Goal: Task Accomplishment & Management: Use online tool/utility

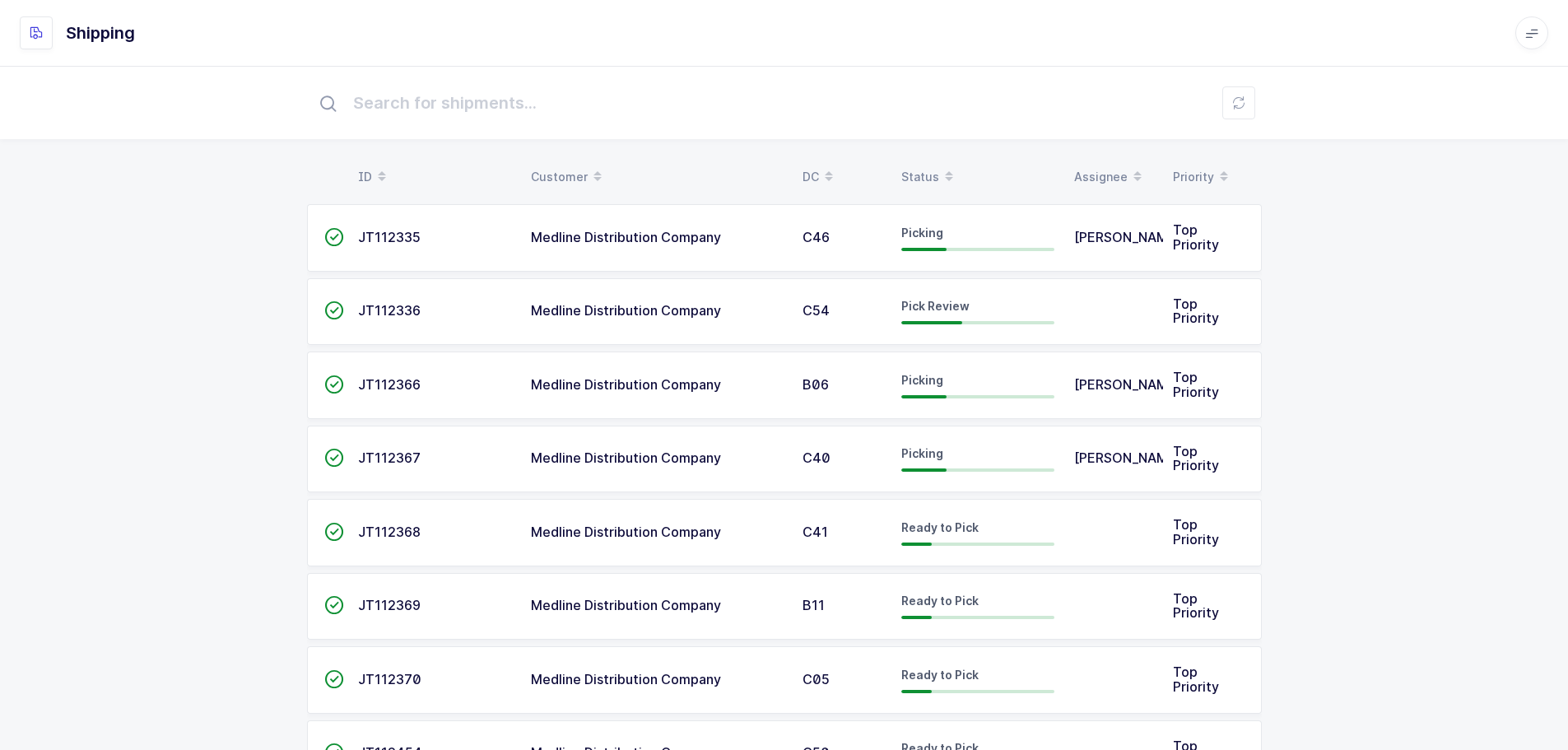
click at [945, 168] on icon at bounding box center [949, 172] width 8 height 8
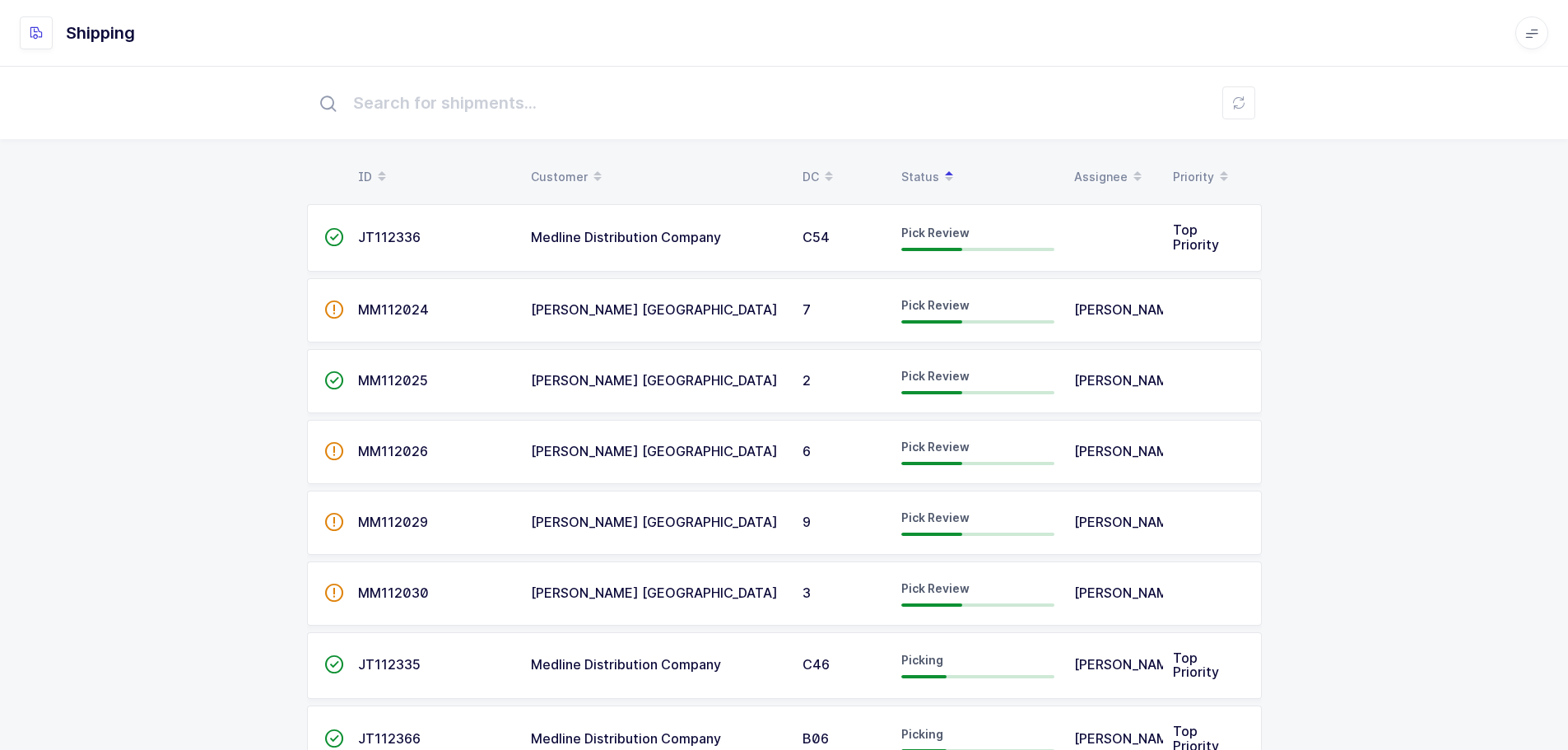
click at [589, 237] on span "Medline Distribution Company" at bounding box center [626, 237] width 190 height 17
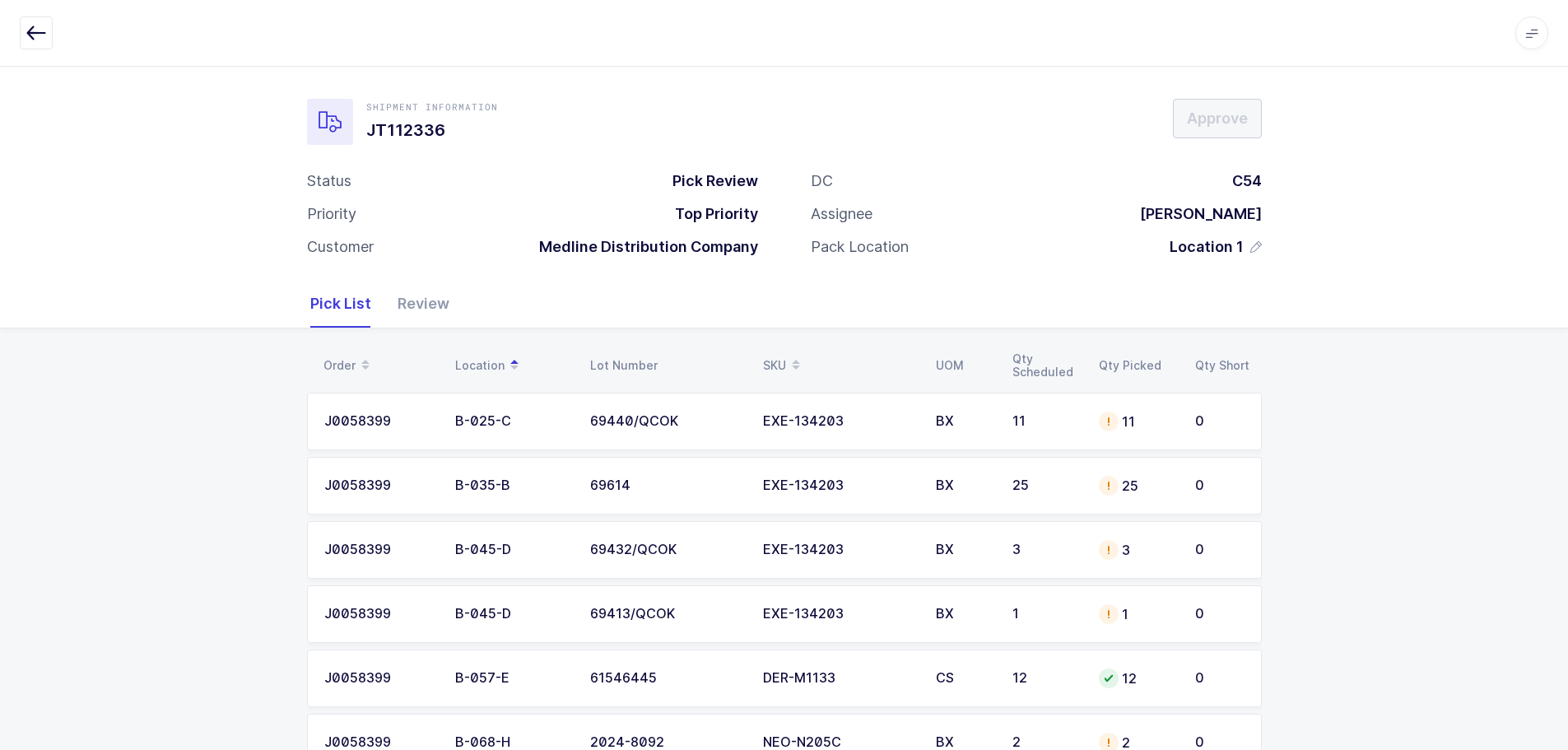
click at [791, 352] on span at bounding box center [795, 366] width 20 height 28
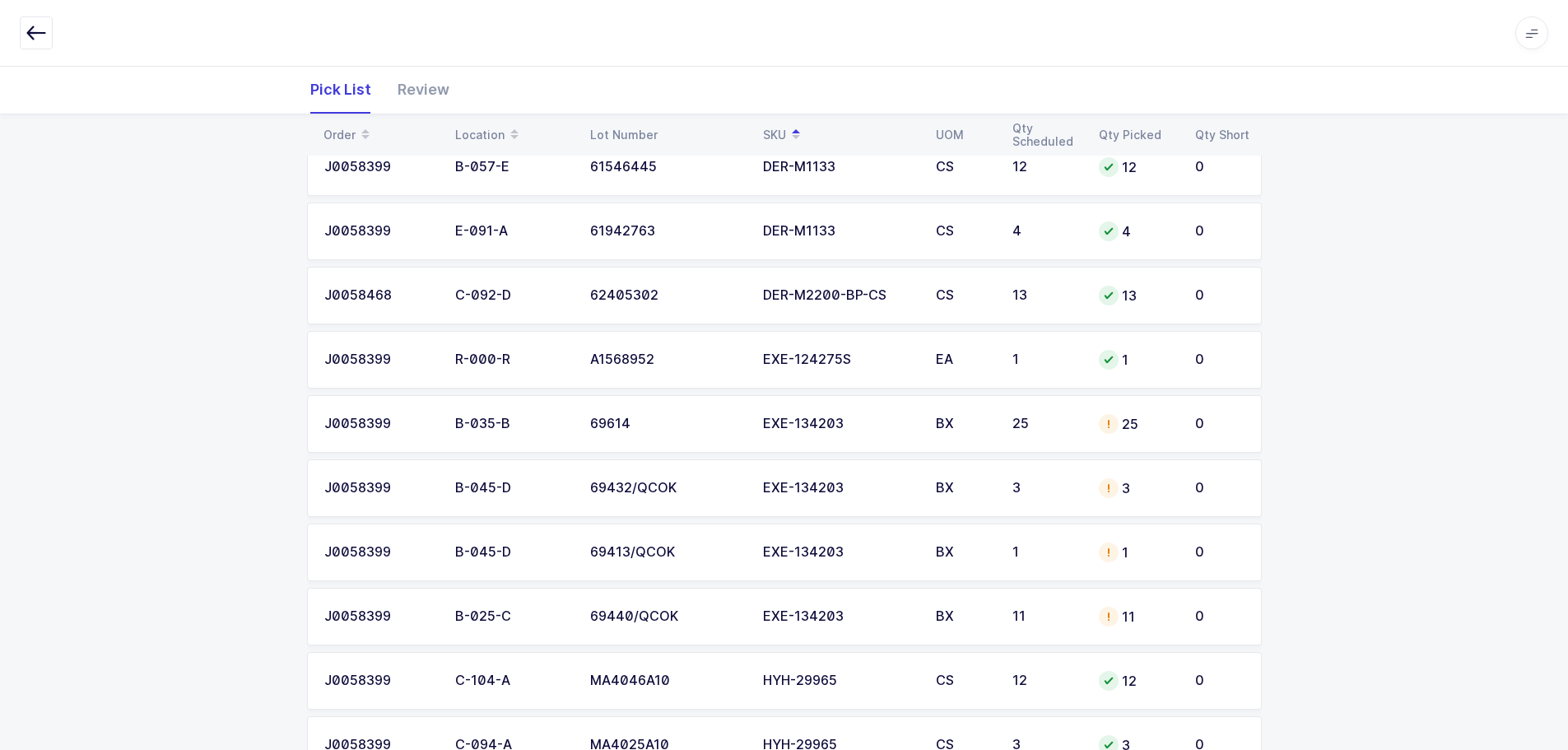
scroll to position [412, 0]
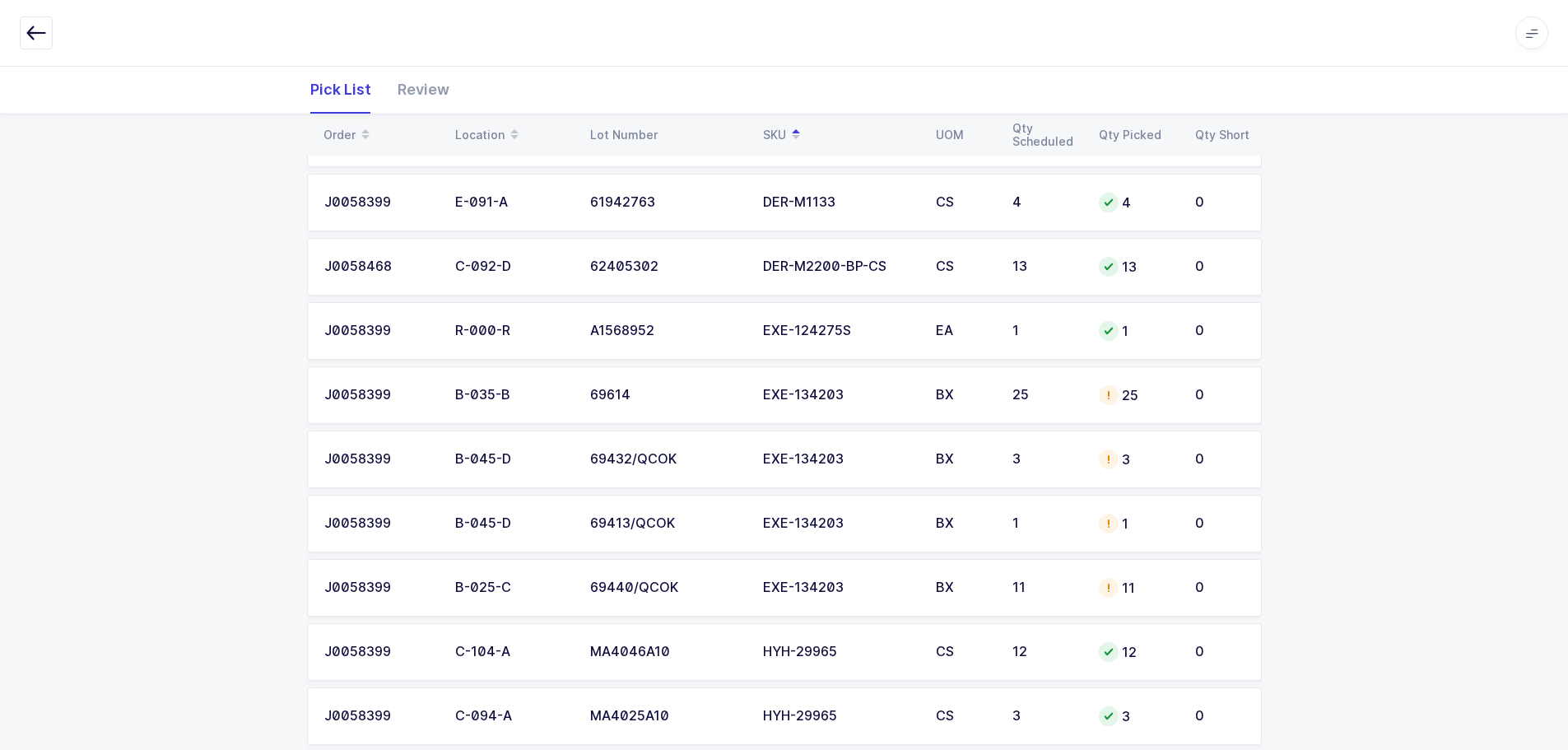
click at [1073, 398] on div "25" at bounding box center [1046, 395] width 67 height 15
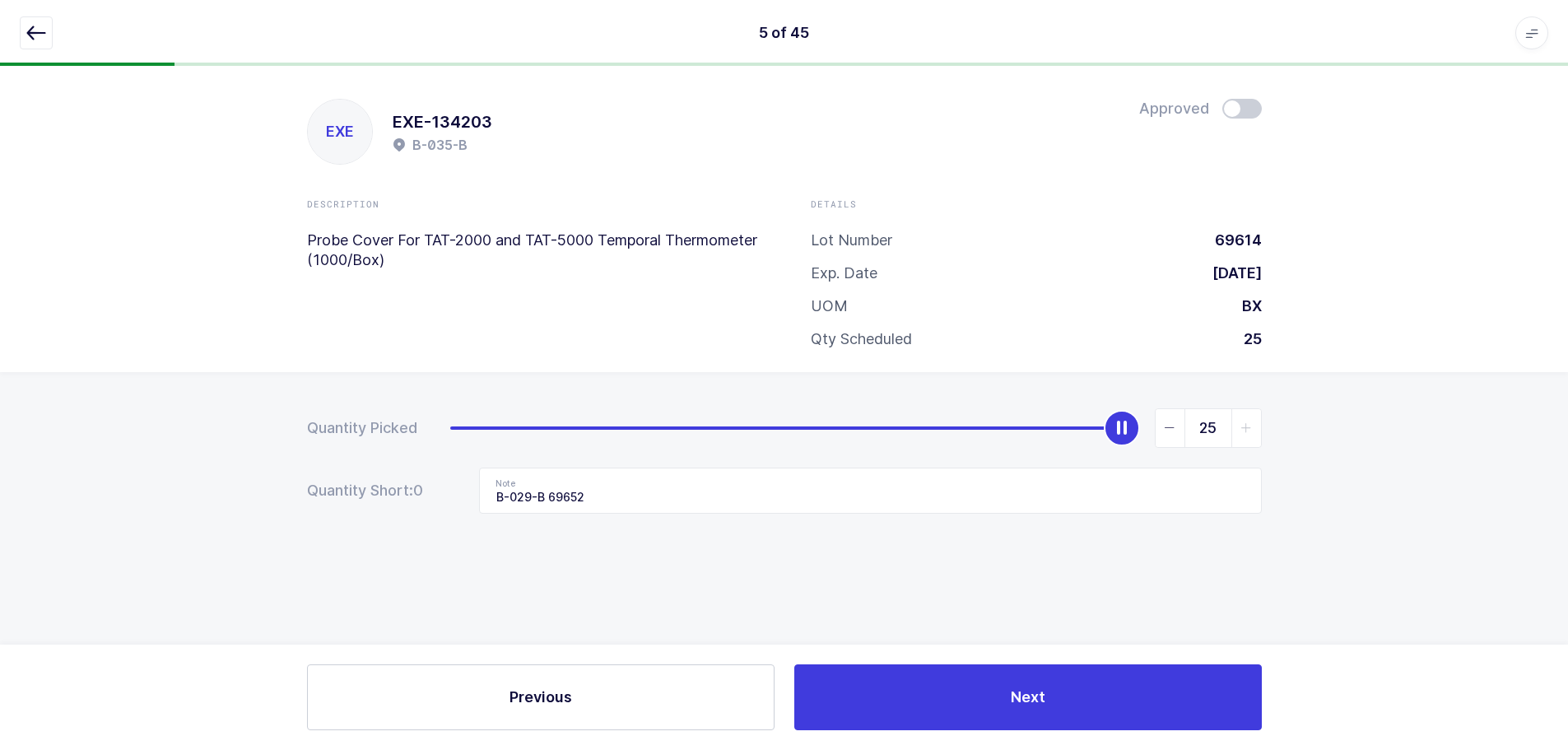
scroll to position [0, 0]
type input "0"
drag, startPoint x: 1129, startPoint y: 425, endPoint x: 199, endPoint y: 472, distance: 931.2
click at [199, 472] on div "Quantity Picked 0 Quantity Short: 9 Note B-029-B 69652" at bounding box center [789, 519] width 1580 height 293
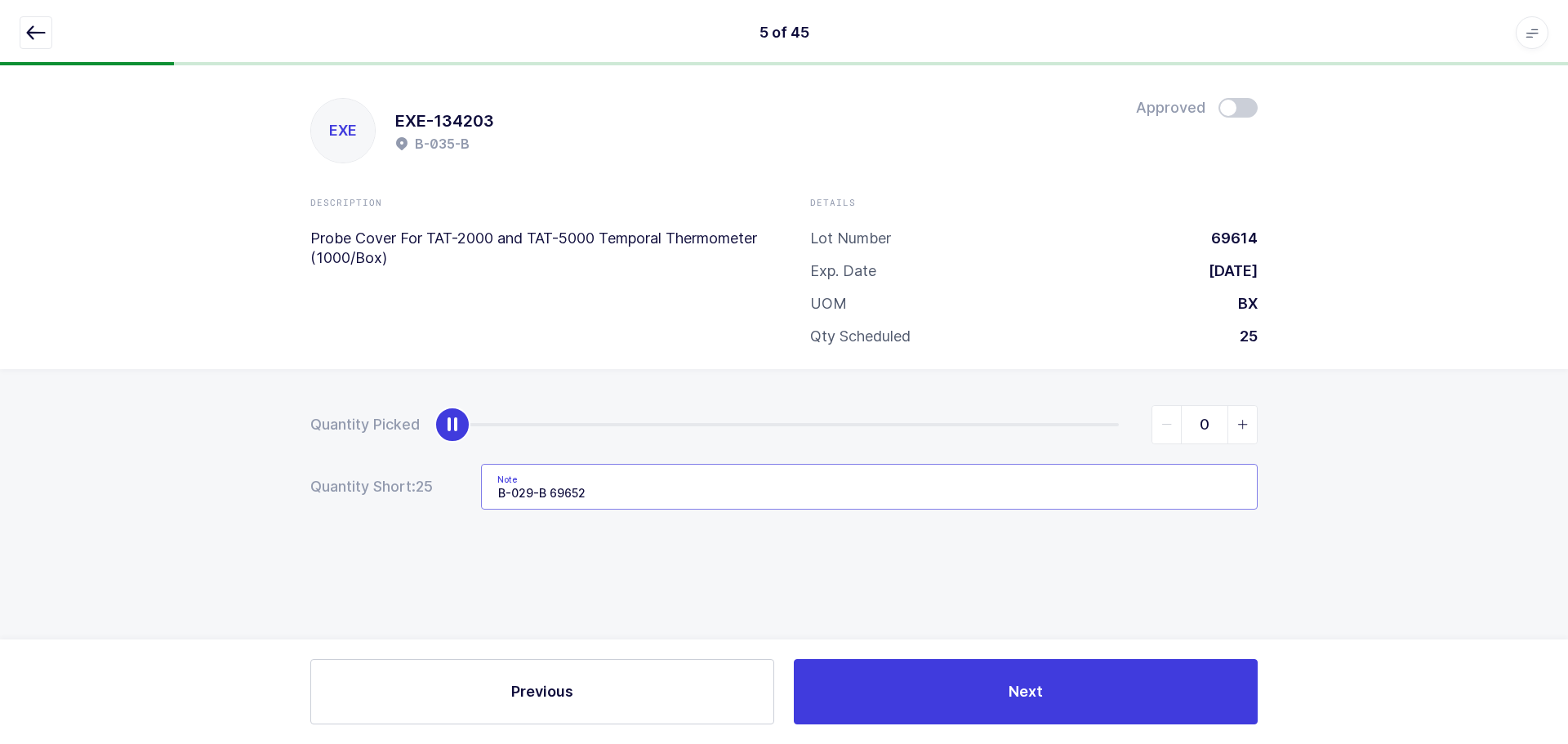
drag, startPoint x: 635, startPoint y: 490, endPoint x: 394, endPoint y: 487, distance: 241.0
click at [394, 487] on div "Quantity Short: 25 Note B-029-B 69652" at bounding box center [784, 487] width 948 height 46
click at [34, 17] on button "button" at bounding box center [36, 33] width 33 height 33
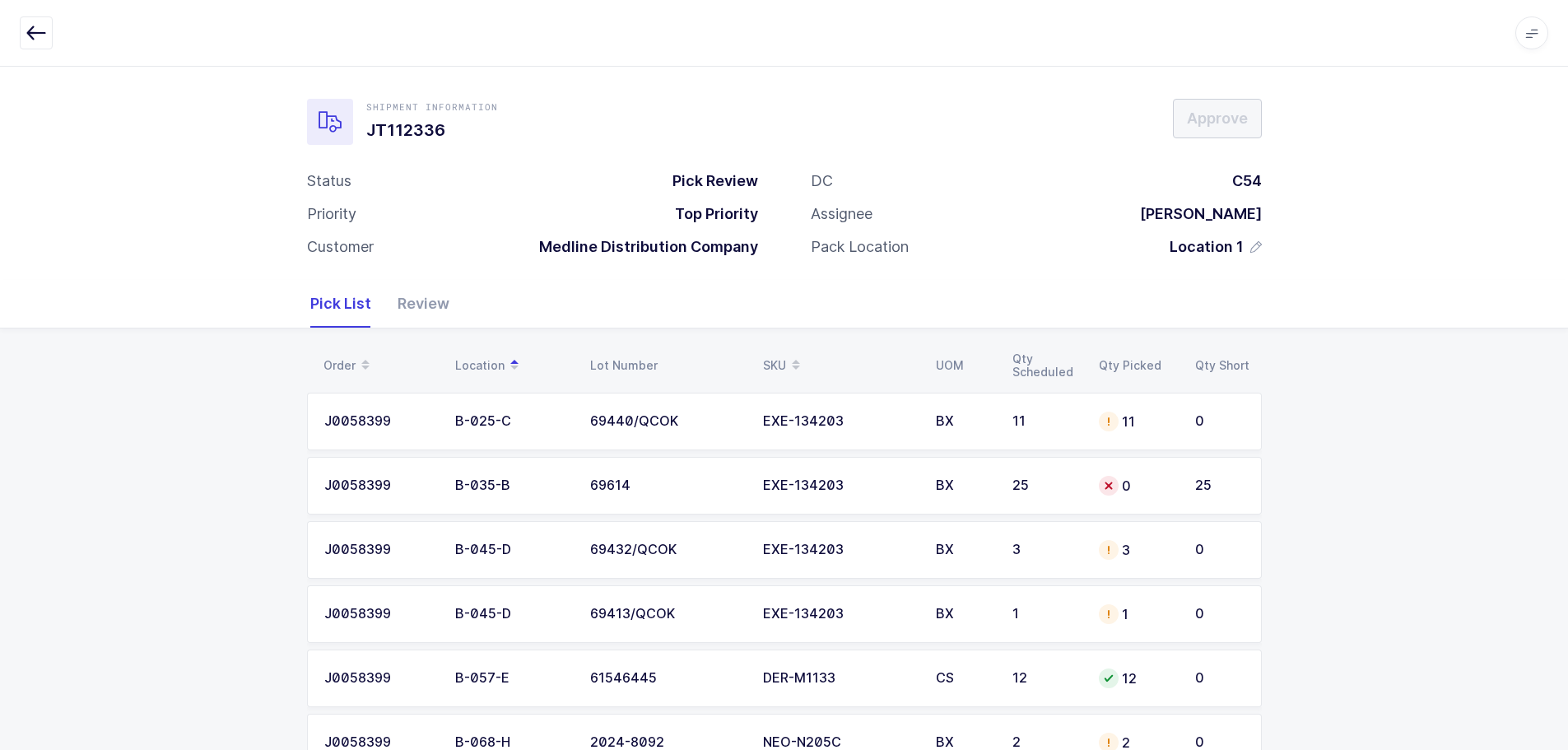
click at [798, 363] on icon at bounding box center [795, 360] width 8 height 8
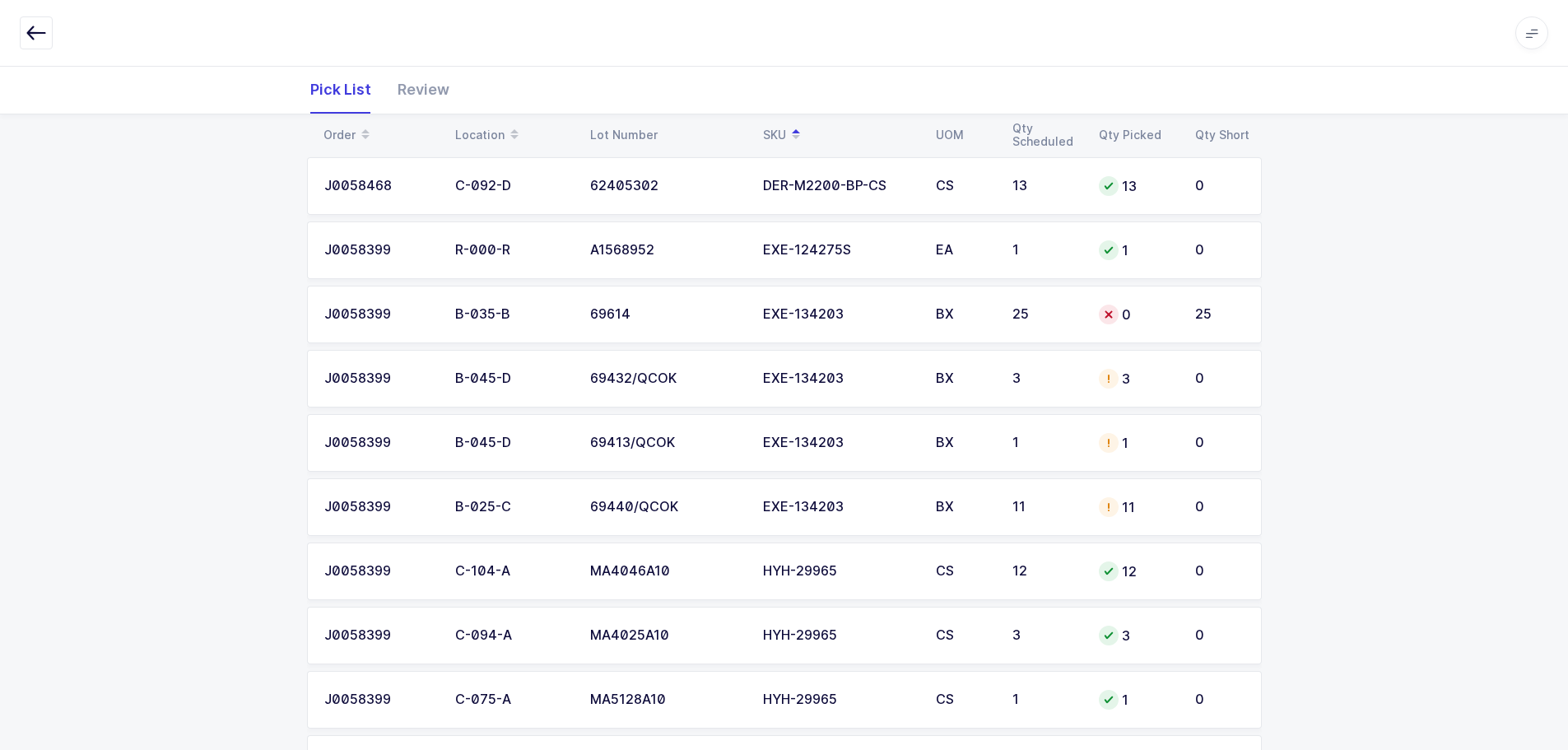
scroll to position [494, 0]
click at [797, 382] on div "EXE-134203" at bounding box center [839, 377] width 154 height 15
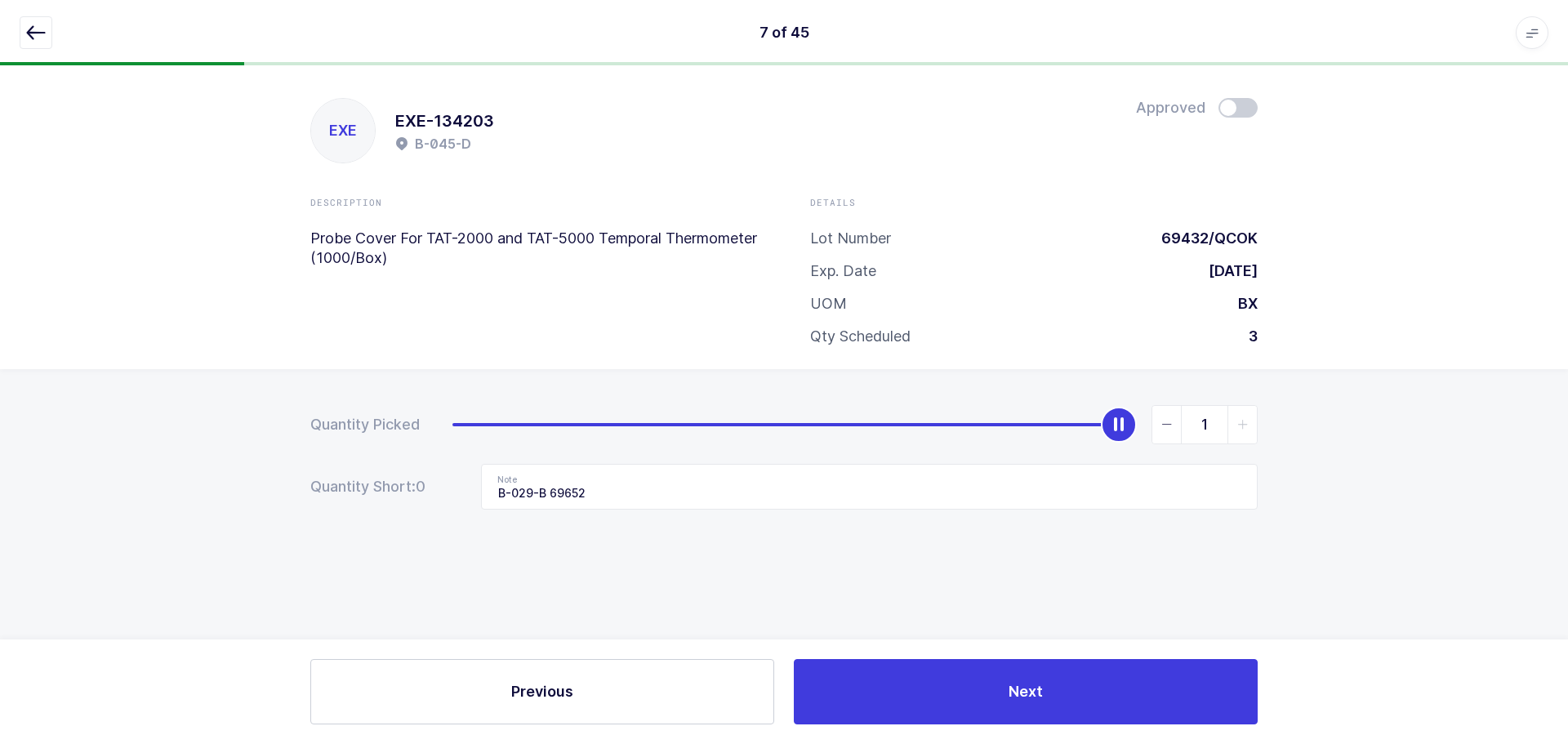
type input "0"
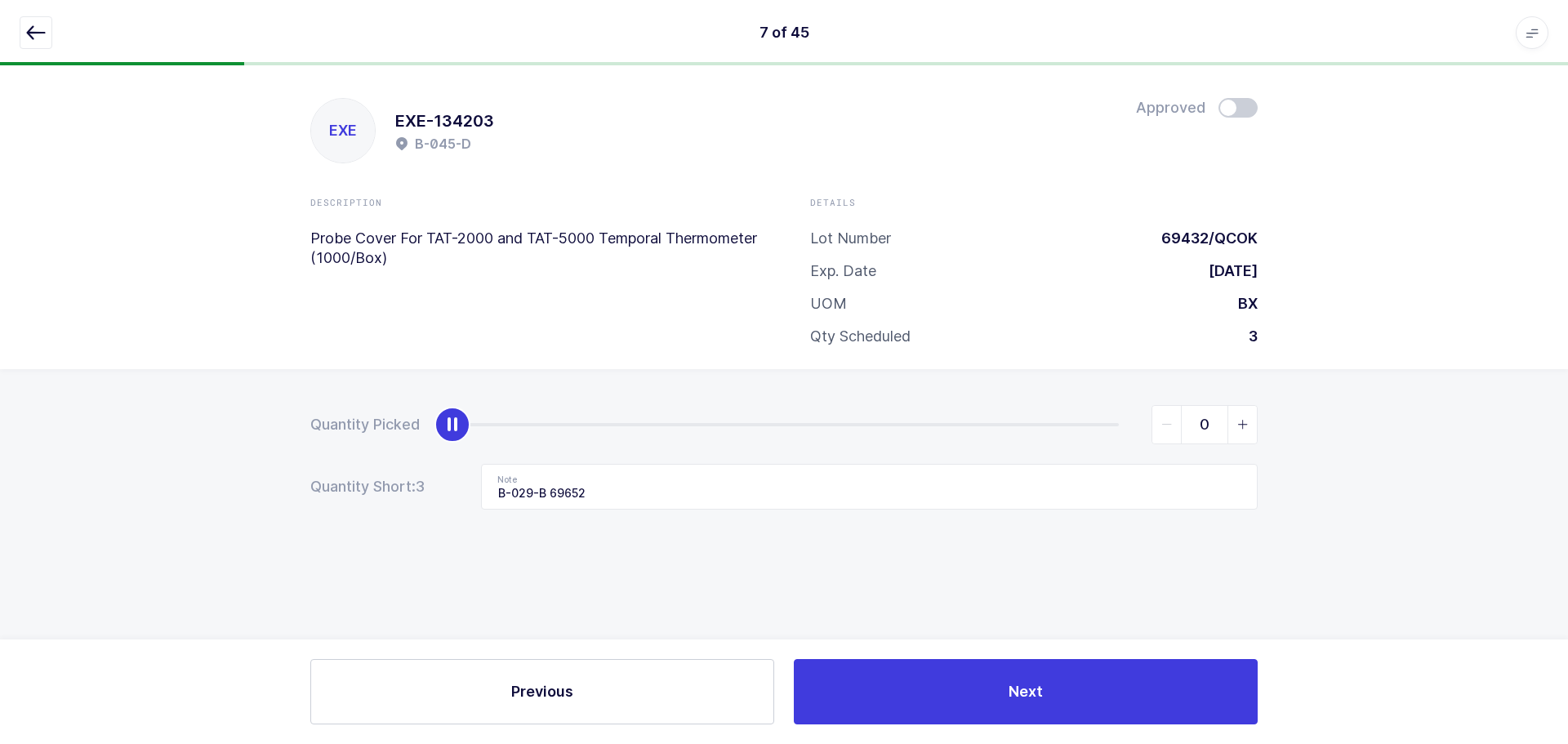
drag, startPoint x: 1117, startPoint y: 410, endPoint x: 227, endPoint y: 482, distance: 892.9
click at [212, 485] on div "Quantity Picked 0 Quantity Short: 3 Note B-029-B 69652" at bounding box center [784, 514] width 1568 height 291
drag, startPoint x: 604, startPoint y: 480, endPoint x: 372, endPoint y: 490, distance: 232.2
click at [372, 490] on div "Quantity Short: 3 Note B-029-B 69652" at bounding box center [784, 487] width 948 height 46
click at [35, 34] on icon "button" at bounding box center [36, 33] width 20 height 20
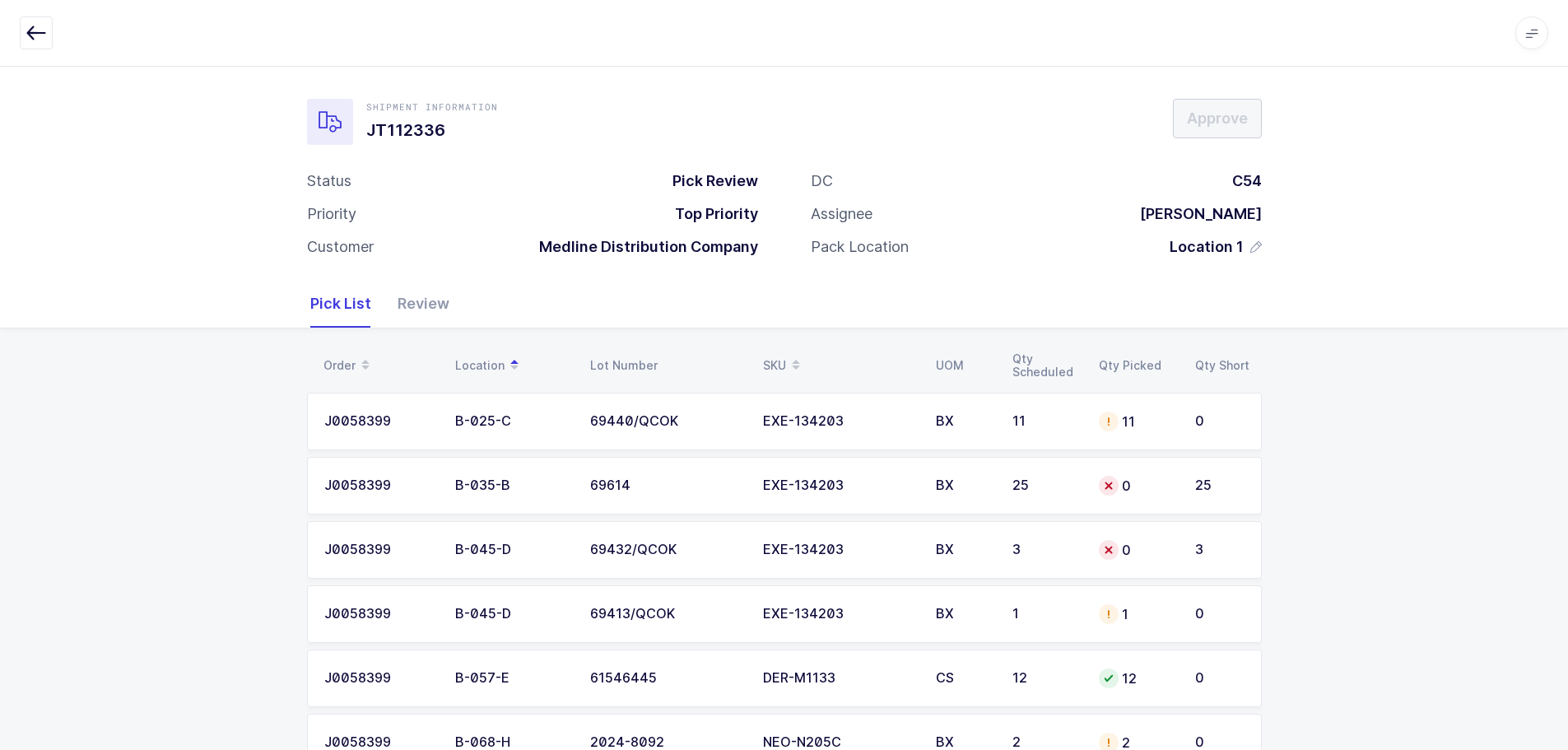
click at [794, 357] on icon at bounding box center [795, 360] width 8 height 8
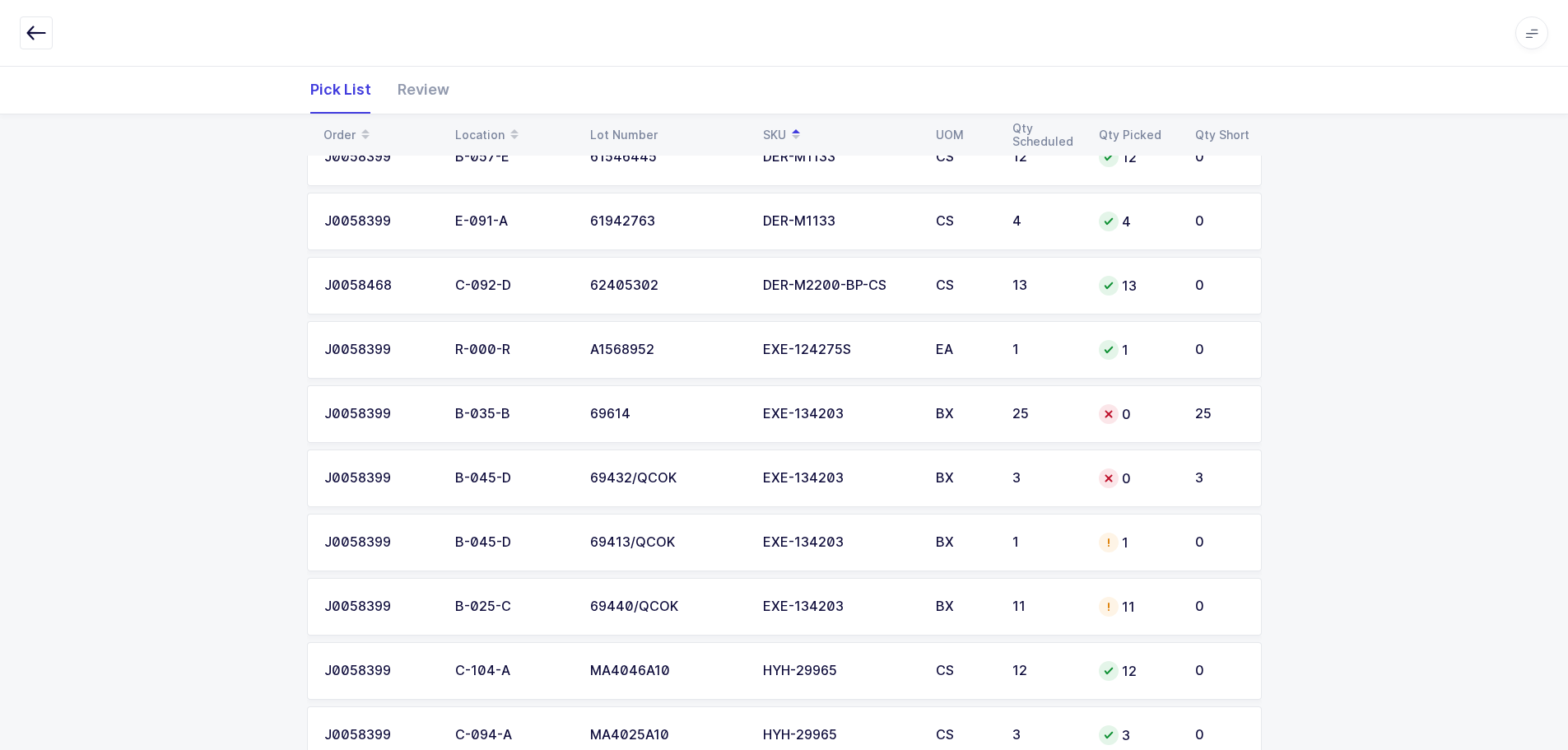
scroll to position [412, 0]
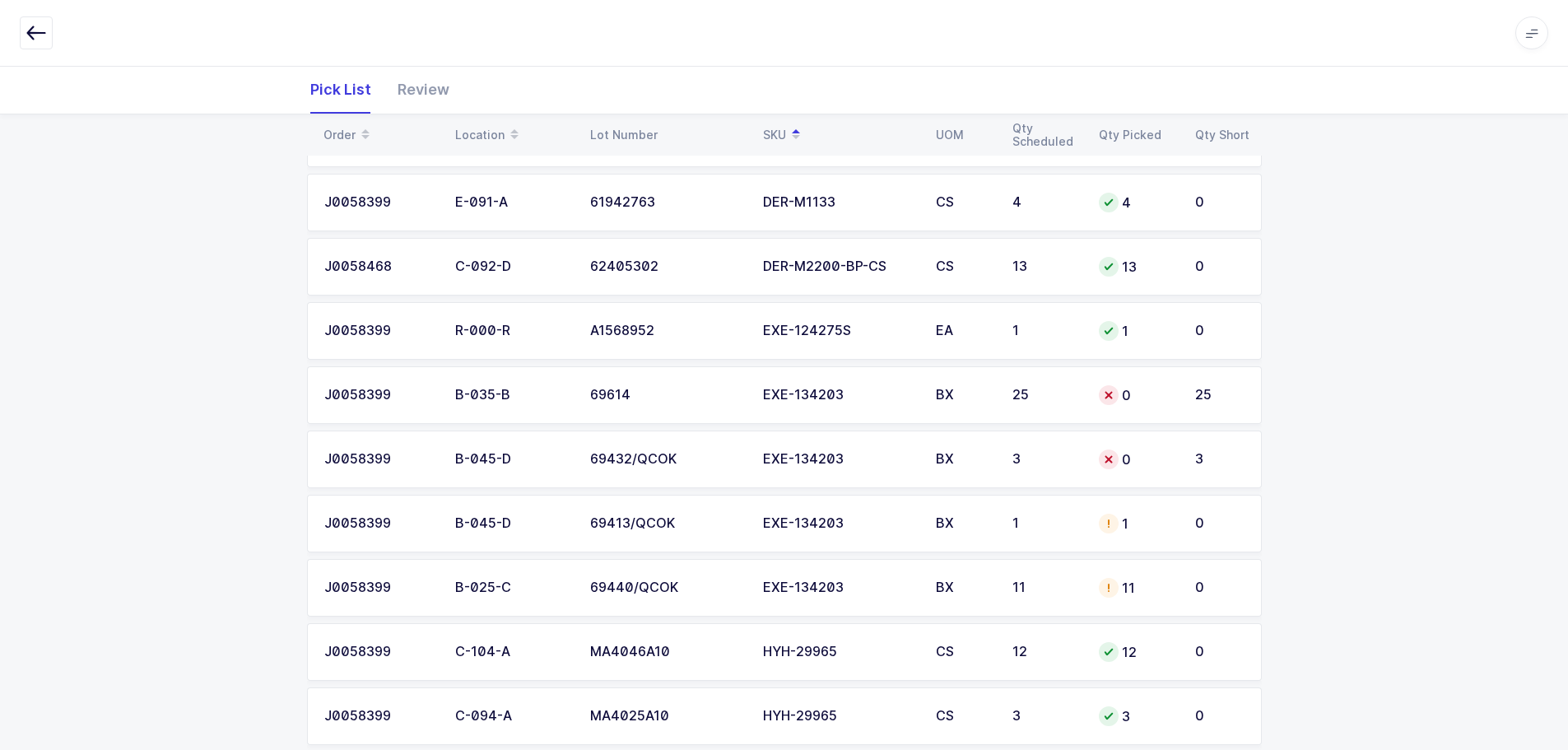
click at [838, 522] on div "EXE-134203" at bounding box center [839, 524] width 154 height 15
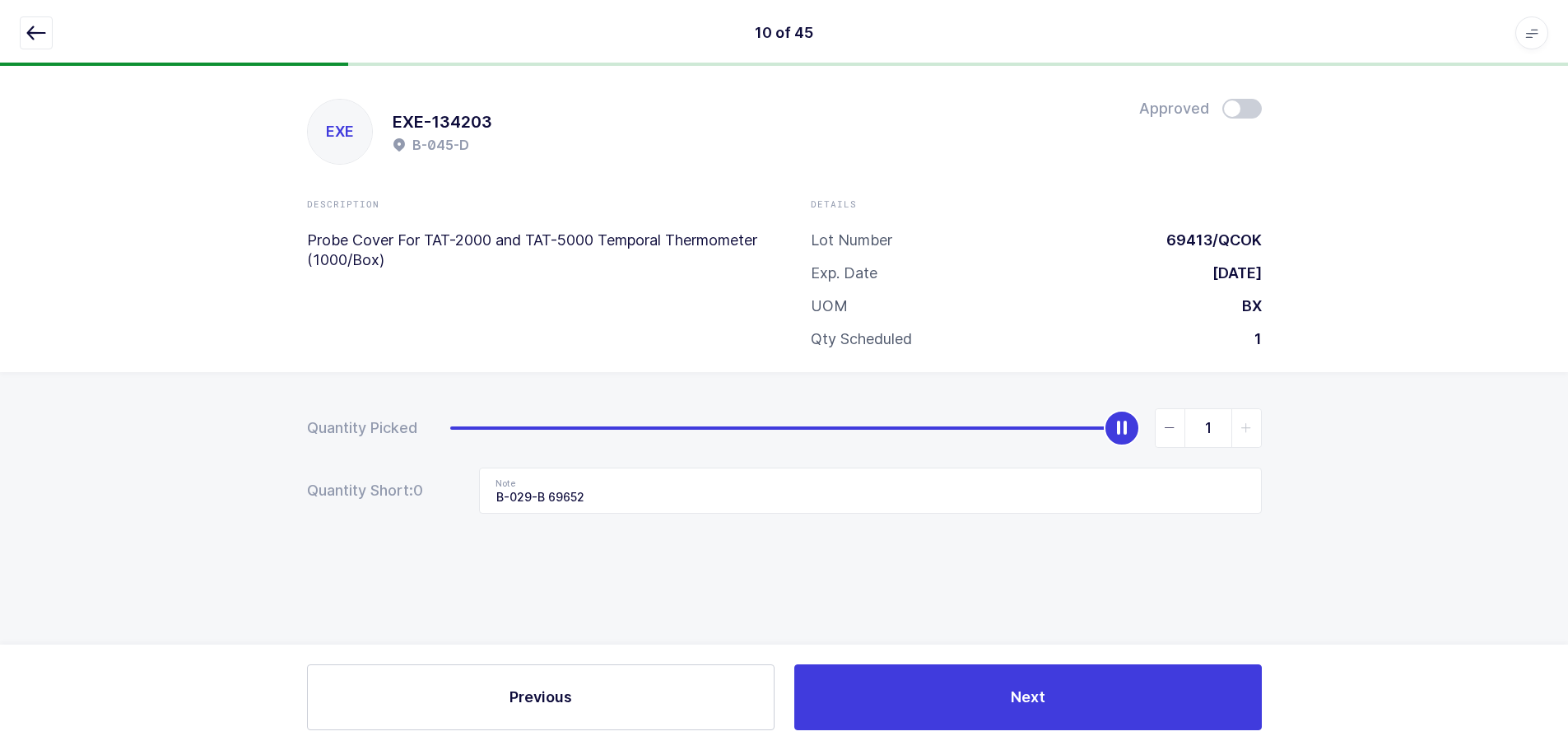
scroll to position [0, 0]
drag, startPoint x: 811, startPoint y: 503, endPoint x: 372, endPoint y: 522, distance: 439.4
click at [372, 522] on div "Quantity Picked 1 Quantity Short: 0 Note B-029-B 69652" at bounding box center [789, 519] width 1580 height 293
type input "0"
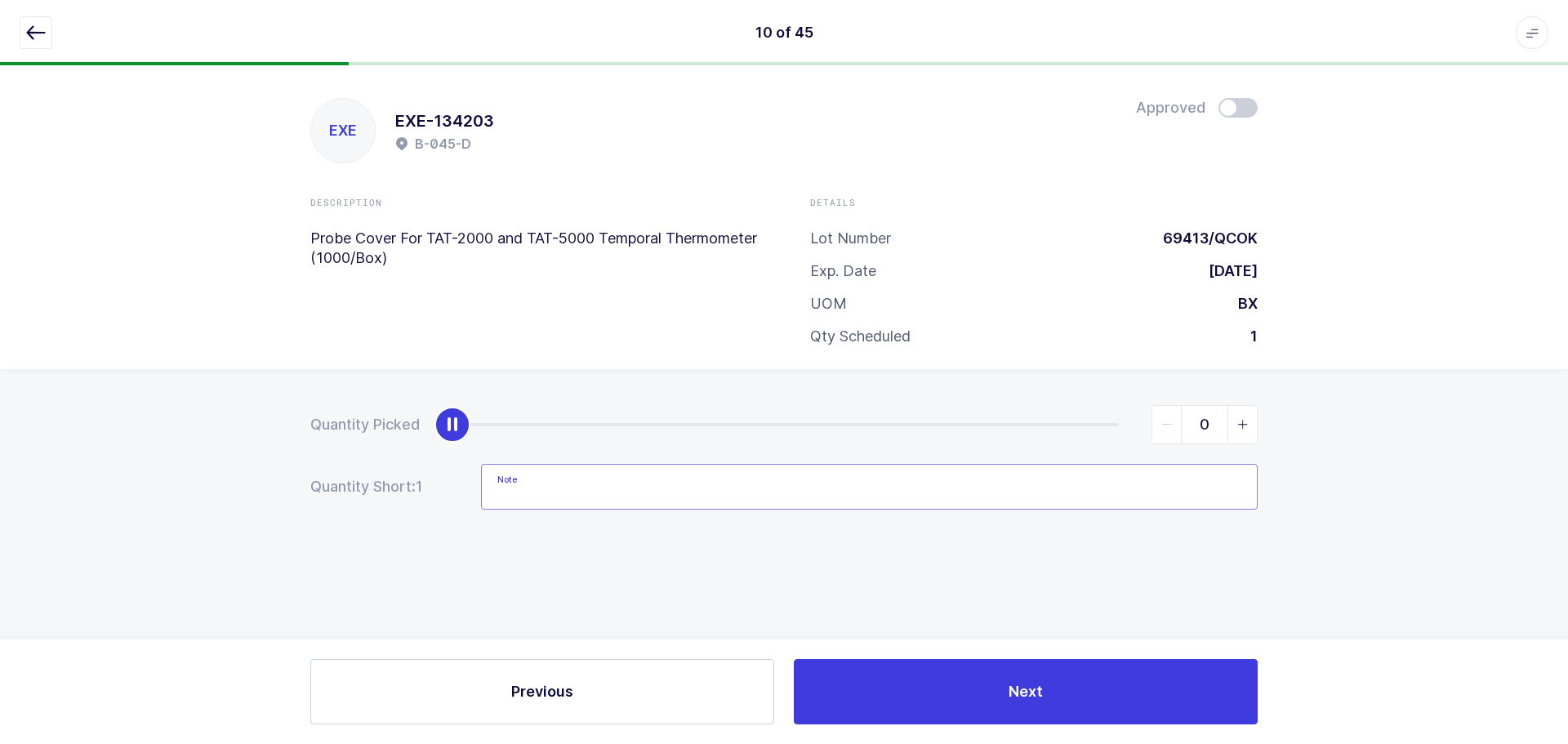
drag, startPoint x: 1119, startPoint y: 419, endPoint x: -350, endPoint y: 335, distance: 1471.4
click at [0, 335] on html "10 of 45 Apps Core Warehouse Admin Mission Control Purchasing Baltazar N. Logou…" at bounding box center [784, 372] width 1568 height 744
click at [45, 26] on icon "button" at bounding box center [36, 33] width 20 height 20
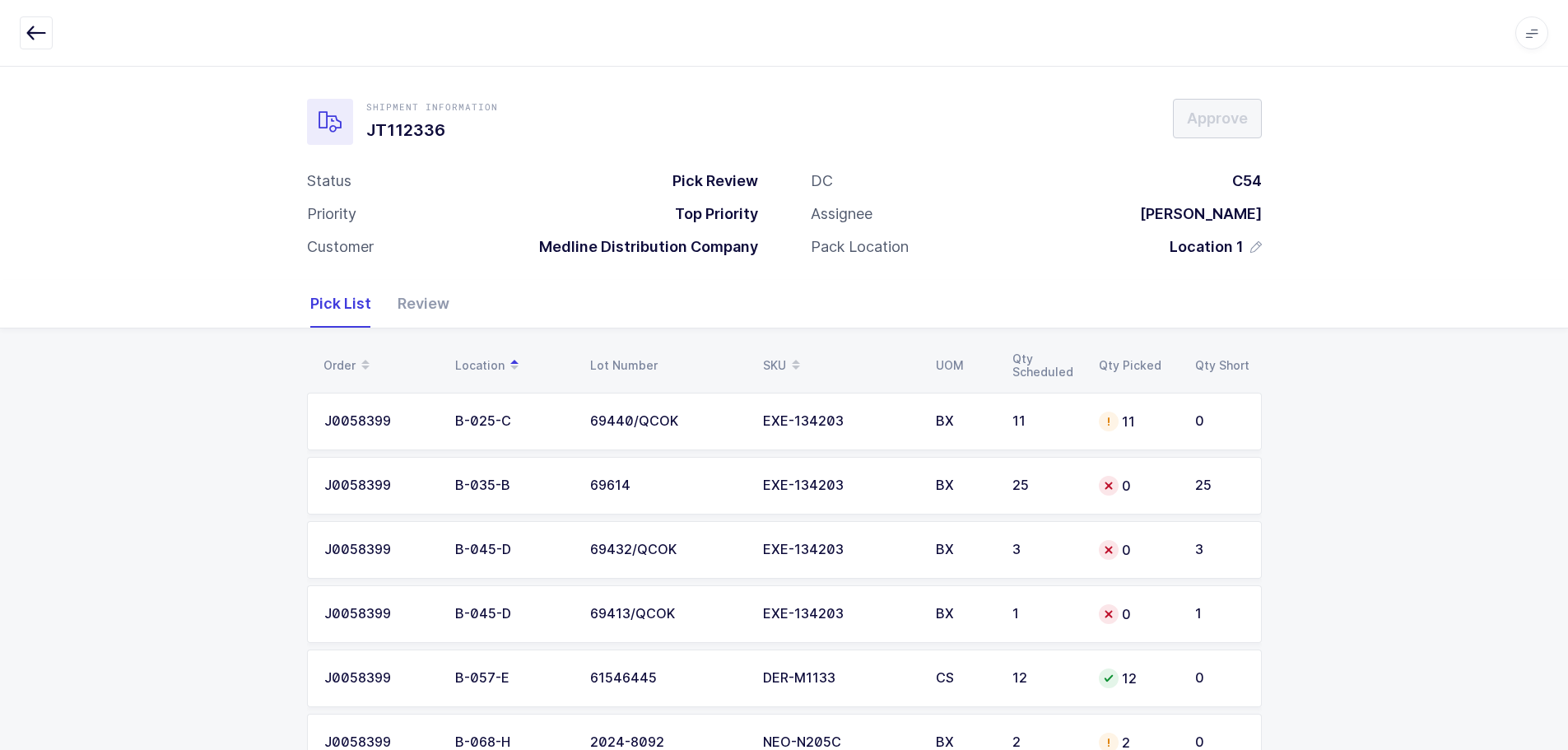
click at [787, 360] on span at bounding box center [795, 366] width 20 height 28
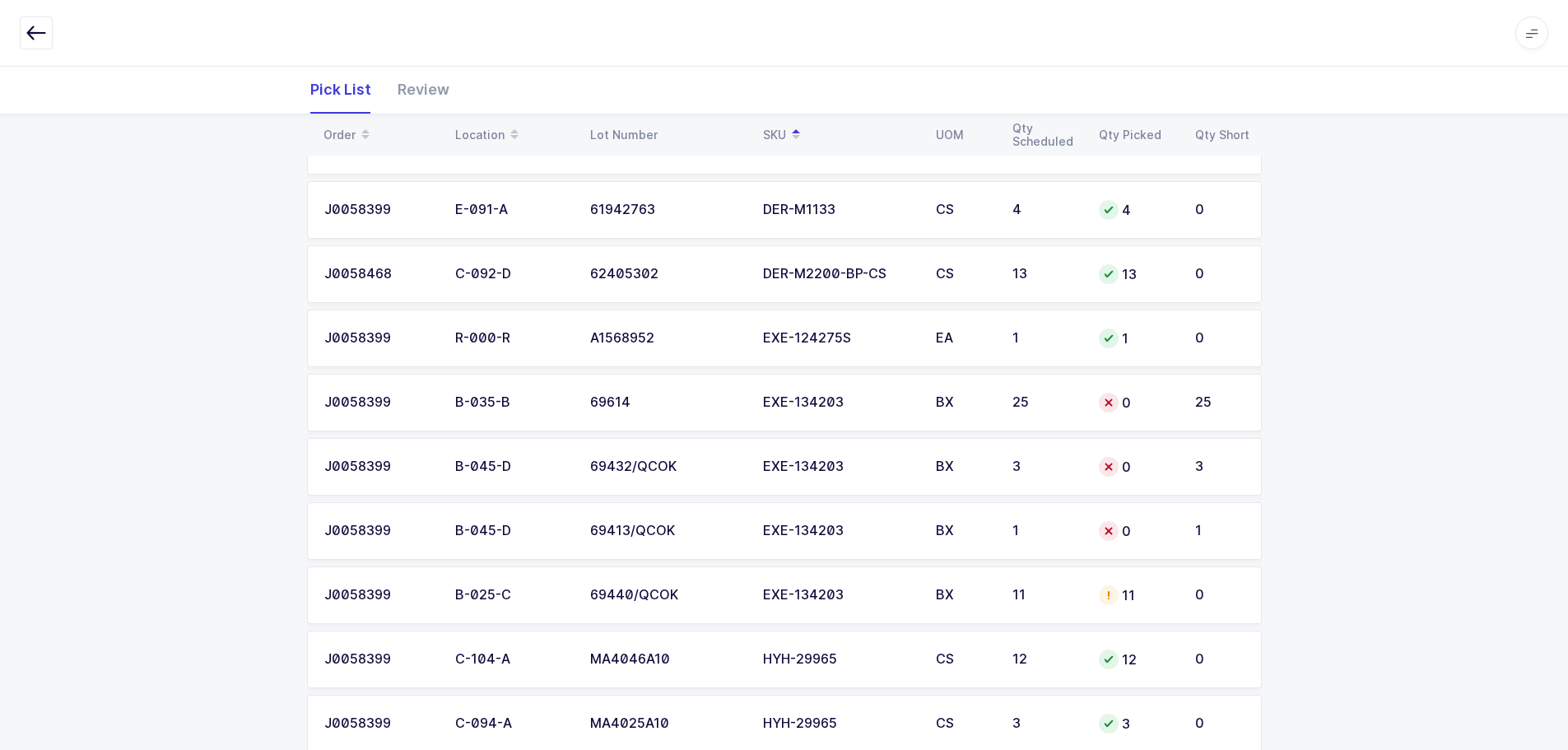
scroll to position [412, 0]
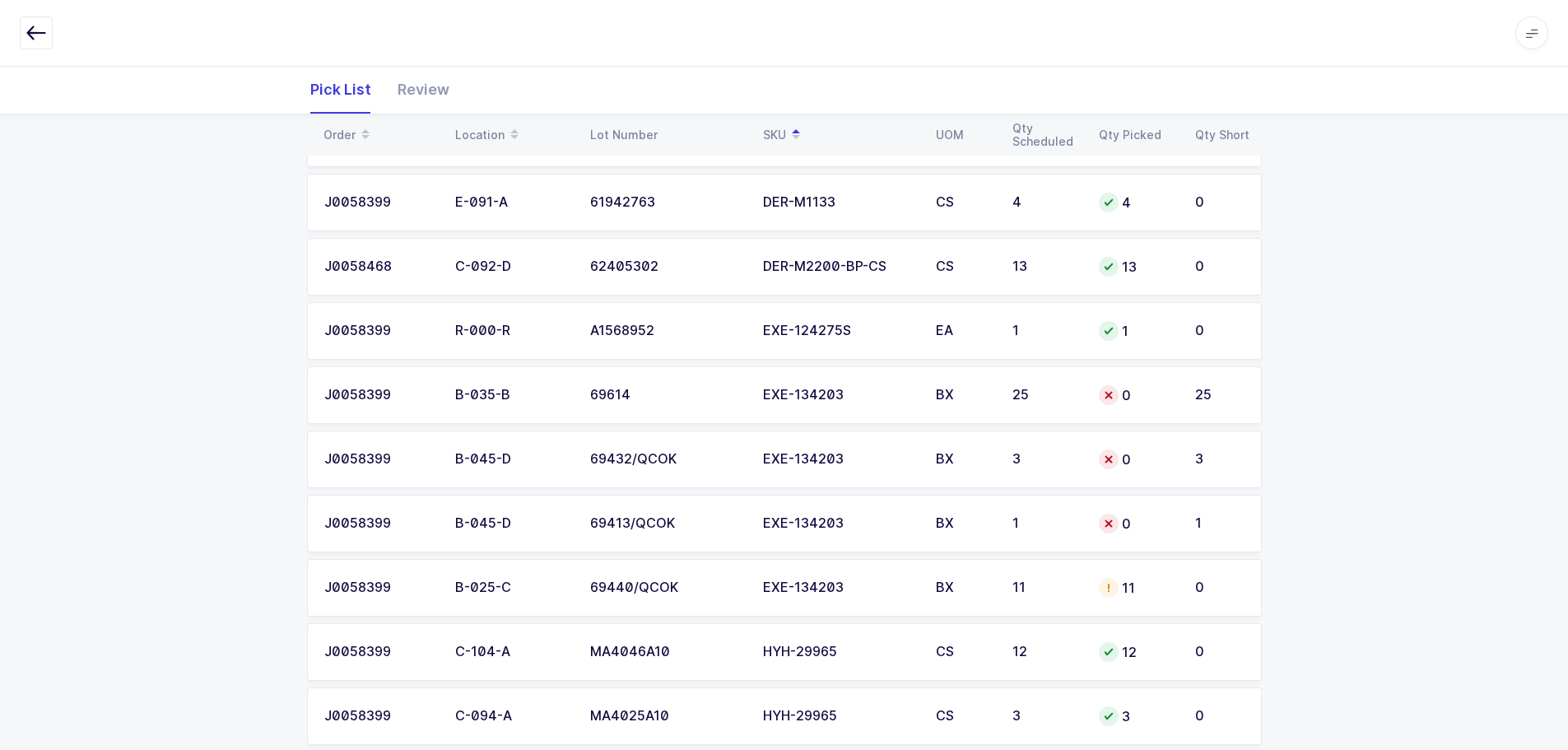
click at [854, 600] on td "EXE-134203" at bounding box center [838, 588] width 172 height 58
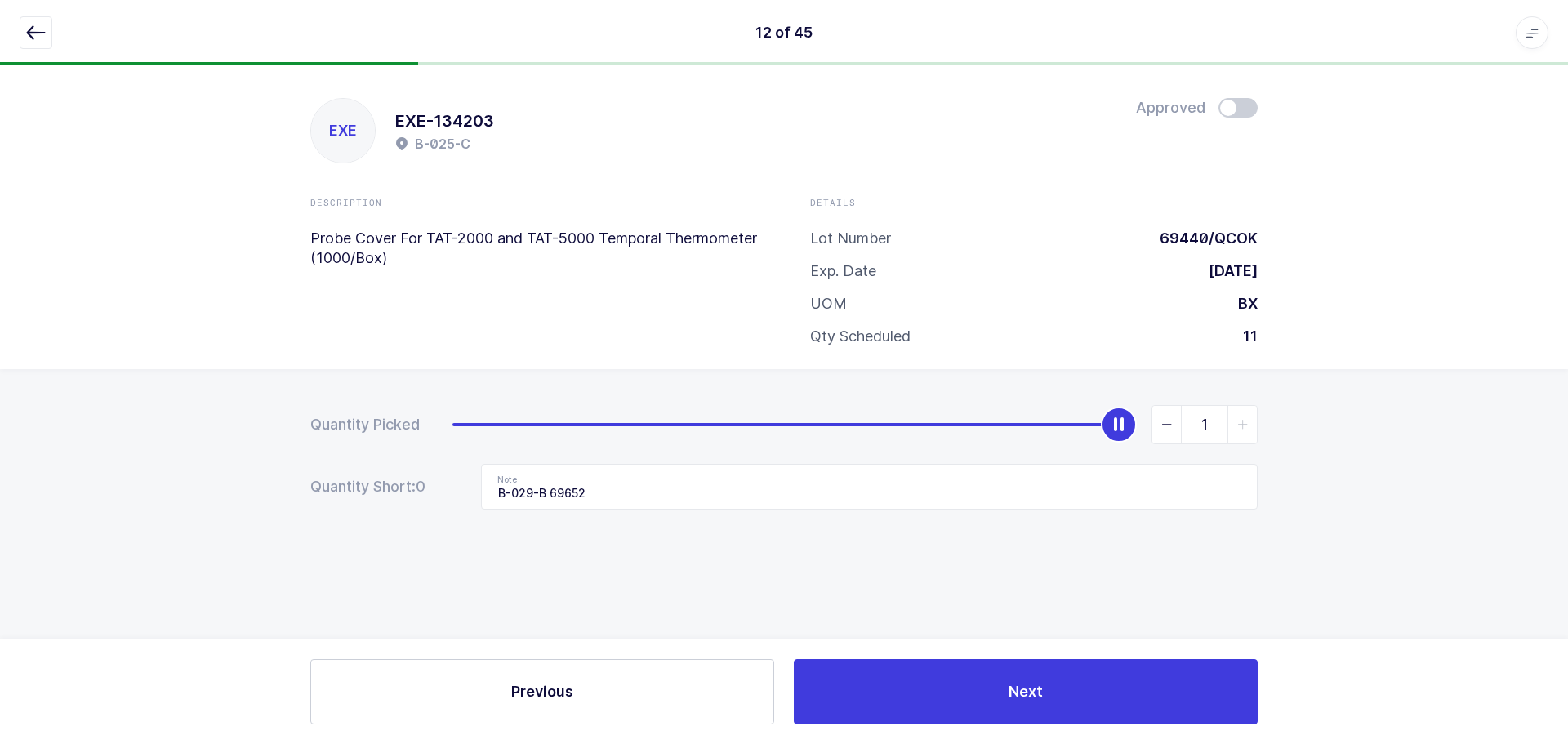
type input "0"
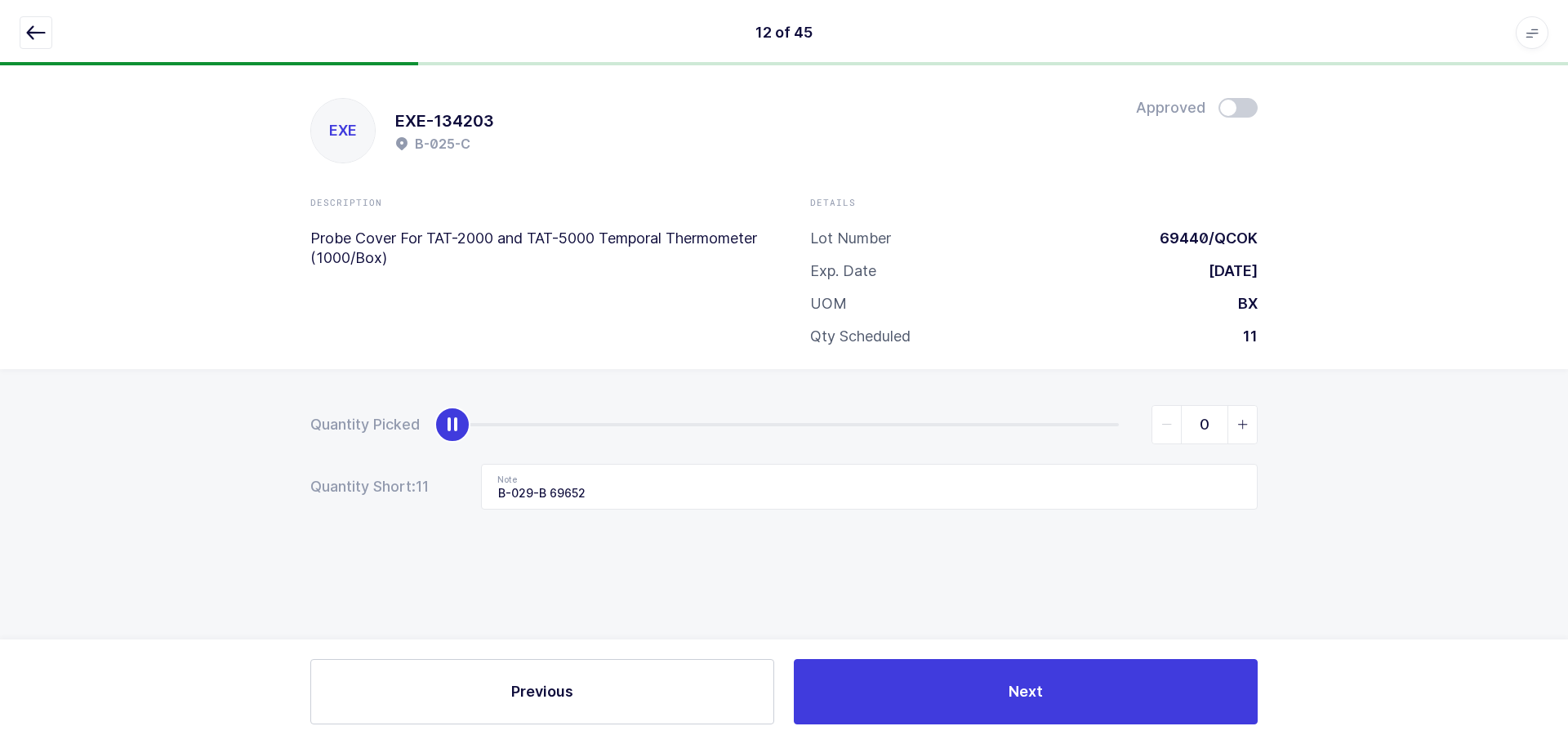
drag, startPoint x: 1122, startPoint y: 421, endPoint x: 83, endPoint y: 433, distance: 1039.1
click at [83, 433] on div "Quantity Picked 0 Quantity Short: 11 Note B-029-B 69652" at bounding box center [784, 514] width 1568 height 291
drag, startPoint x: 642, startPoint y: 482, endPoint x: 458, endPoint y: 492, distance: 184.3
click at [458, 492] on div "Quantity Short: 11 Note B-029-B 69652" at bounding box center [784, 487] width 948 height 46
click at [36, 38] on icon "button" at bounding box center [36, 33] width 20 height 20
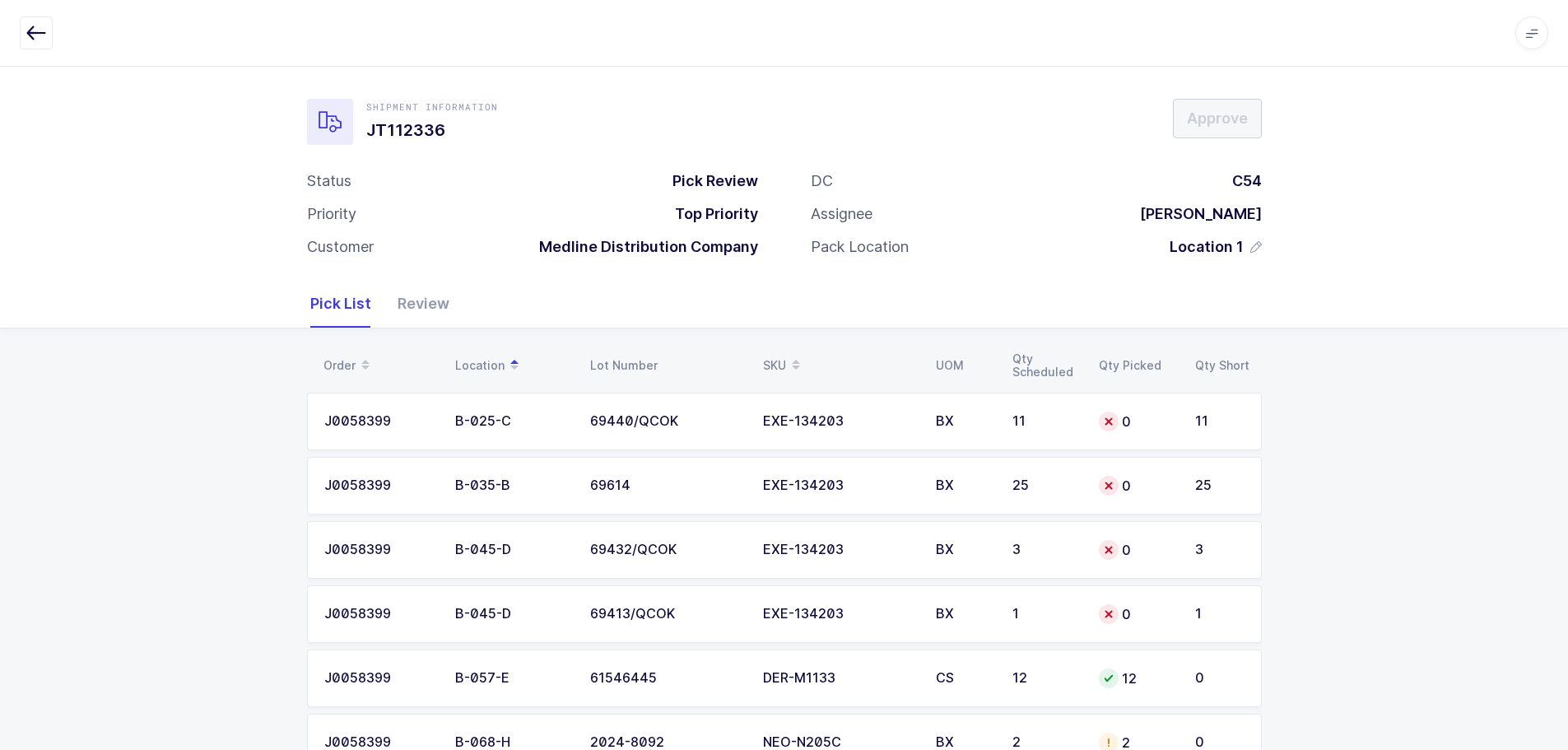
click at [781, 358] on div "SKU" at bounding box center [839, 366] width 154 height 28
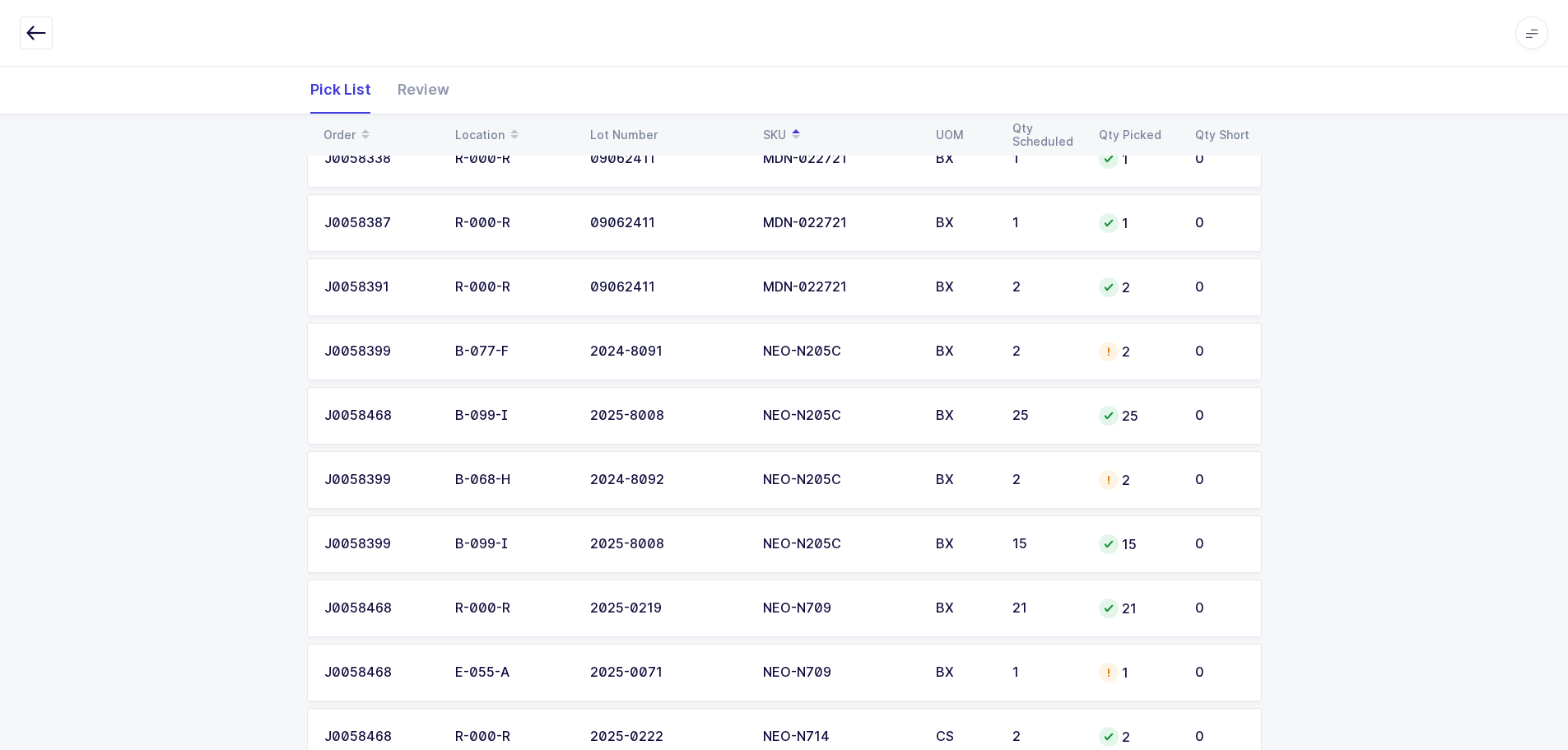
scroll to position [1317, 0]
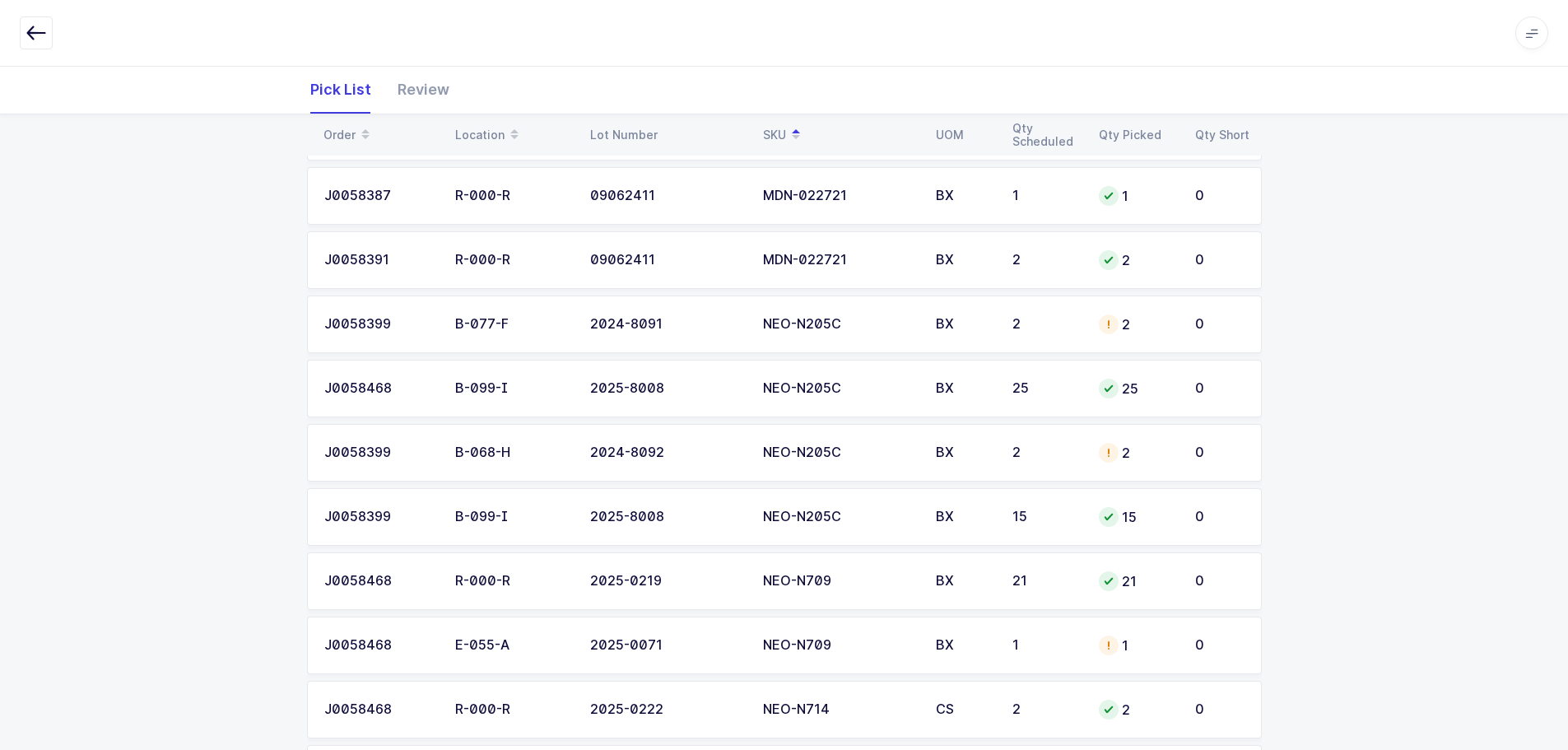
click at [918, 337] on td "NEO-N205C" at bounding box center [838, 324] width 172 height 58
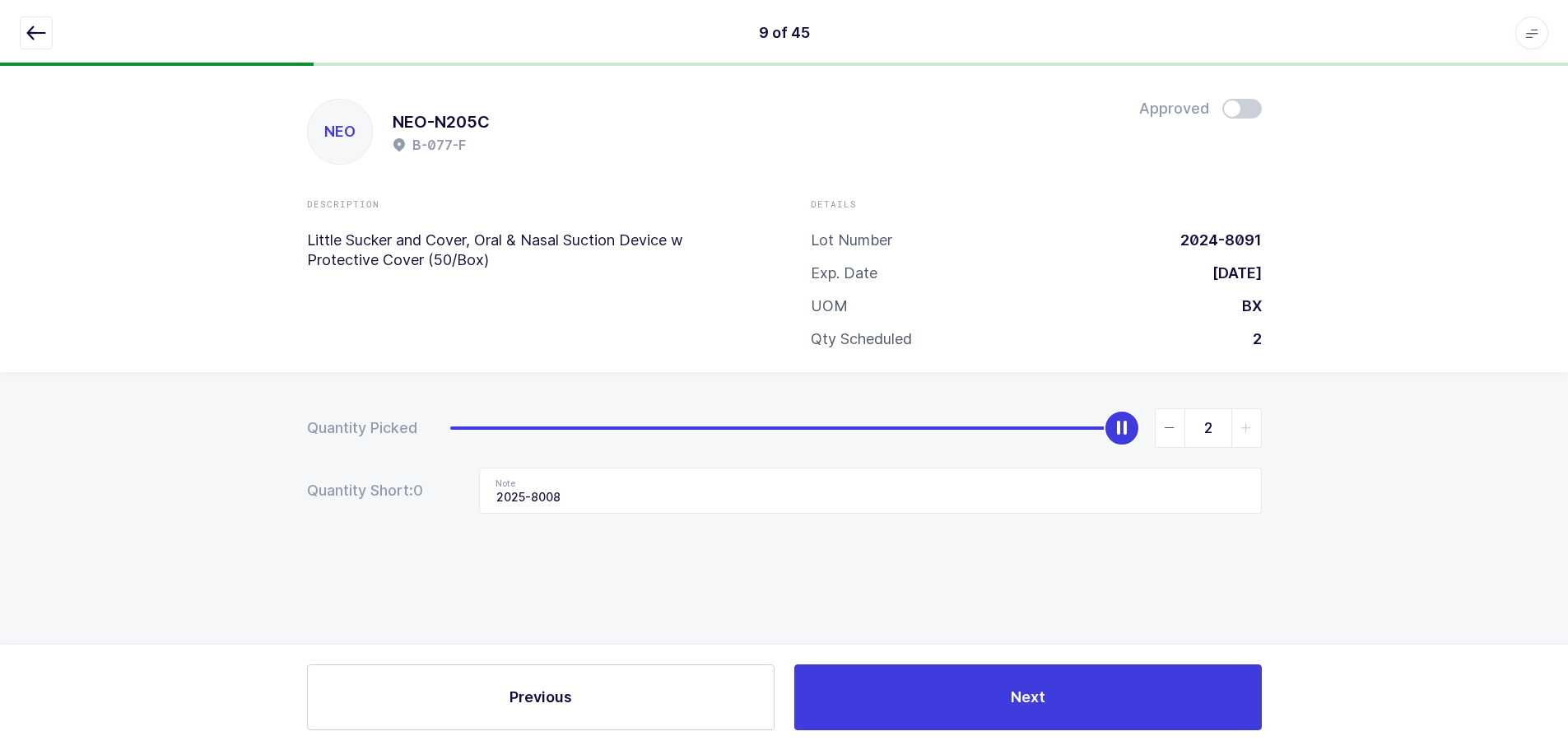
scroll to position [0, 0]
type input "0"
drag, startPoint x: 1124, startPoint y: 432, endPoint x: 274, endPoint y: 425, distance: 850.0
click at [272, 427] on div "Quantity Picked 0 Quantity Short: 1 Note 2025-8008" at bounding box center [789, 519] width 1580 height 293
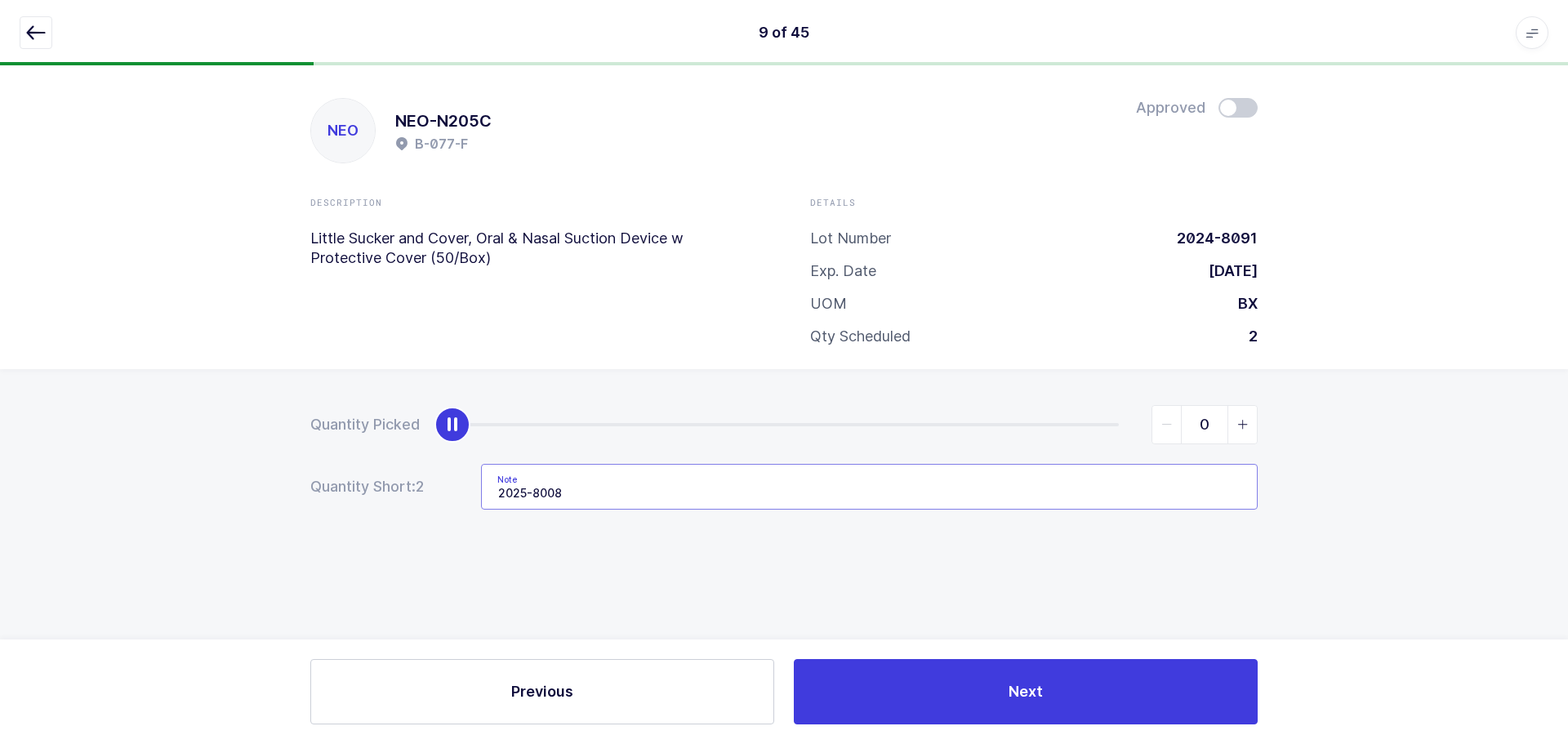
drag, startPoint x: 601, startPoint y: 490, endPoint x: 406, endPoint y: 493, distance: 195.0
click at [406, 493] on div "Quantity Short: 2 Note 2025-8008" at bounding box center [784, 487] width 948 height 46
click at [32, 25] on icon "button" at bounding box center [36, 33] width 20 height 20
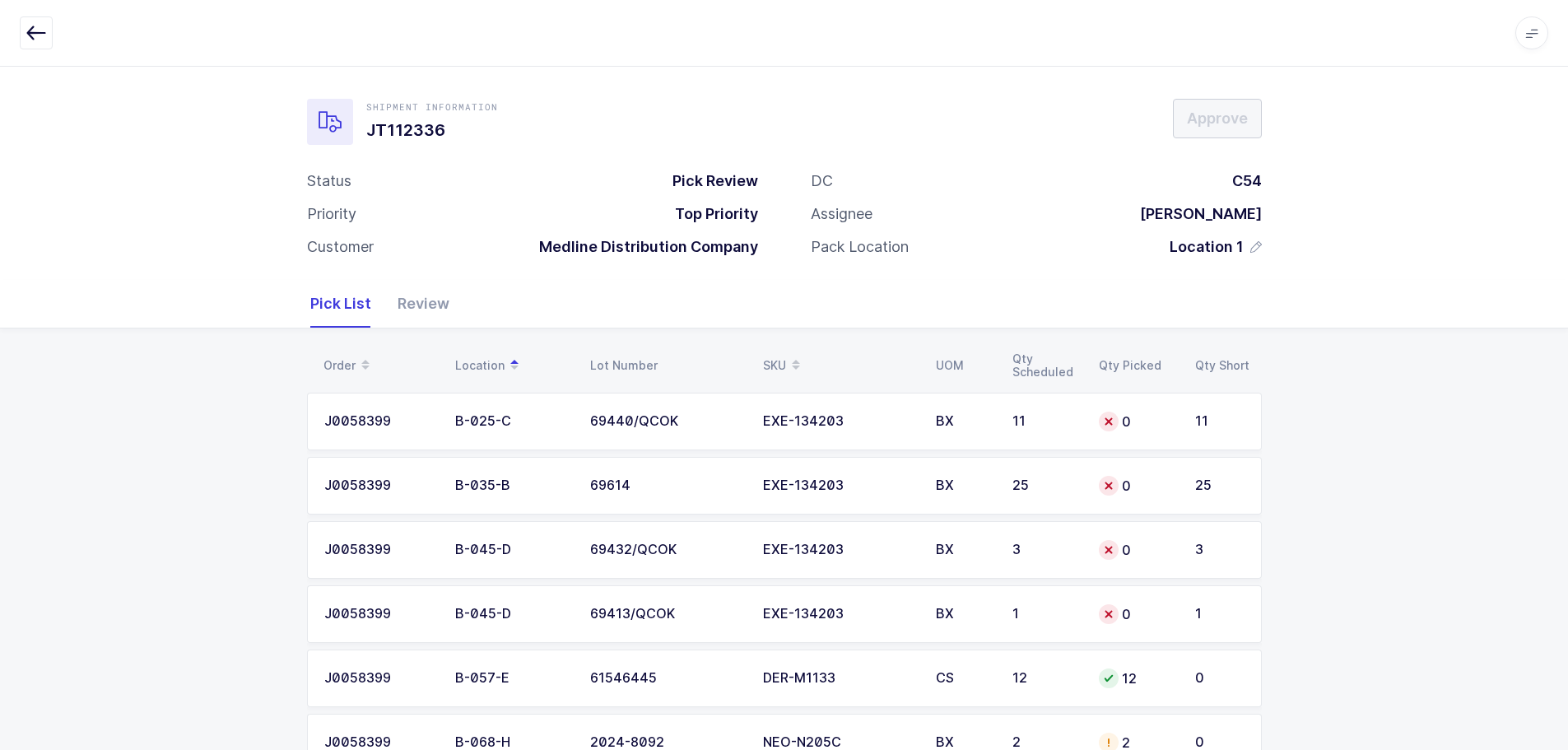
click at [774, 360] on div "SKU" at bounding box center [839, 366] width 154 height 28
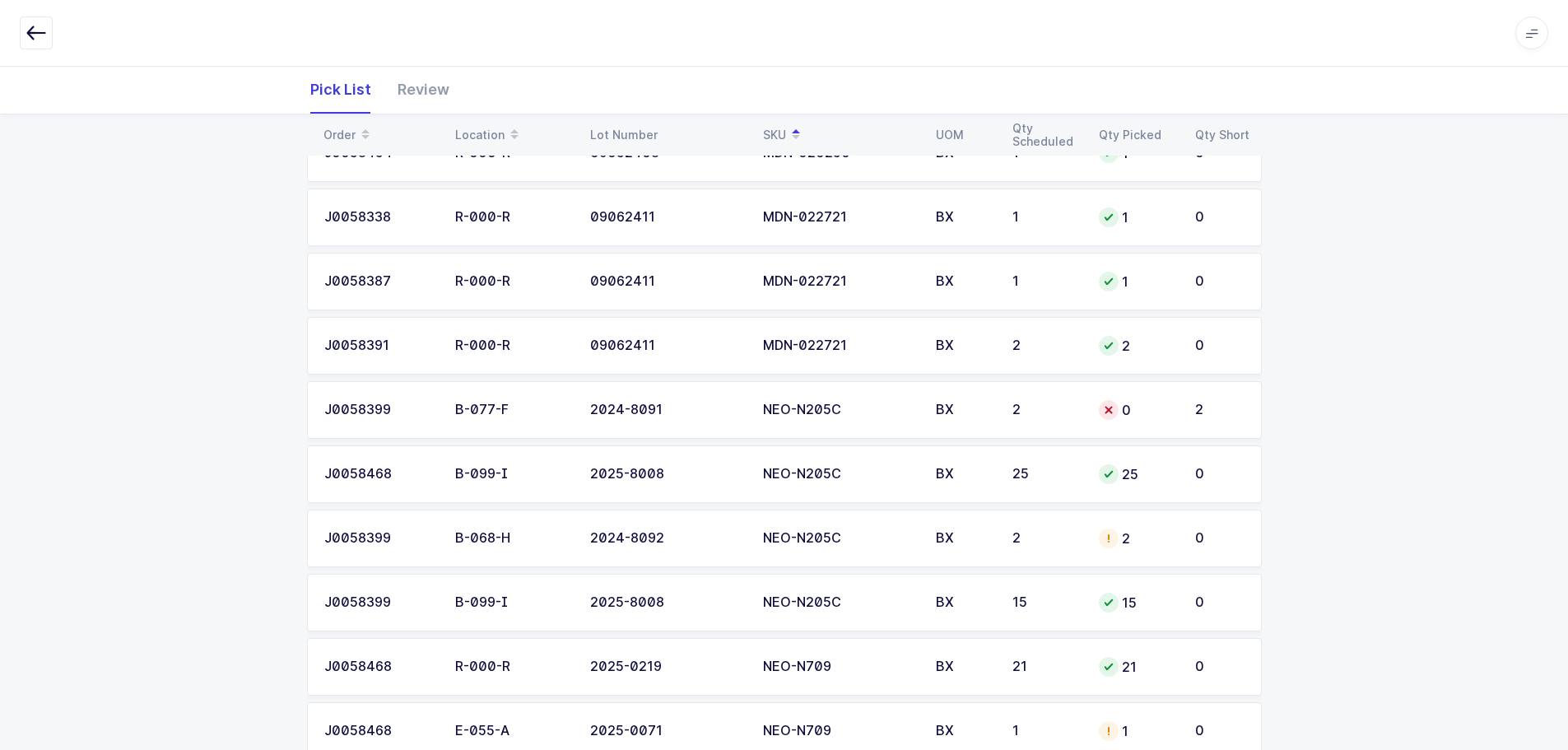
scroll to position [1235, 0]
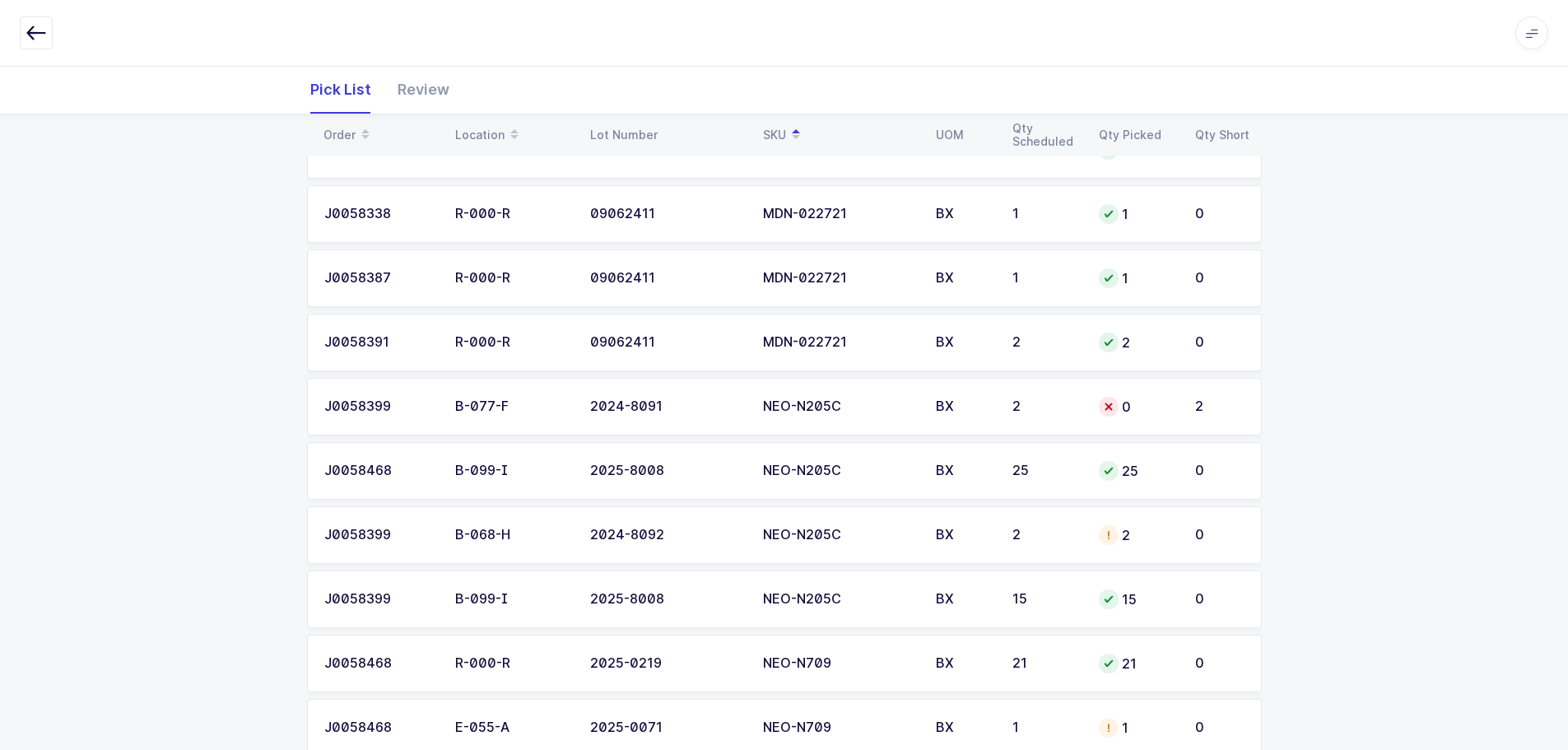
click at [871, 546] on td "NEO-N205C" at bounding box center [838, 536] width 172 height 58
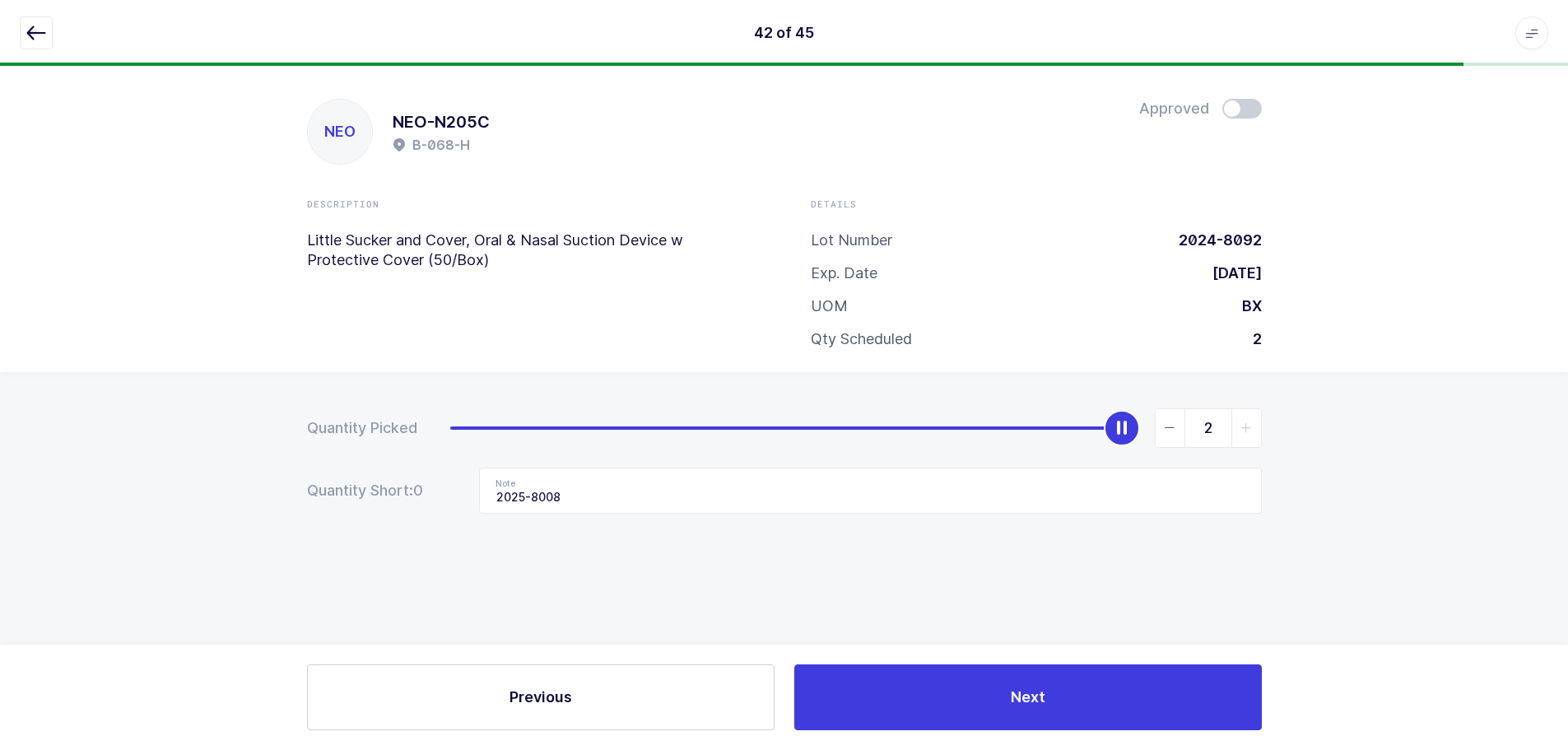
scroll to position [0, 0]
click at [1172, 427] on icon "slider between 0 and 2" at bounding box center [1176, 429] width 12 height 12
type input "0"
click at [1172, 427] on icon "slider between 0 and 2" at bounding box center [1176, 429] width 12 height 12
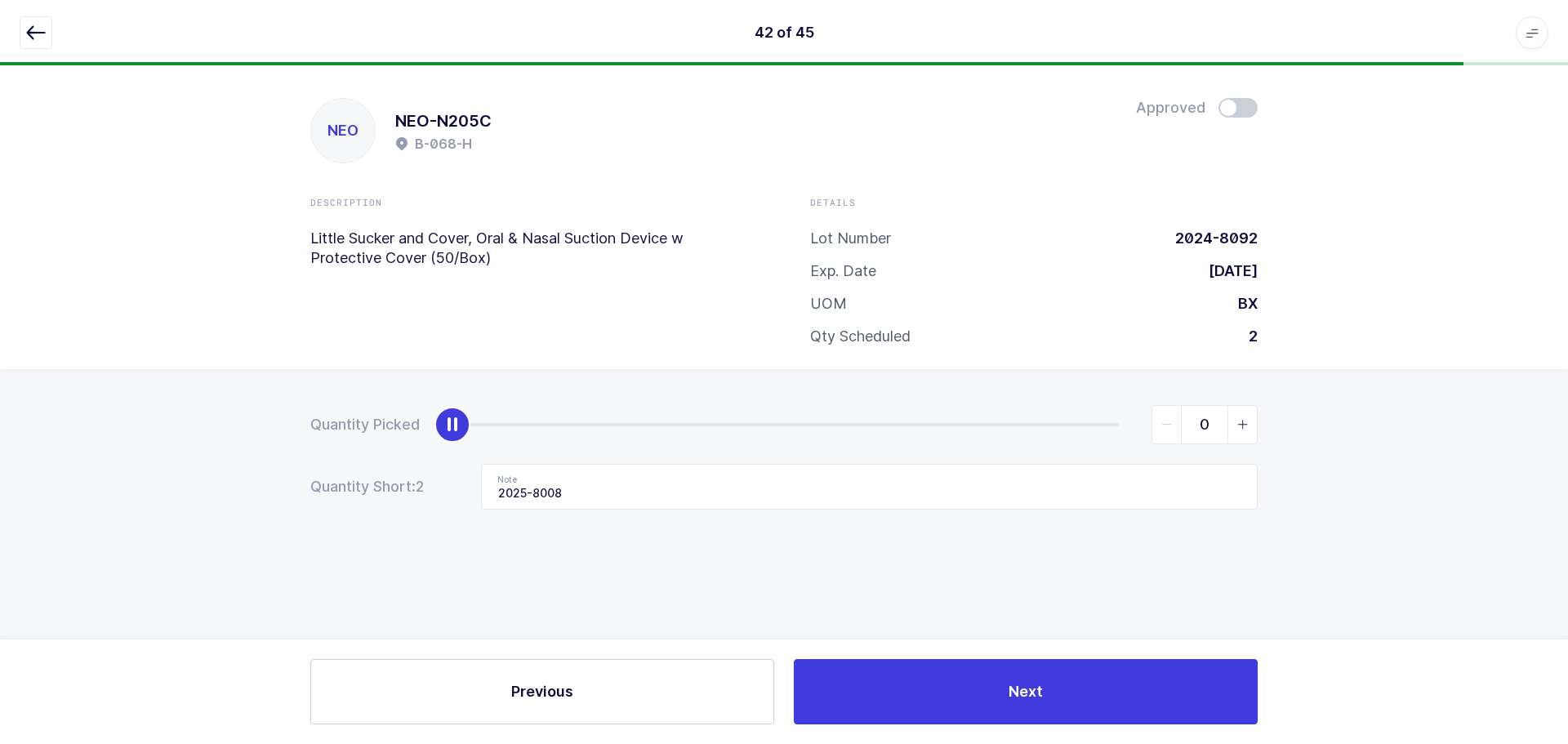
click at [1163, 423] on icon "slider between 0 and 2" at bounding box center [1167, 425] width 12 height 12
drag, startPoint x: 827, startPoint y: 493, endPoint x: 457, endPoint y: 500, distance: 370.1
click at [457, 501] on div "Quantity Short: 2 Note 2025-8008" at bounding box center [784, 487] width 948 height 46
click at [37, 31] on icon "button" at bounding box center [36, 33] width 20 height 20
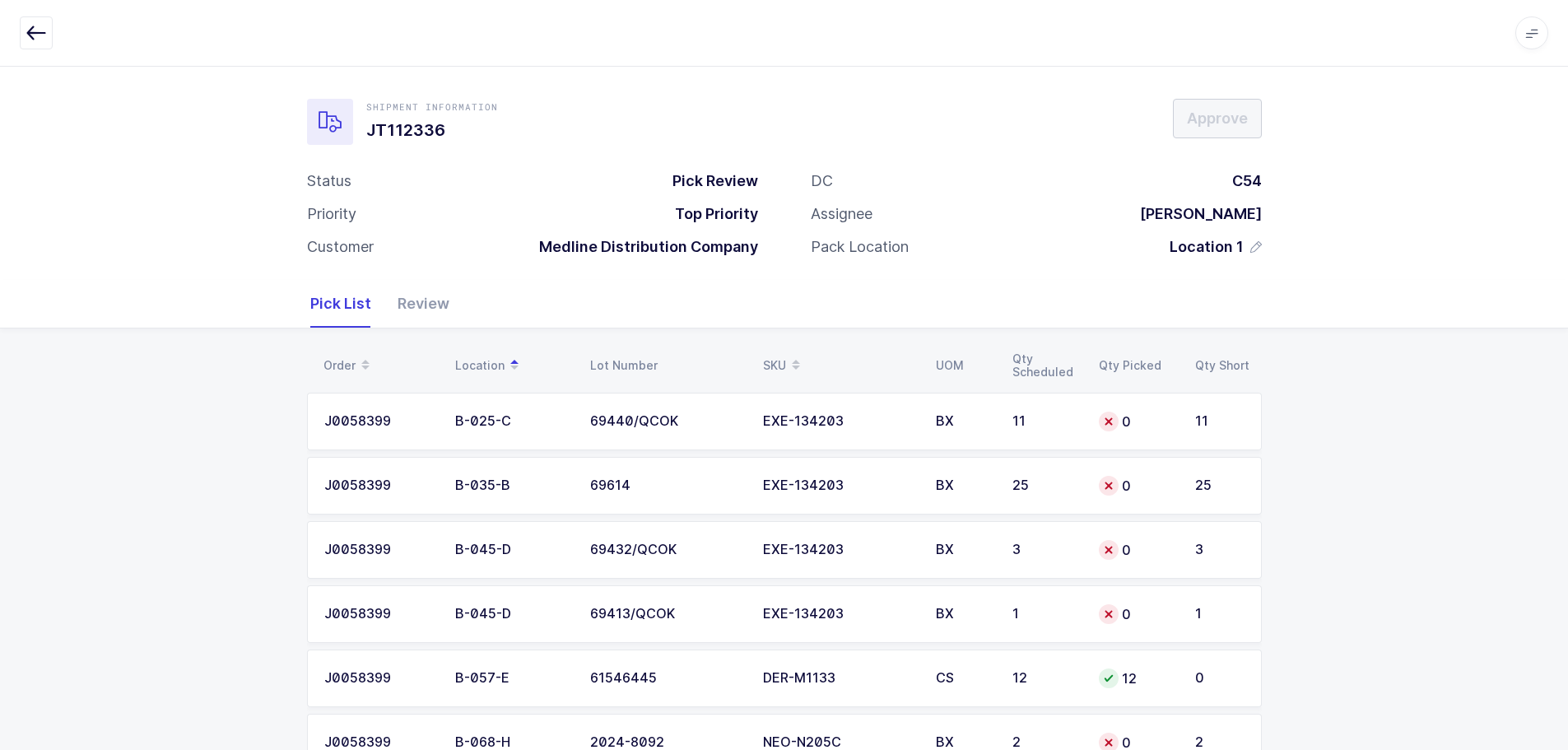
click at [778, 362] on div "SKU" at bounding box center [839, 366] width 154 height 28
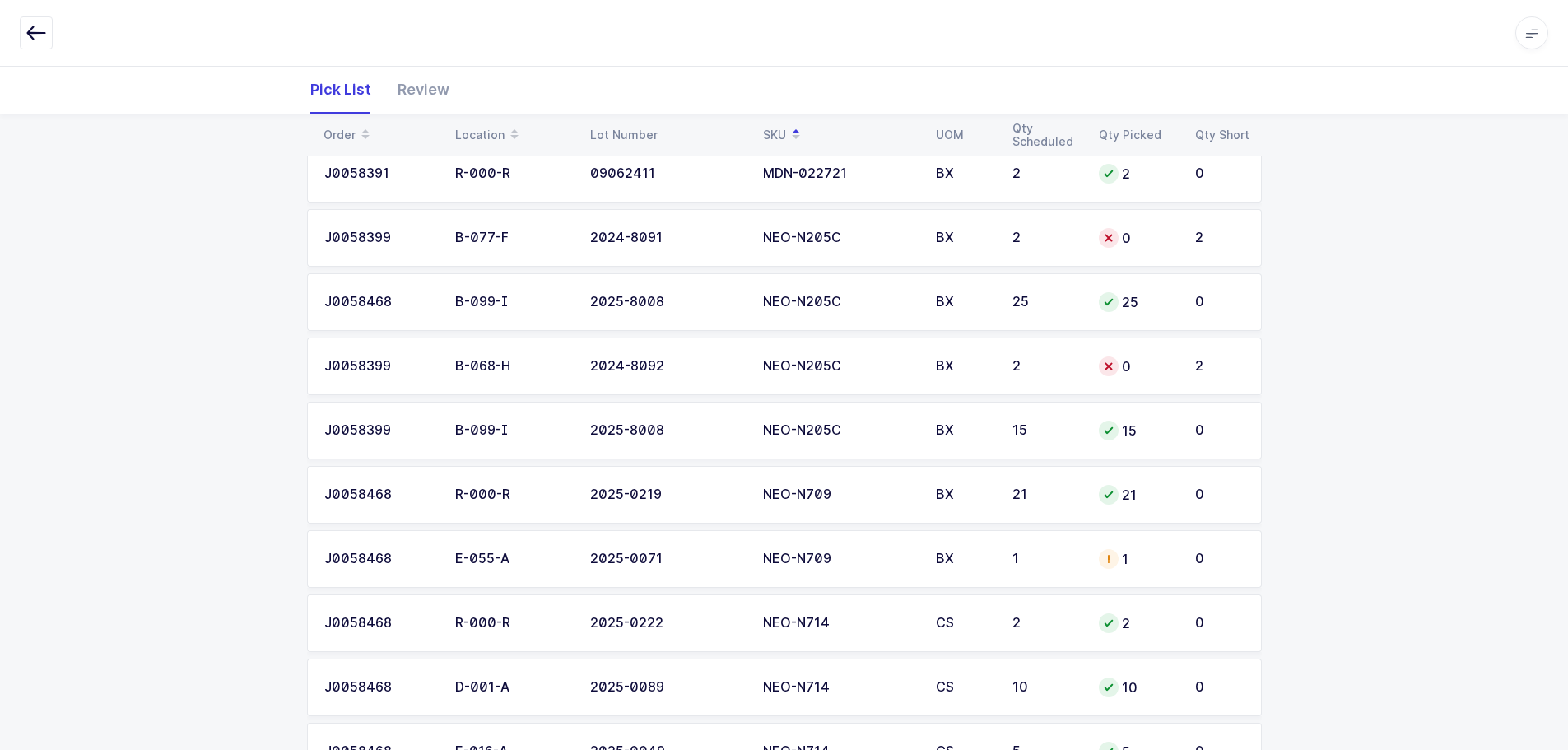
scroll to position [1482, 0]
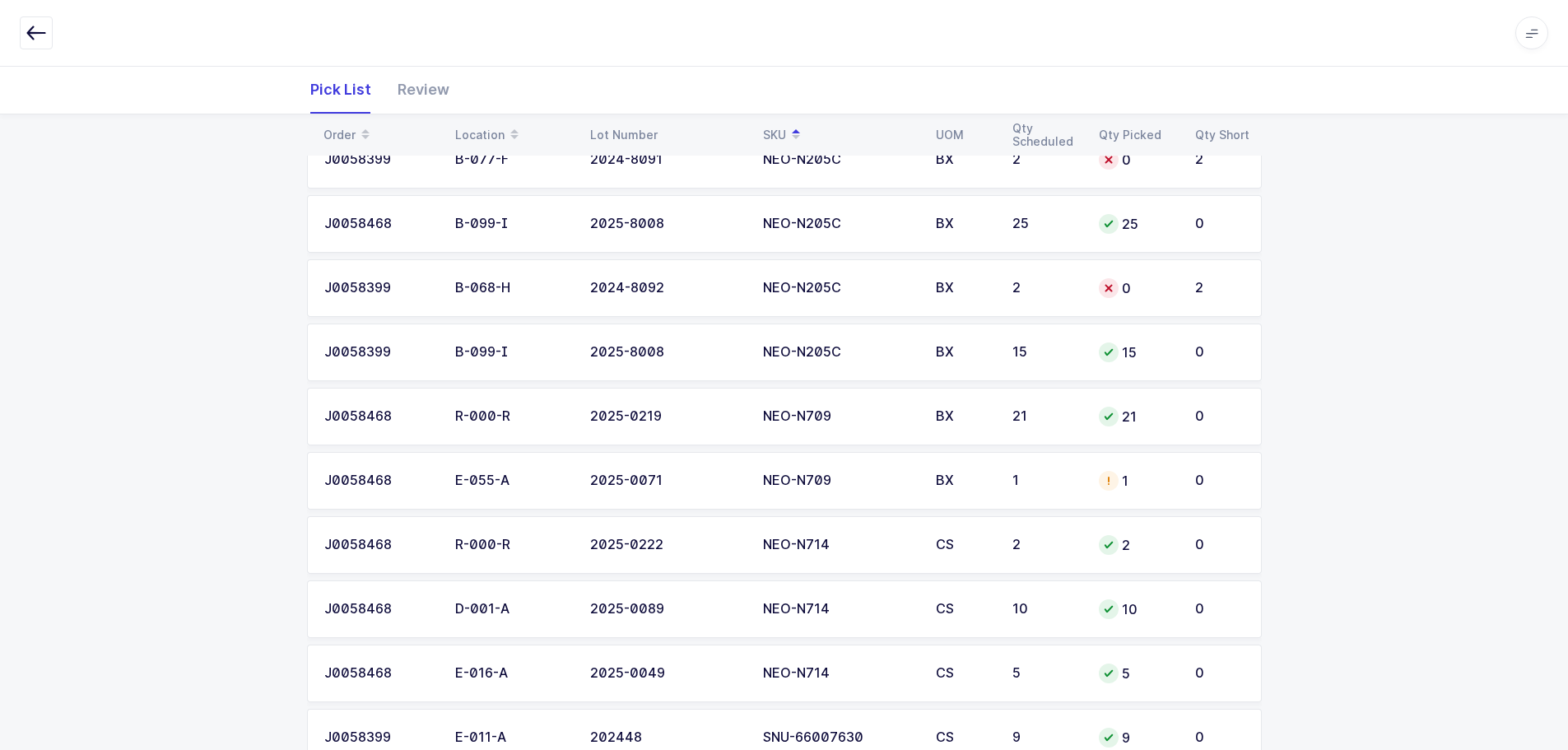
click at [919, 470] on td "NEO-N709" at bounding box center [838, 481] width 172 height 58
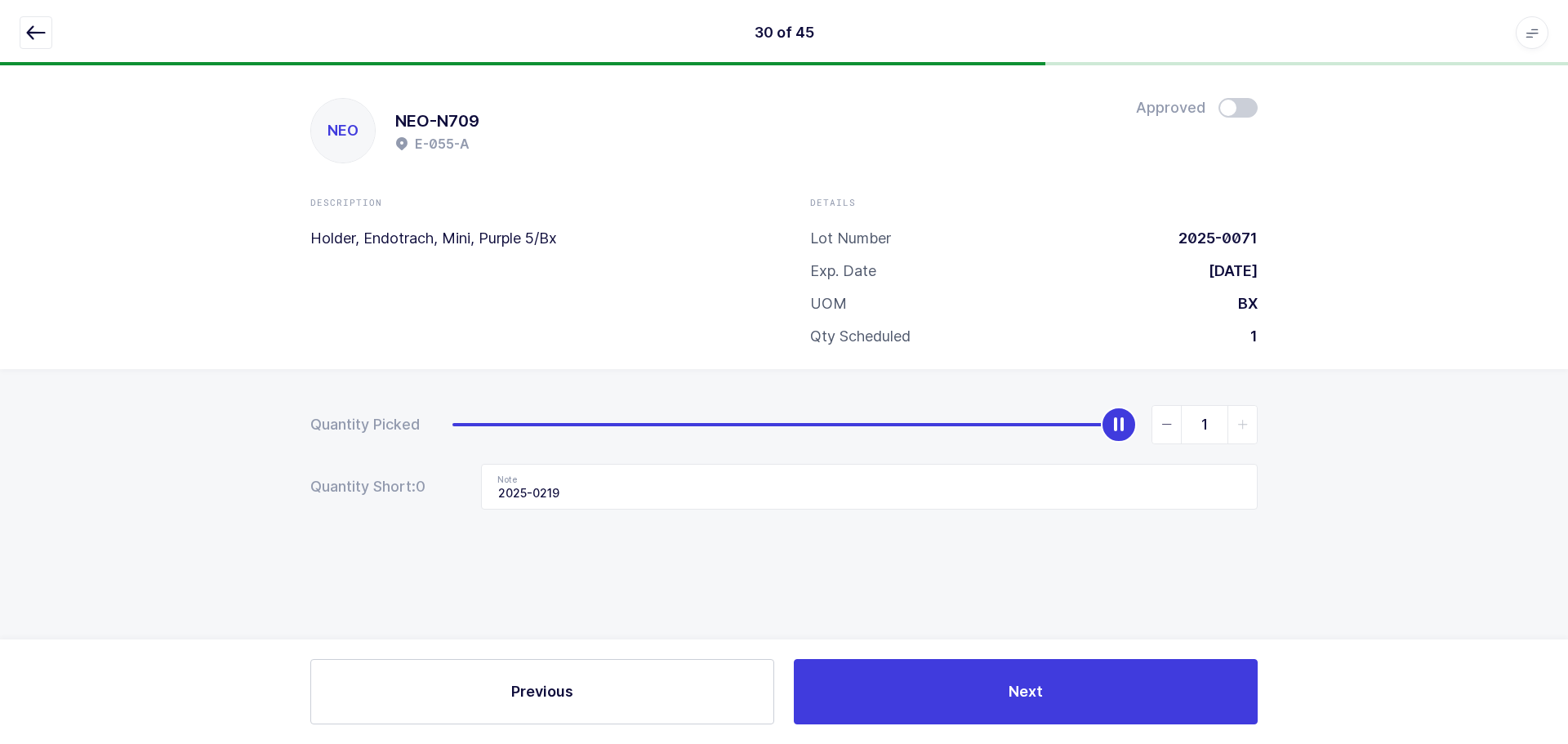
click at [1174, 430] on span "slider between 0 and 1" at bounding box center [1167, 424] width 30 height 38
type input "0"
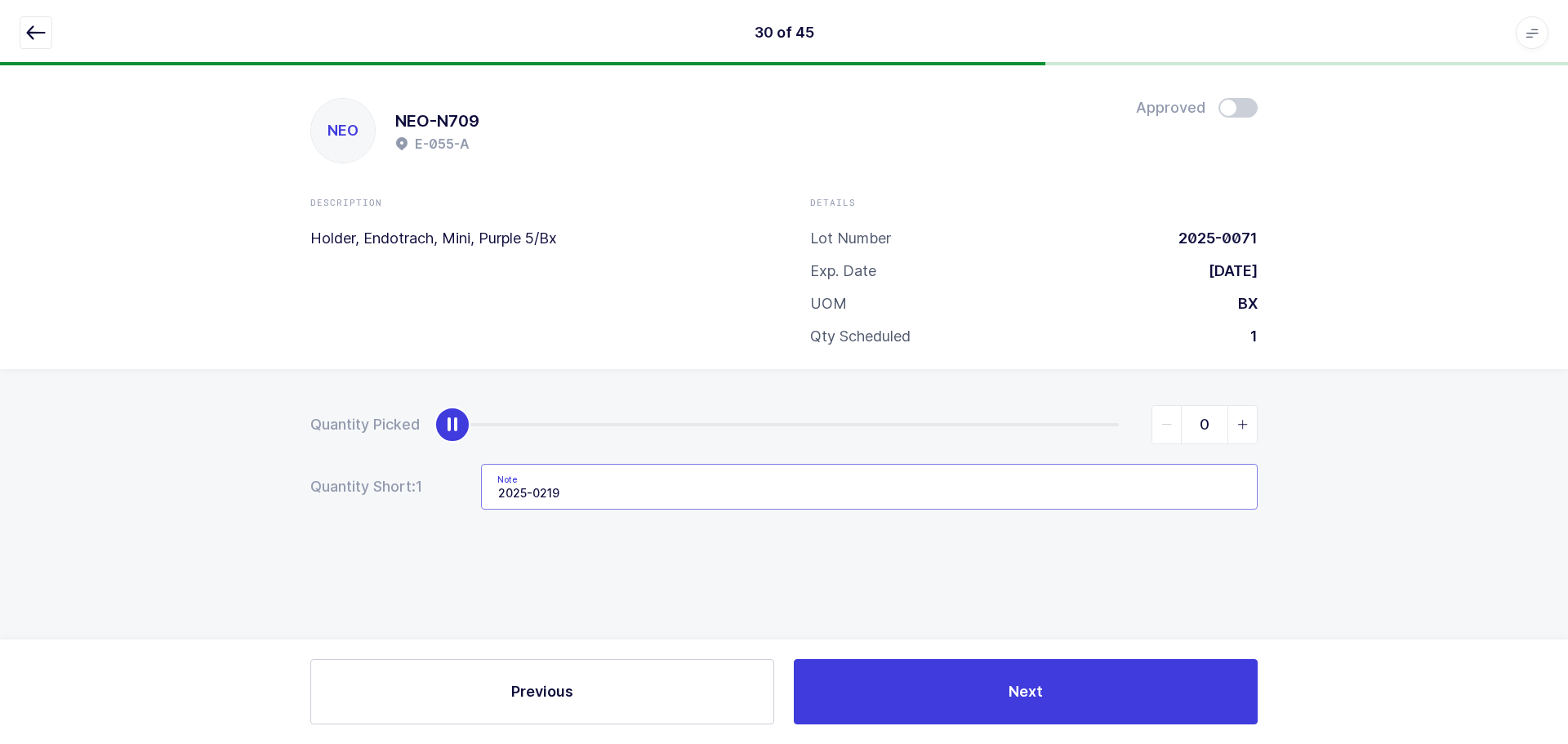
drag, startPoint x: 939, startPoint y: 501, endPoint x: 213, endPoint y: 518, distance: 726.2
click at [213, 518] on div "Quantity Picked 0 Quantity Short: 1 Note 2025-0219" at bounding box center [784, 514] width 1568 height 291
click at [23, 39] on button "button" at bounding box center [36, 33] width 33 height 33
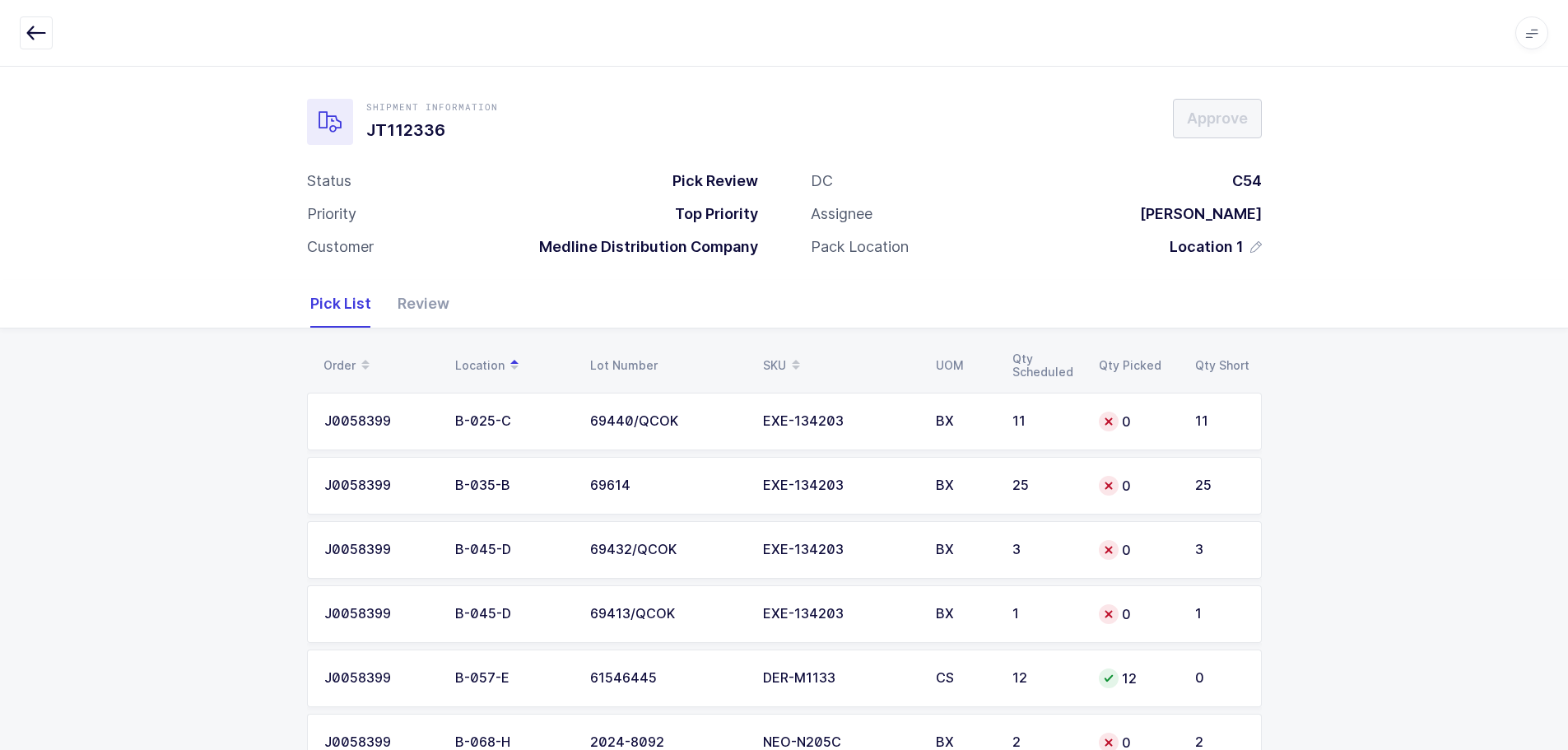
click at [777, 349] on table "Order Location Lot Number SKU UOM Qty Scheduled Qty Picked Qty Short" at bounding box center [784, 365] width 955 height 41
click at [777, 358] on div "SKU" at bounding box center [839, 366] width 154 height 28
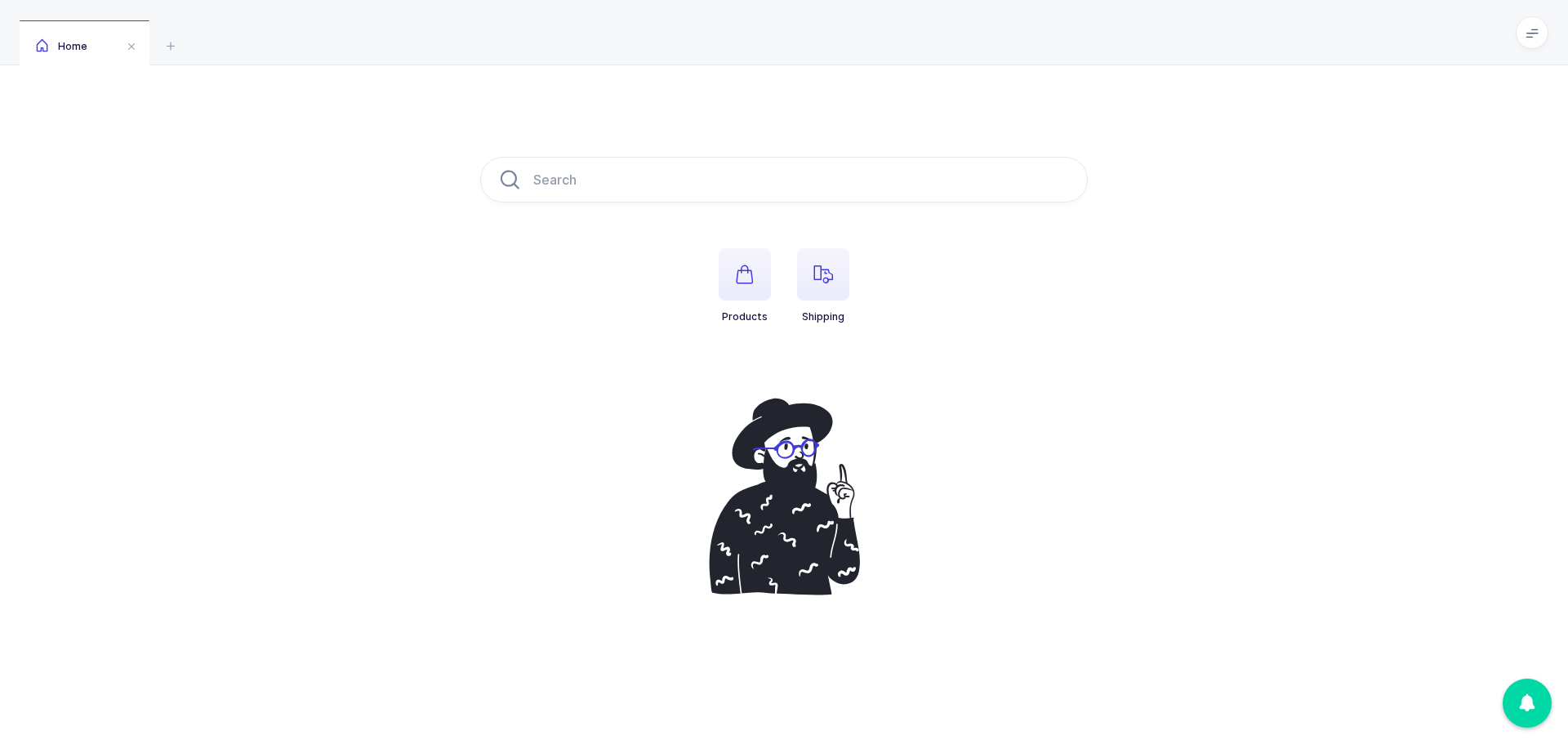
click at [822, 297] on span "button" at bounding box center [823, 274] width 52 height 52
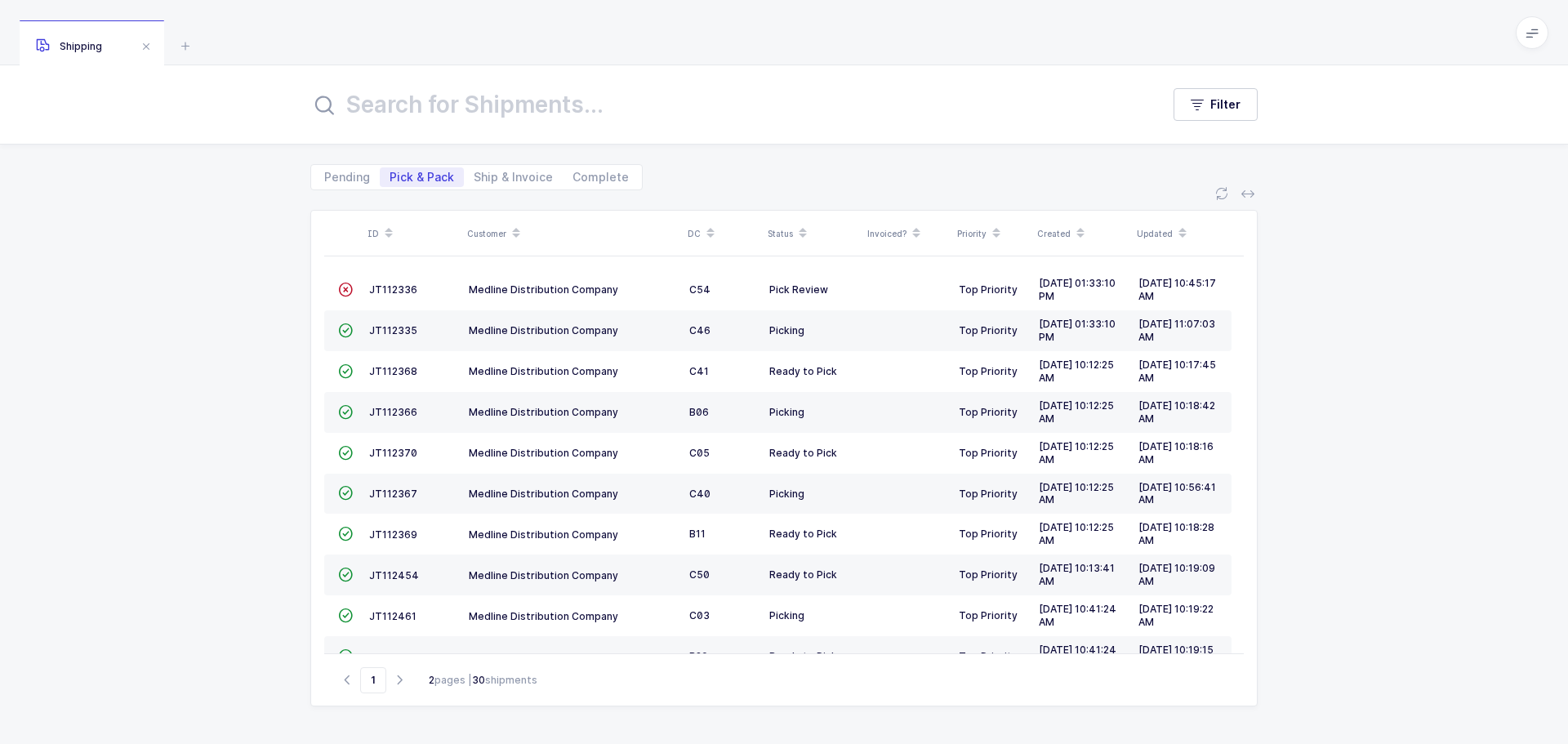
click at [395, 288] on span "JT112336" at bounding box center [393, 289] width 48 height 12
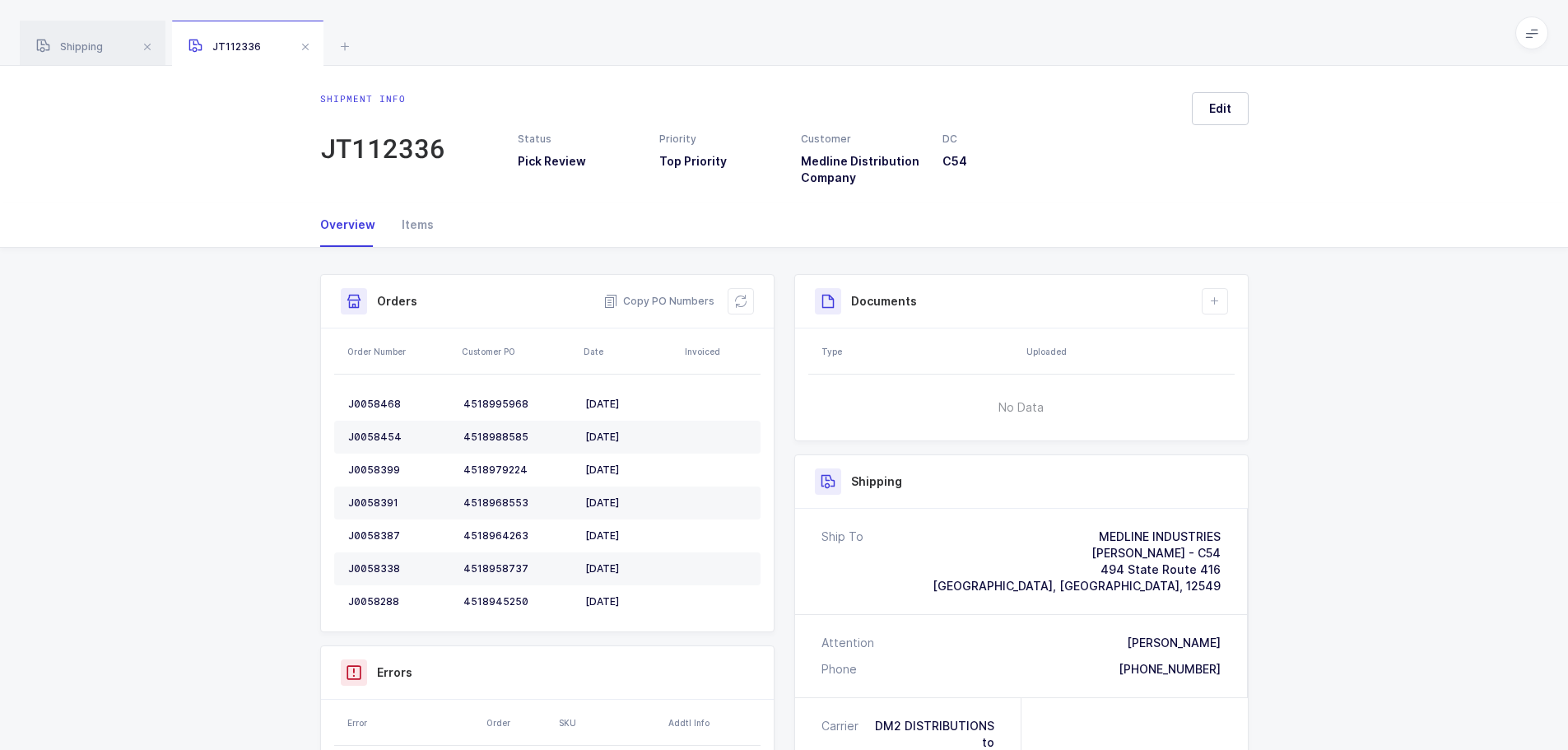
click at [746, 300] on icon at bounding box center [740, 301] width 13 height 13
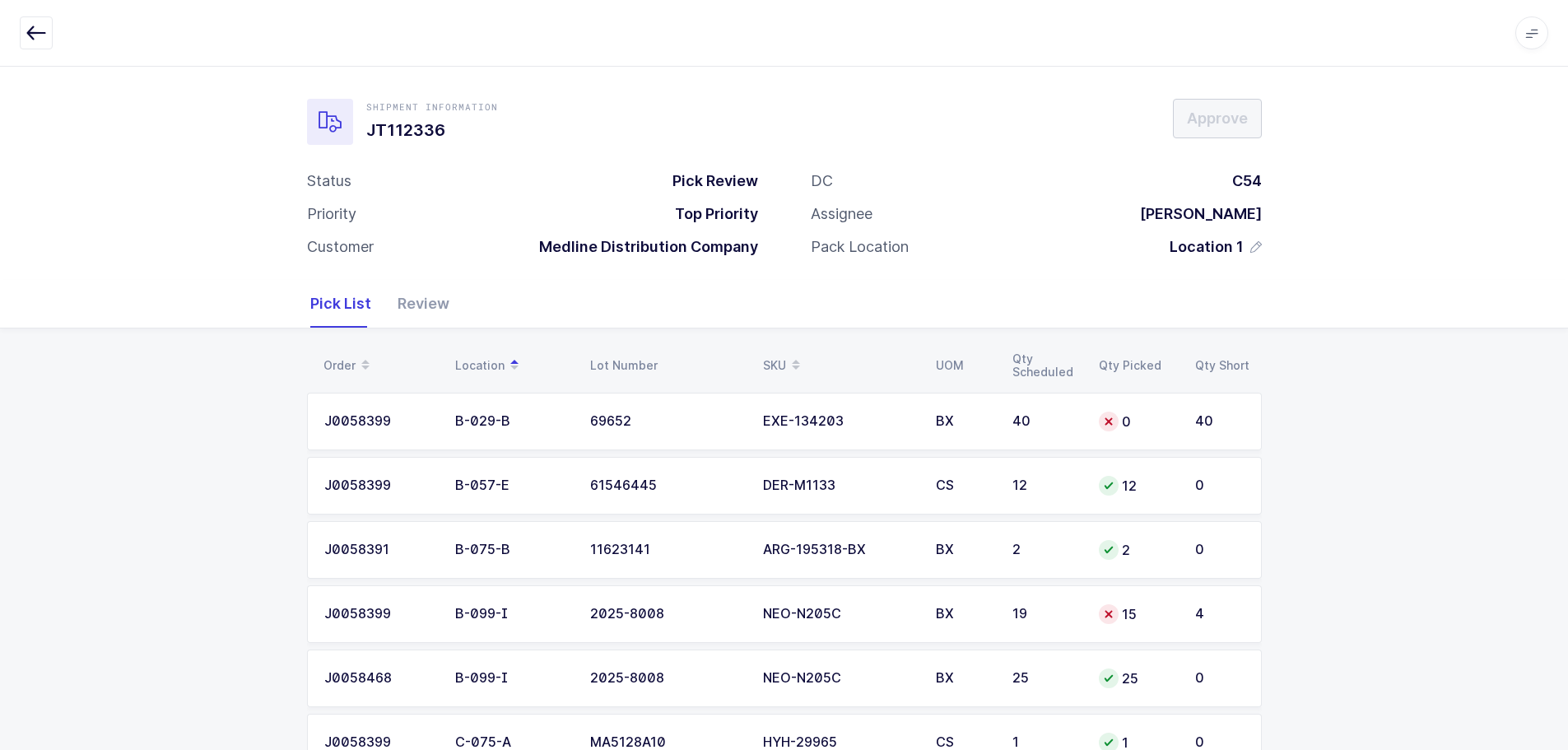
click at [1090, 423] on td "0" at bounding box center [1136, 422] width 97 height 58
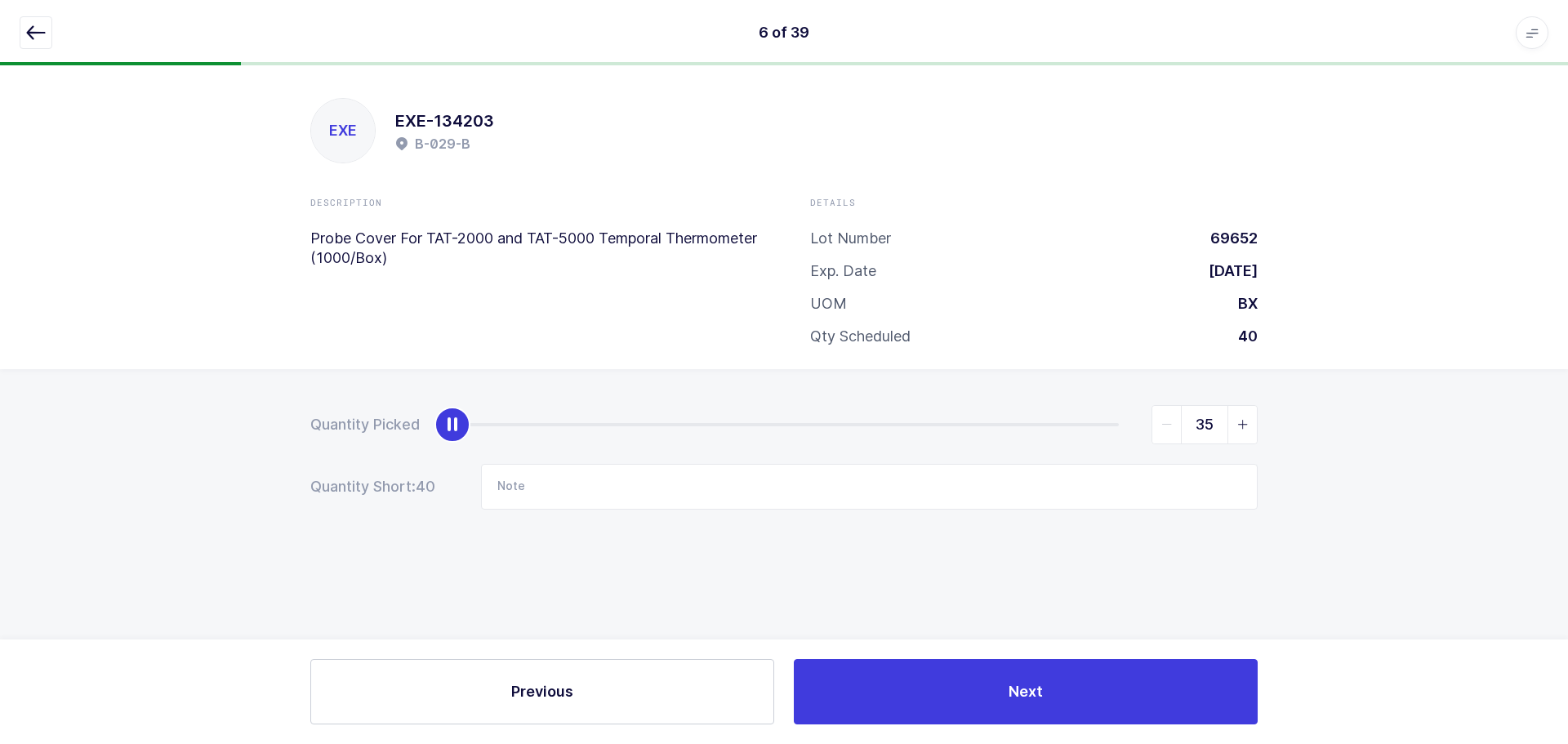
type input "40"
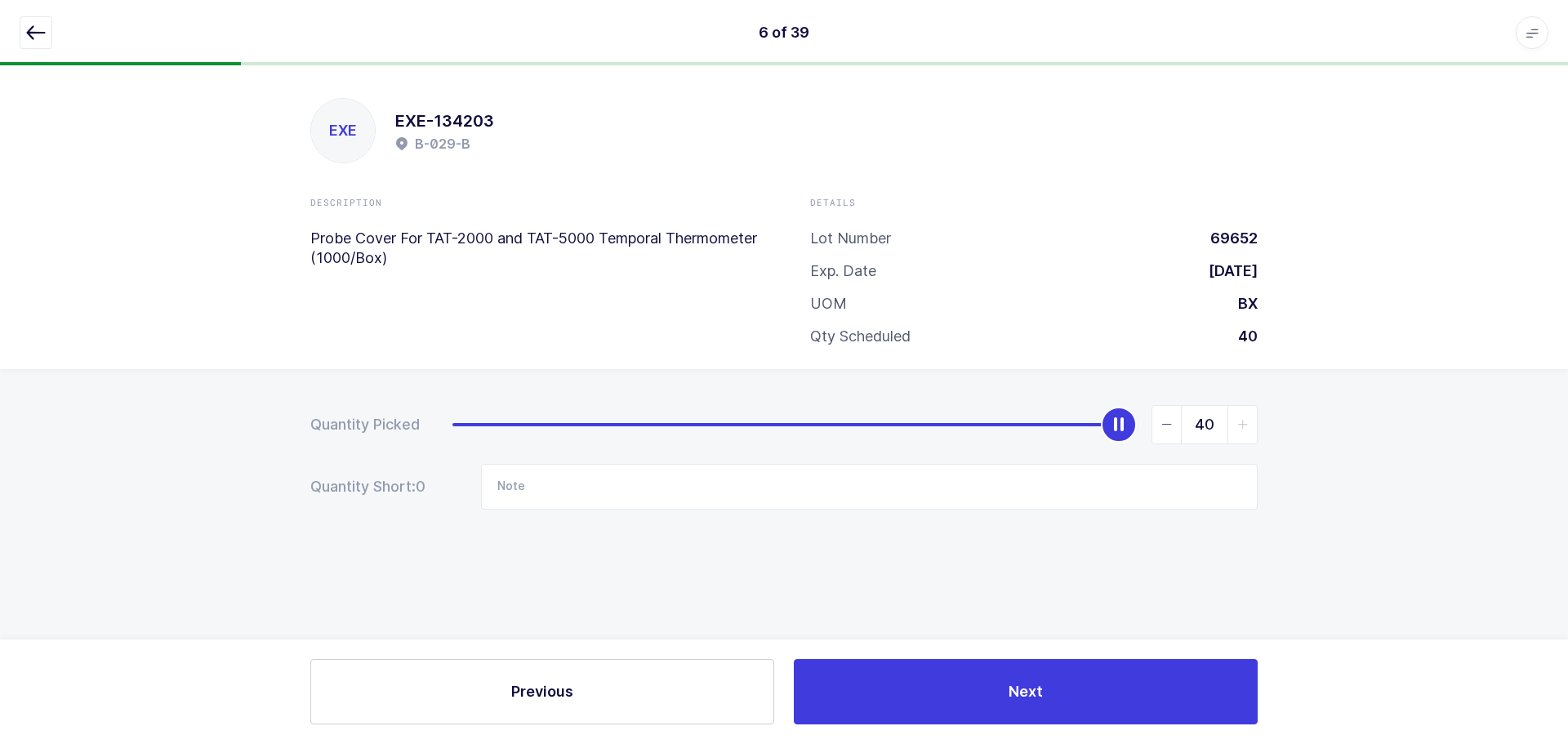
drag, startPoint x: 446, startPoint y: 420, endPoint x: 1221, endPoint y: 398, distance: 775.3
click at [1259, 409] on div "Quantity Picked 40 Quantity Short: 0 Note" at bounding box center [784, 514] width 1568 height 291
click at [40, 37] on icon "button" at bounding box center [36, 33] width 20 height 20
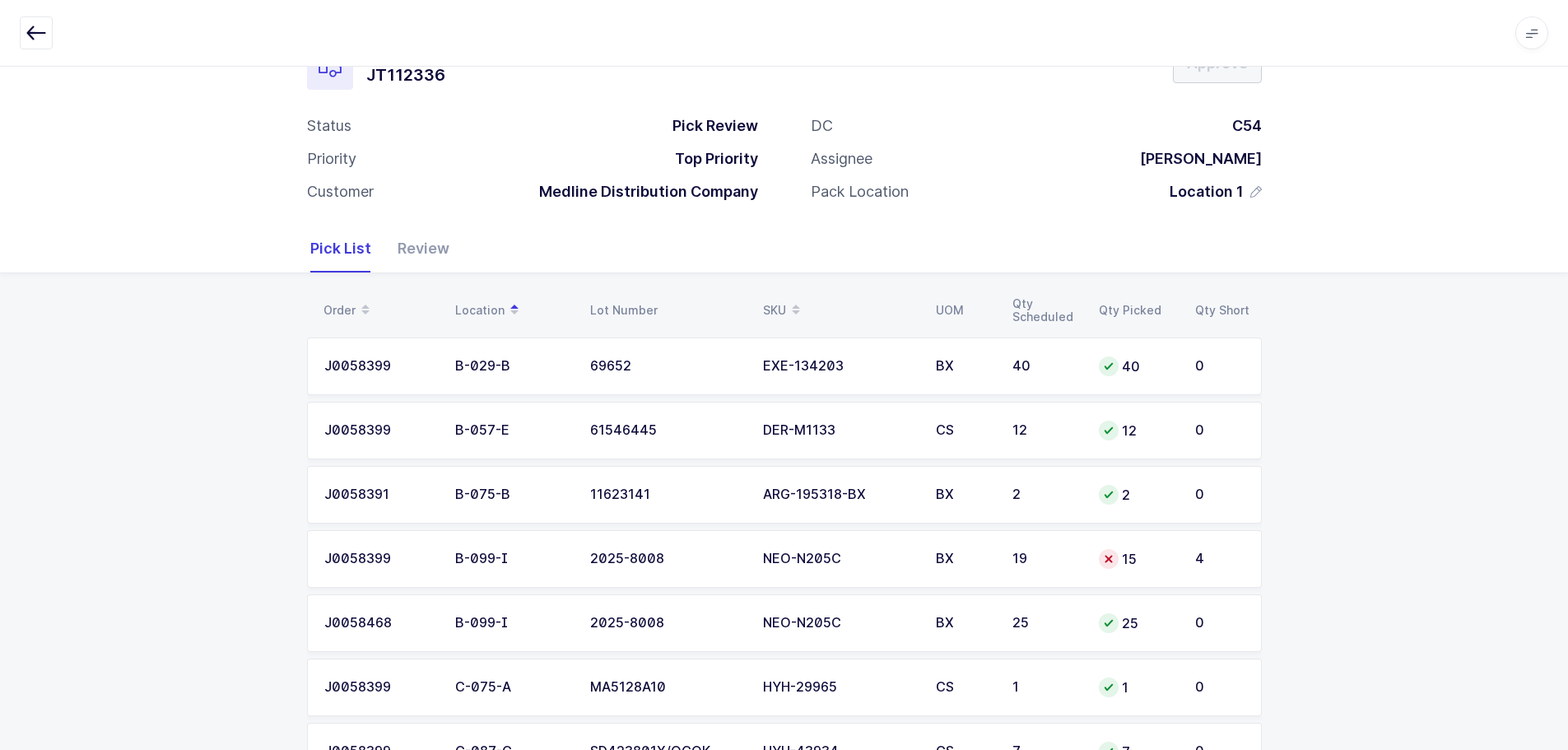
scroll to position [83, 0]
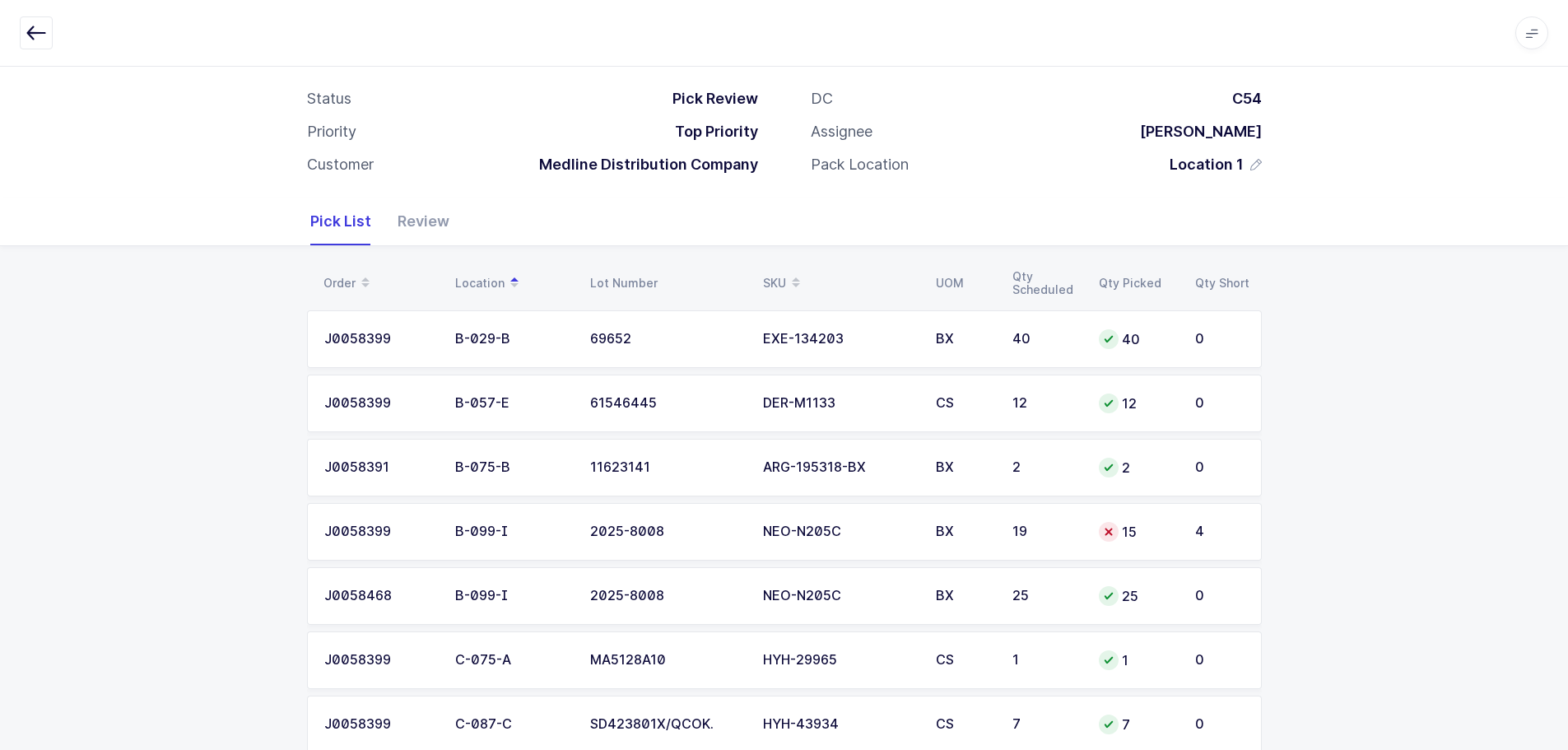
click at [1093, 537] on td "15" at bounding box center [1136, 532] width 97 height 58
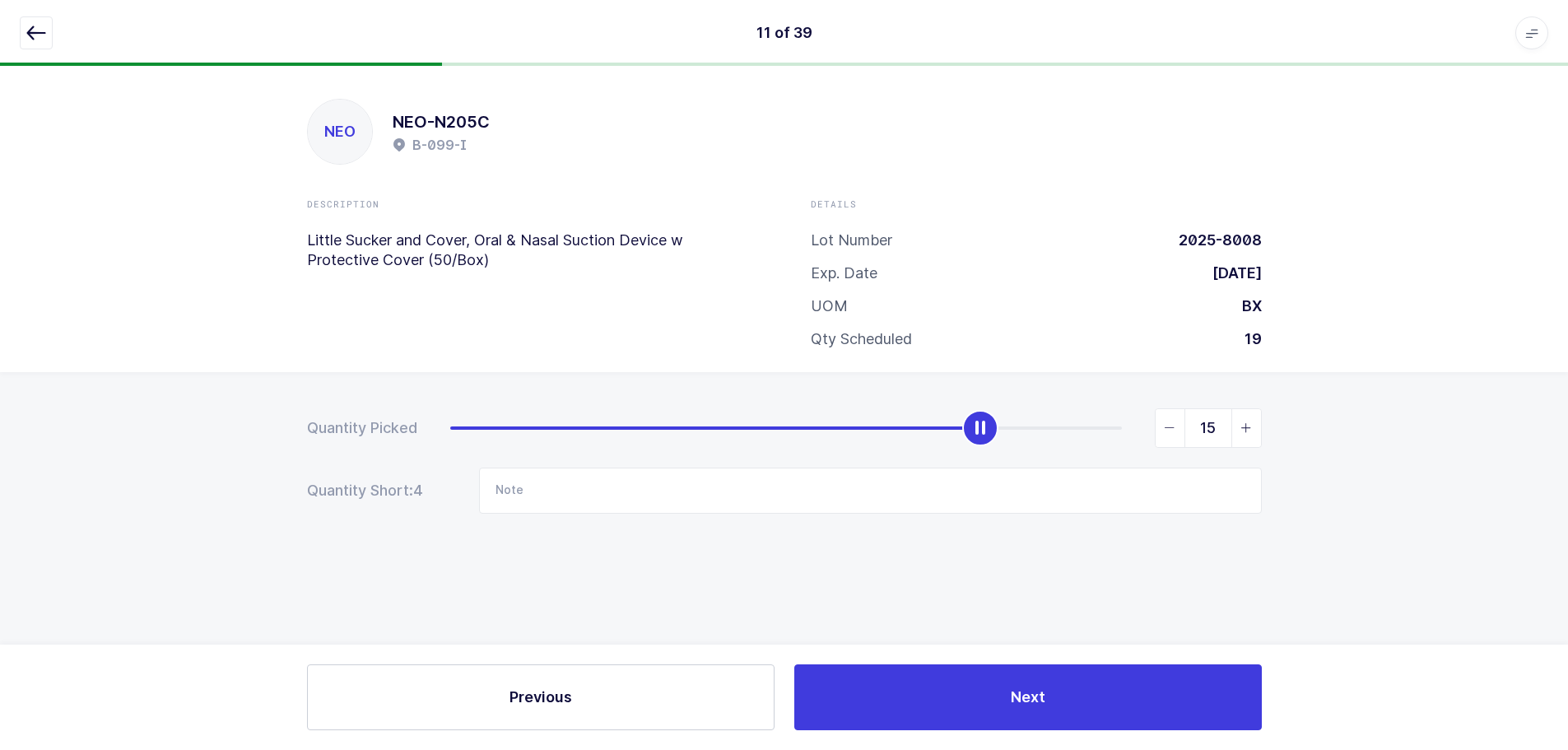
scroll to position [0, 0]
type input "19"
click at [1245, 438] on span "slider between 0 and 19" at bounding box center [1252, 428] width 30 height 38
click at [32, 34] on icon "button" at bounding box center [36, 33] width 20 height 20
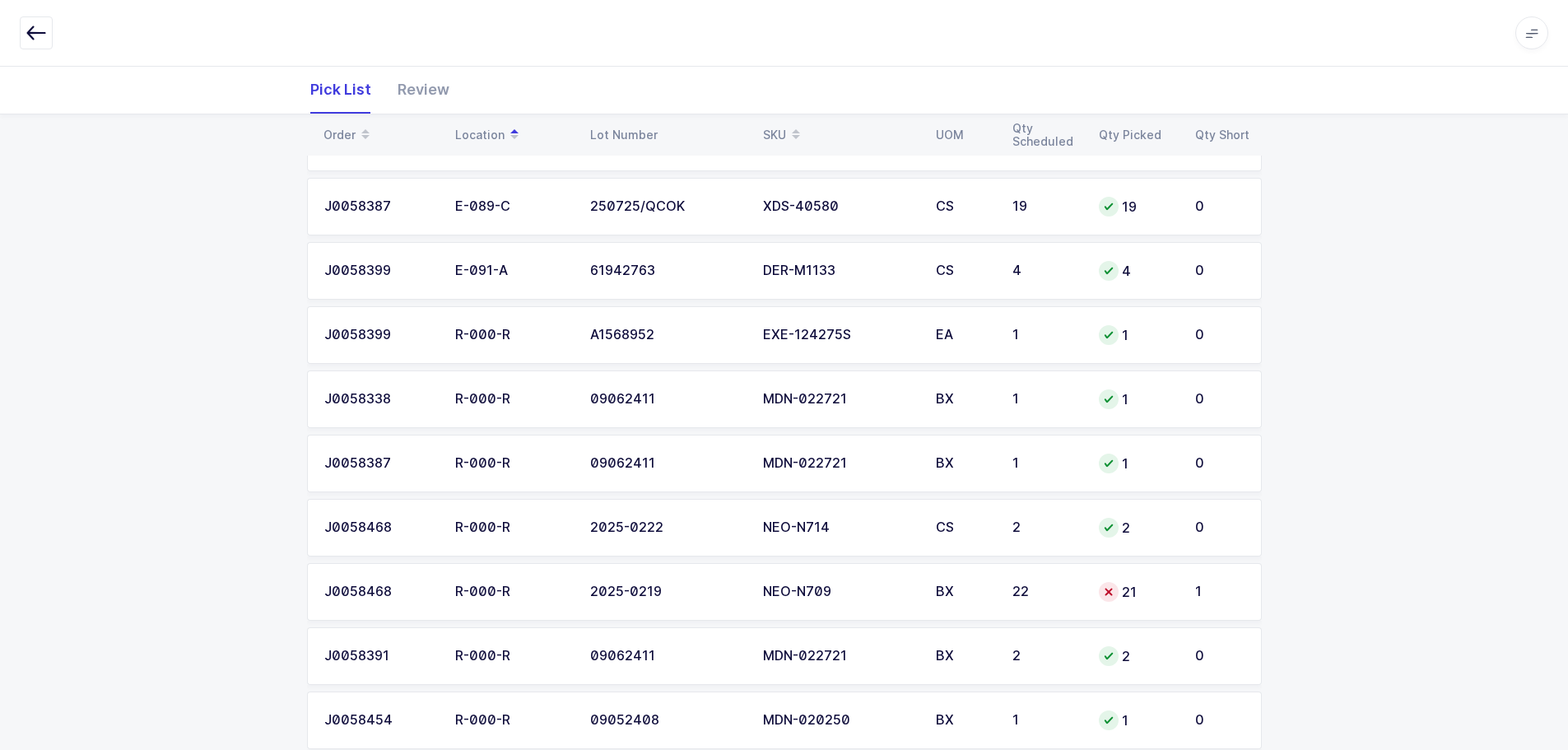
scroll to position [2180, 0]
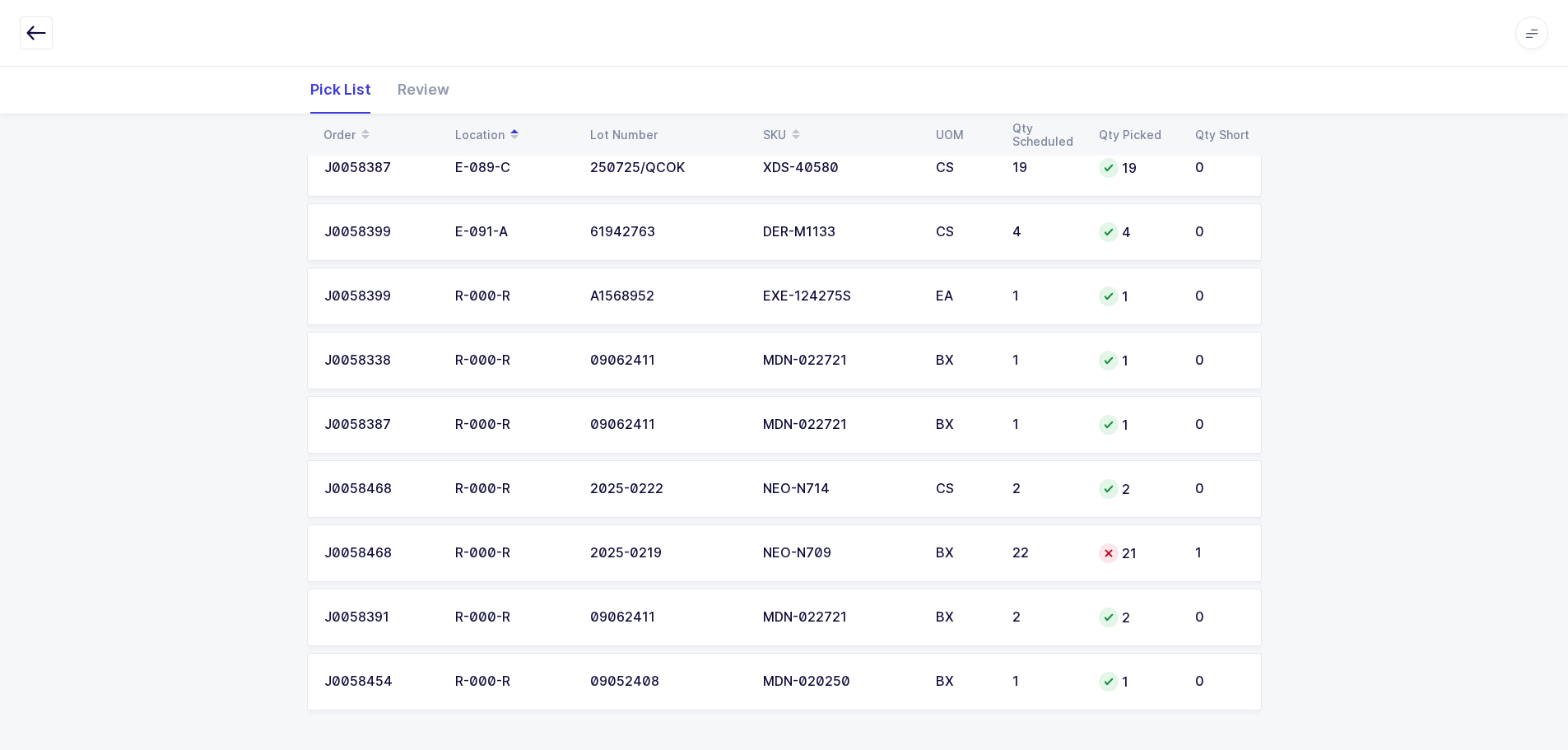
click at [1022, 551] on div "22" at bounding box center [1046, 553] width 67 height 15
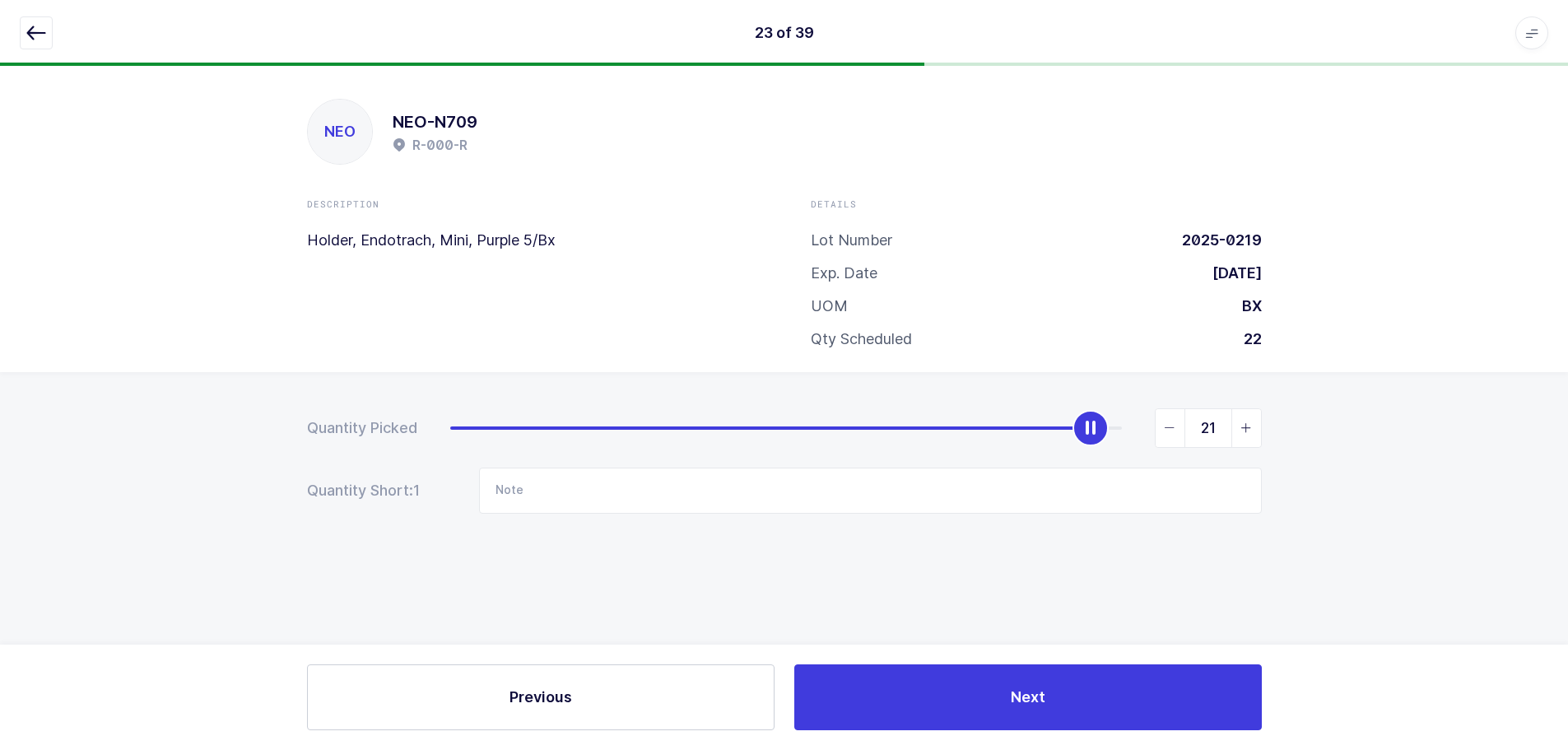
scroll to position [0, 0]
click at [1254, 426] on icon "slider between 0 and 22" at bounding box center [1253, 429] width 12 height 12
type input "22"
click at [29, 14] on div "23 of 39 Apps Core Warehouse Admin Mission Control Purchasing Baltazar N. Logou…" at bounding box center [789, 33] width 1580 height 66
click at [27, 30] on icon "button" at bounding box center [36, 33] width 20 height 20
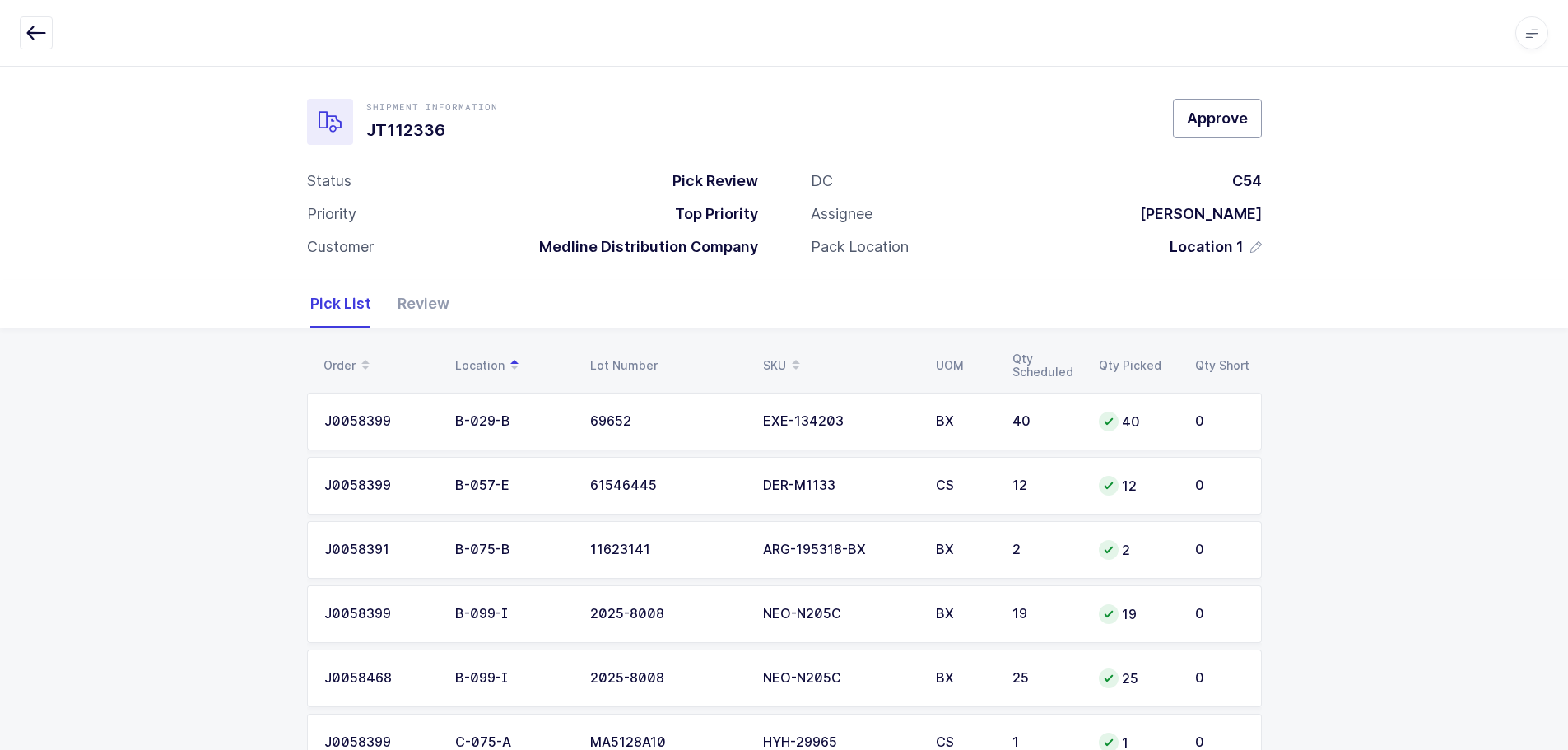
click at [1231, 114] on span "Approve" at bounding box center [1217, 118] width 61 height 21
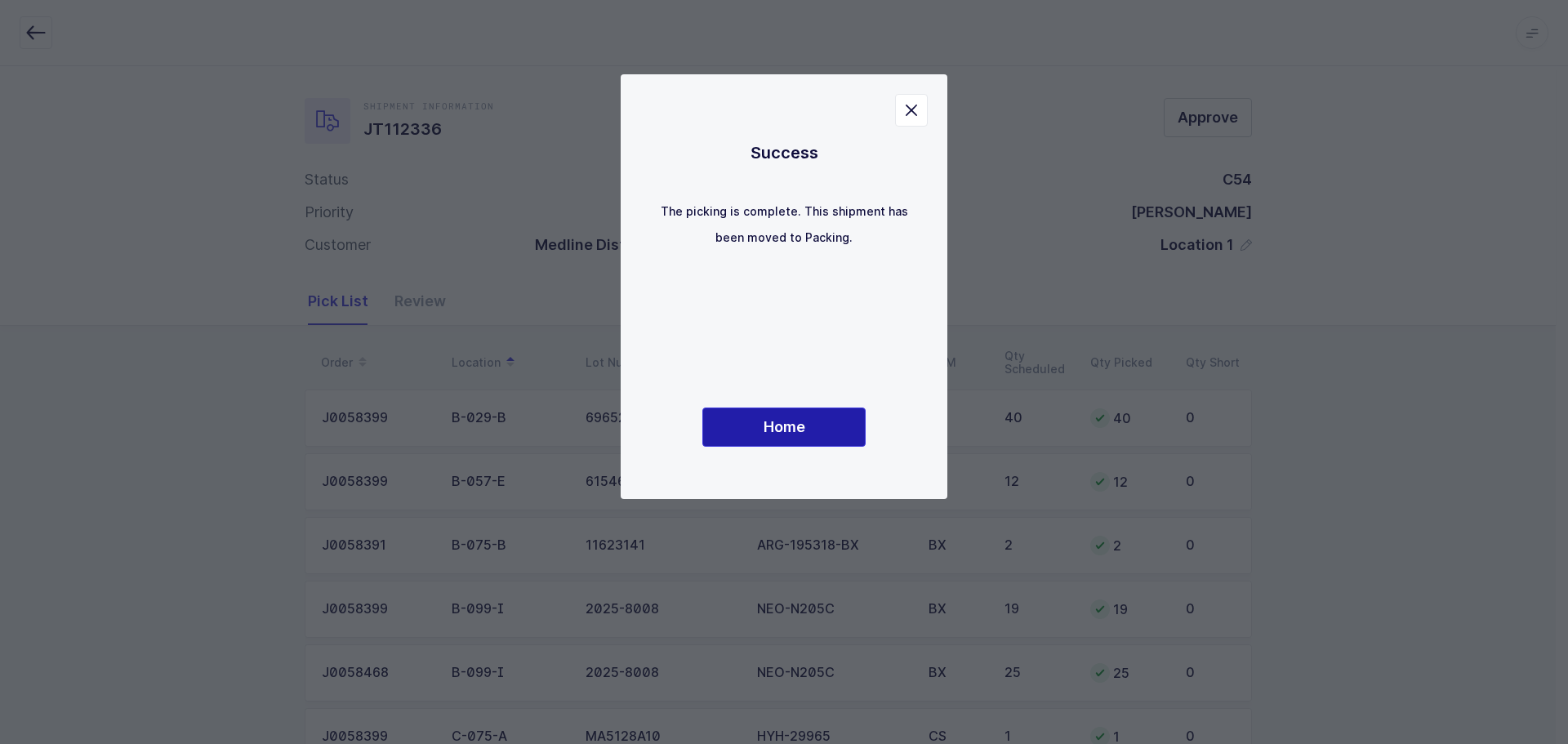
click at [773, 437] on span "Home" at bounding box center [784, 426] width 42 height 21
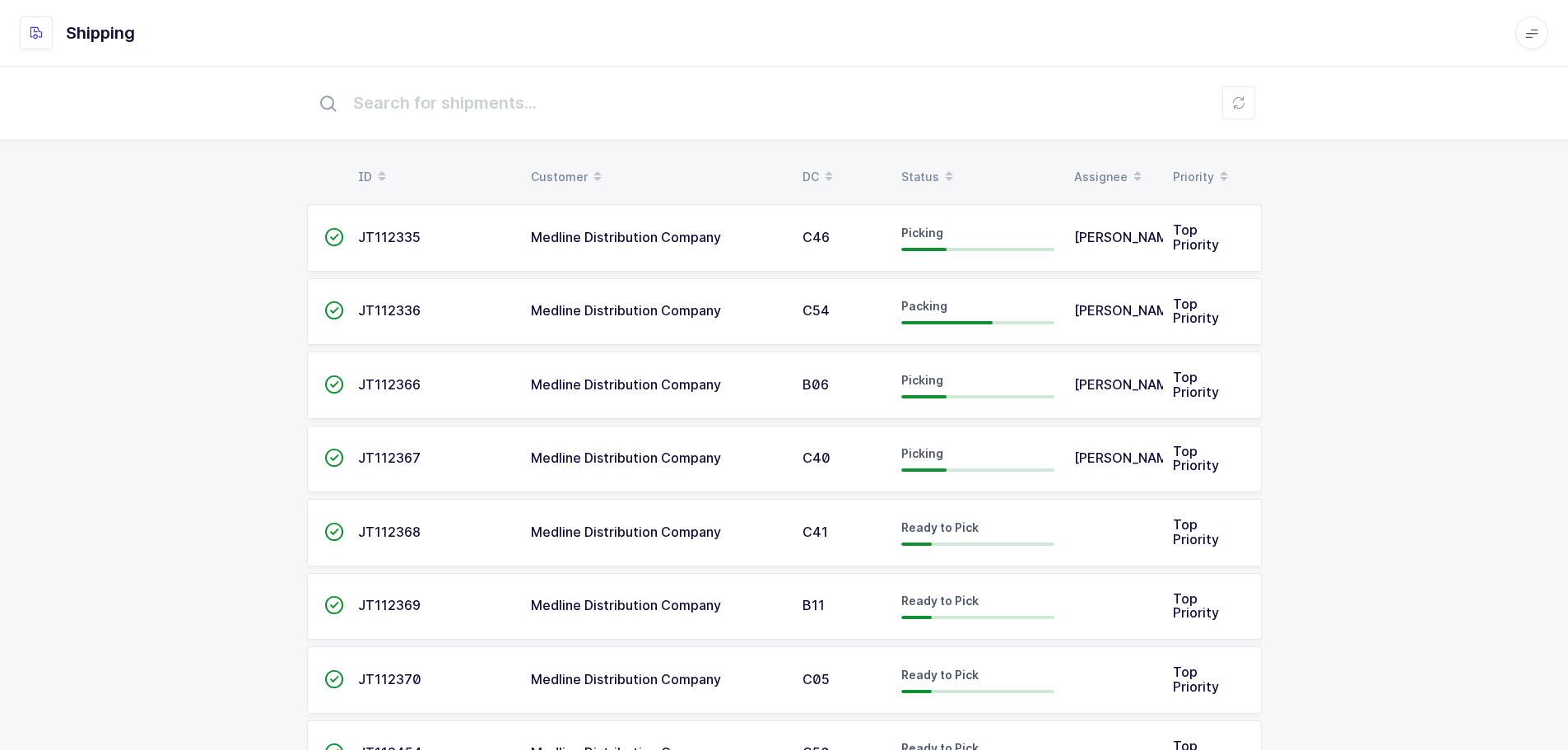
click at [397, 299] on td "JT112336" at bounding box center [434, 312] width 172 height 68
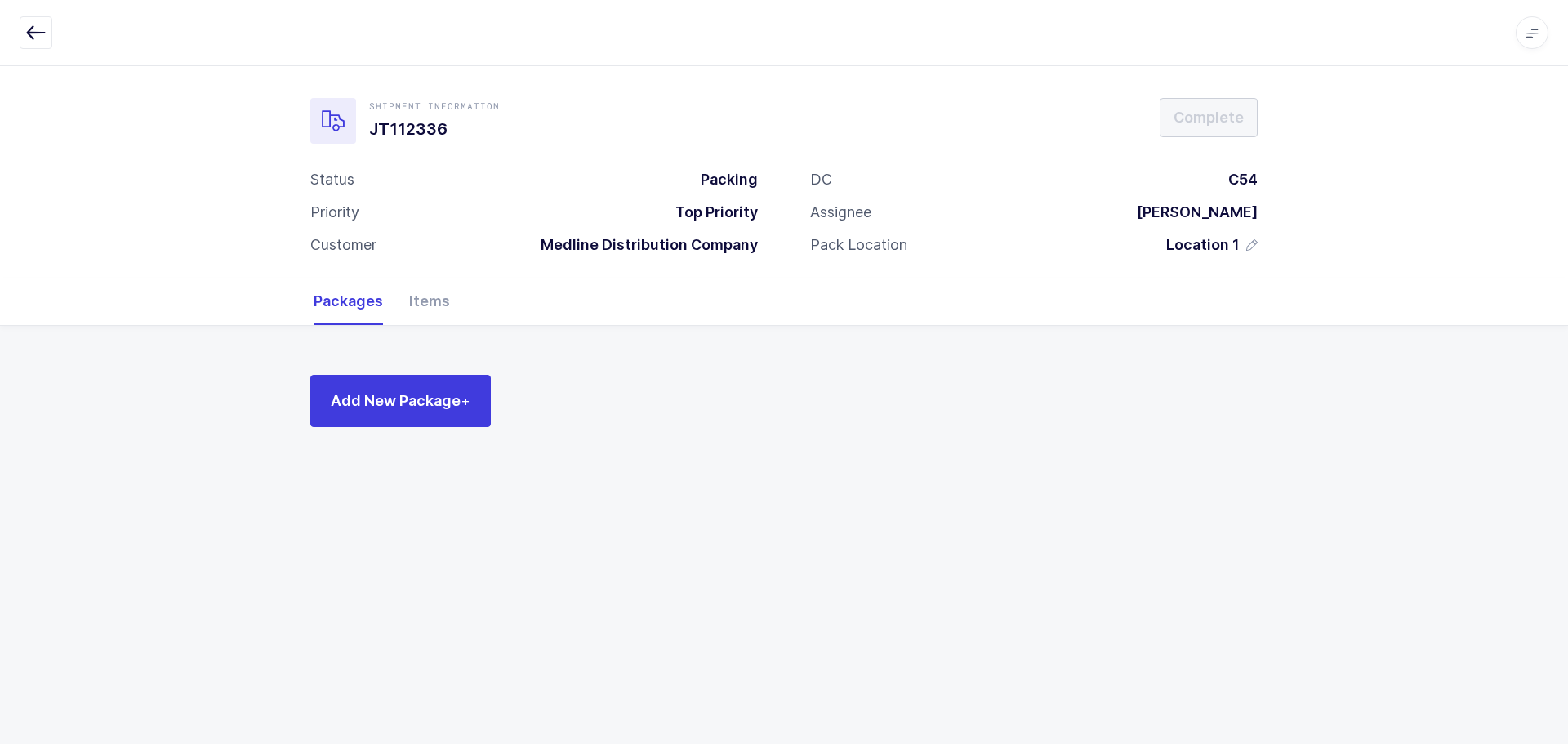
click at [44, 36] on icon "button" at bounding box center [36, 33] width 20 height 20
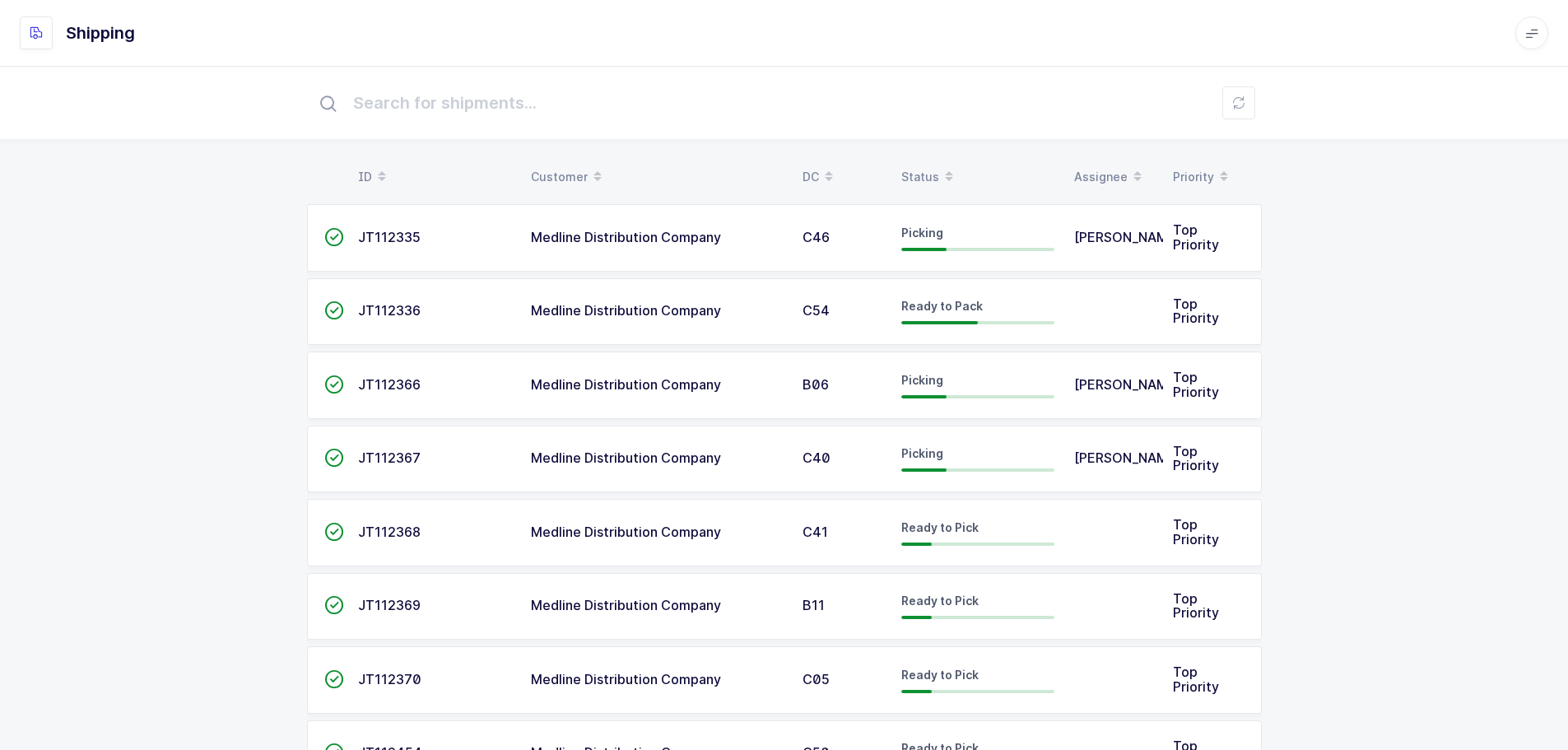
click at [926, 180] on div "Status" at bounding box center [978, 177] width 154 height 28
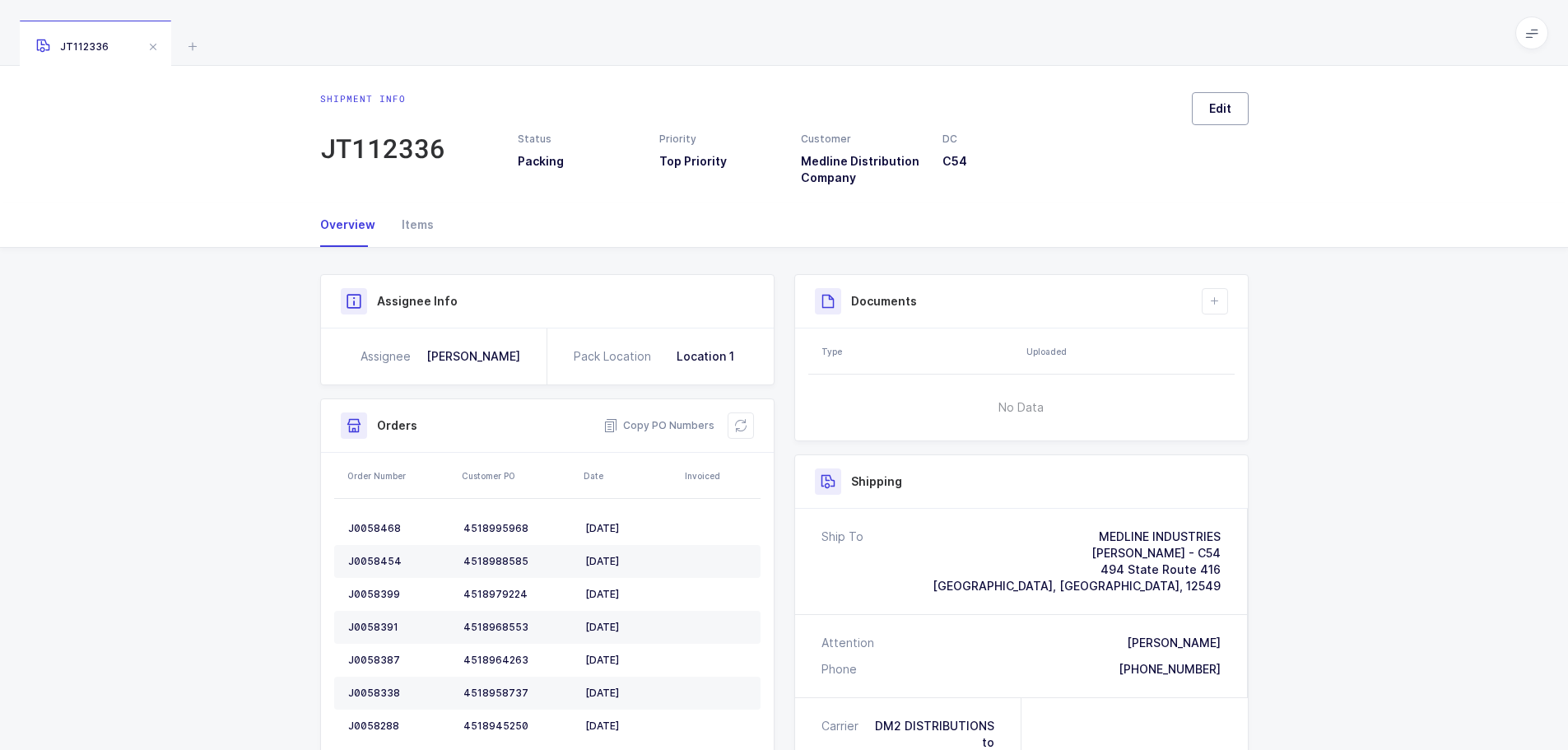
click at [1203, 116] on button "Edit" at bounding box center [1219, 108] width 57 height 33
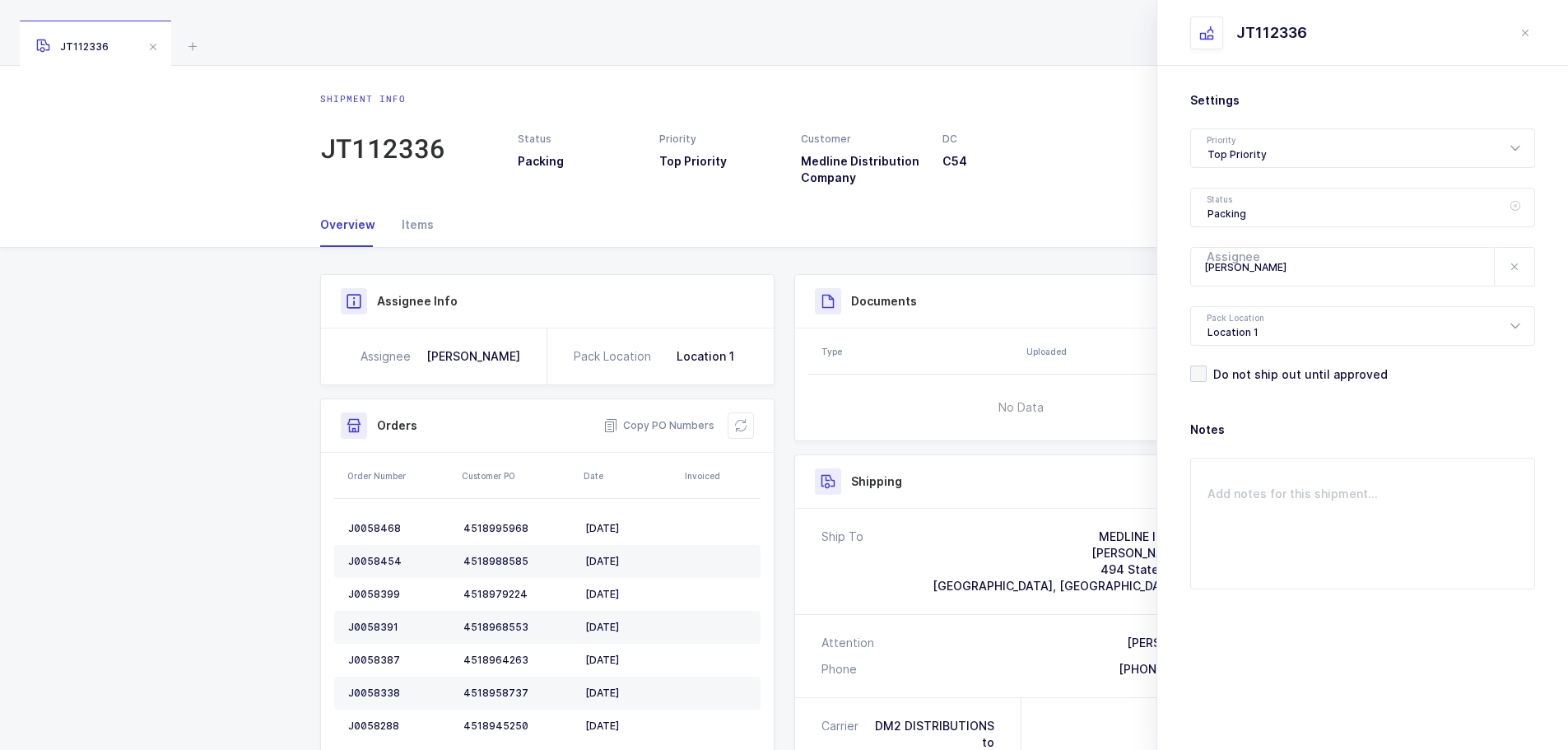
click at [1517, 208] on icon at bounding box center [1514, 207] width 21 height 40
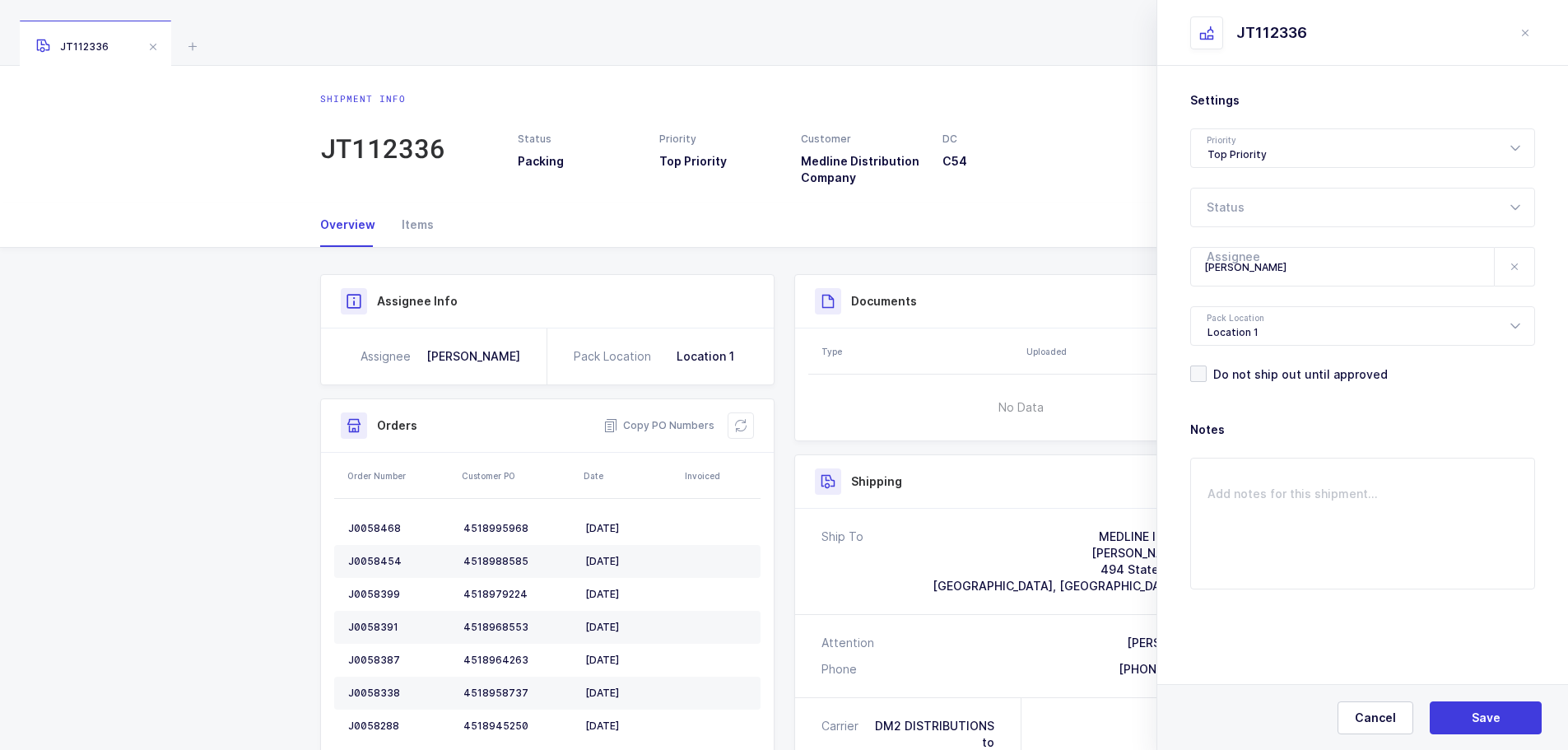
click at [1517, 206] on icon at bounding box center [1514, 207] width 21 height 40
click at [1241, 363] on span "Ready to Pack" at bounding box center [1248, 364] width 82 height 14
type input "Ready to Pack"
click at [1509, 269] on icon at bounding box center [1514, 266] width 13 height 13
click at [1514, 276] on icon at bounding box center [1514, 267] width 21 height 40
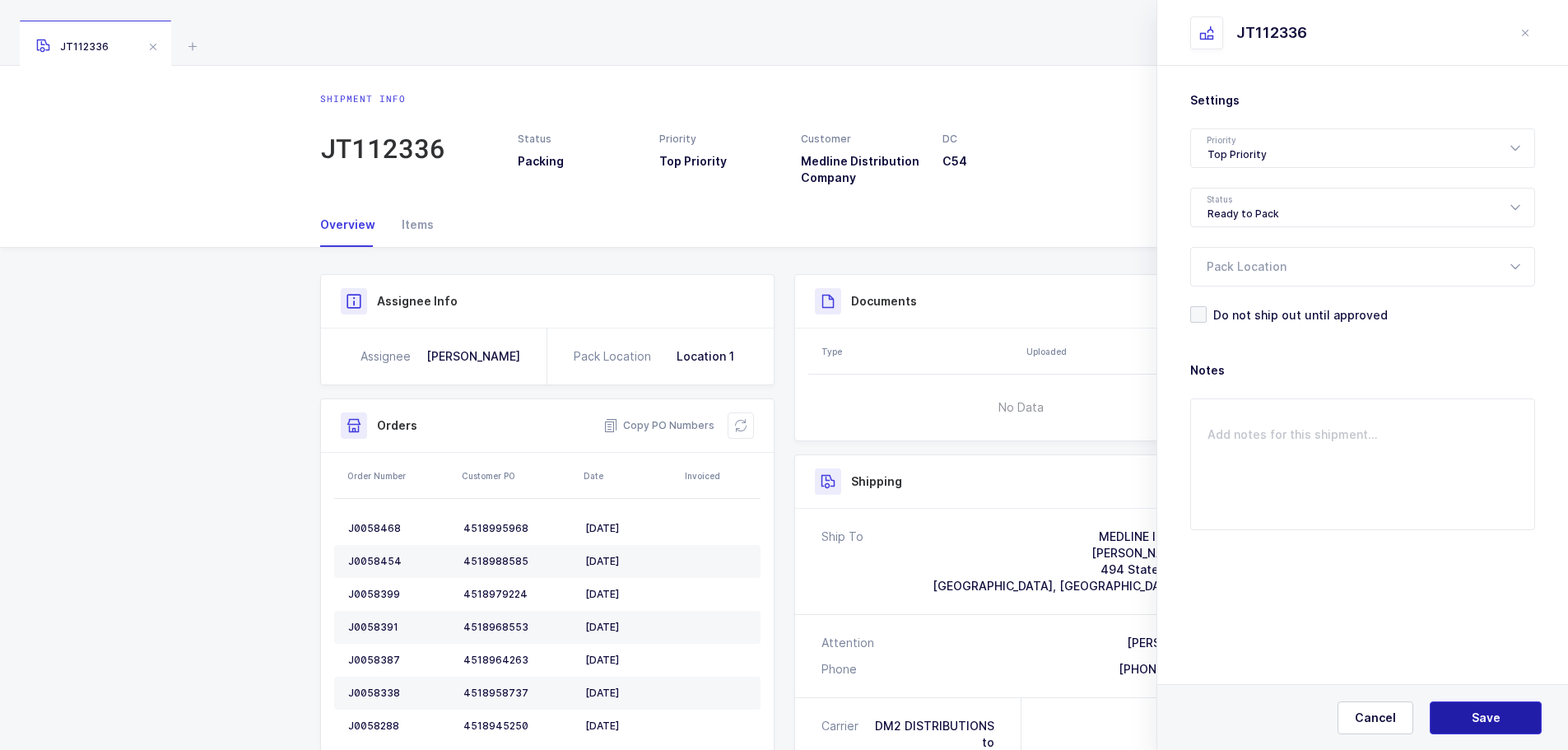
click at [1473, 716] on span "Save" at bounding box center [1485, 718] width 29 height 17
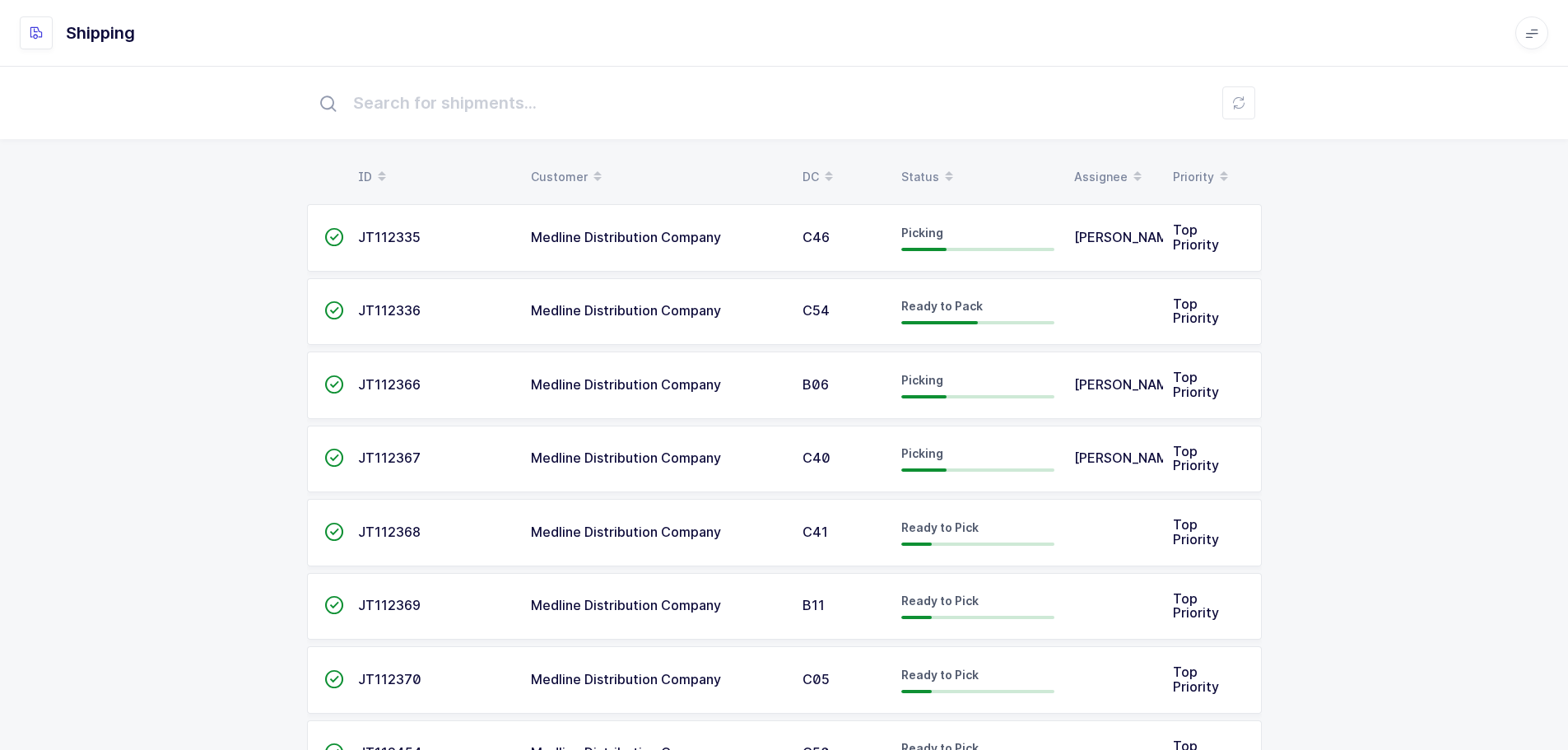
click at [926, 182] on div "Status" at bounding box center [978, 177] width 154 height 28
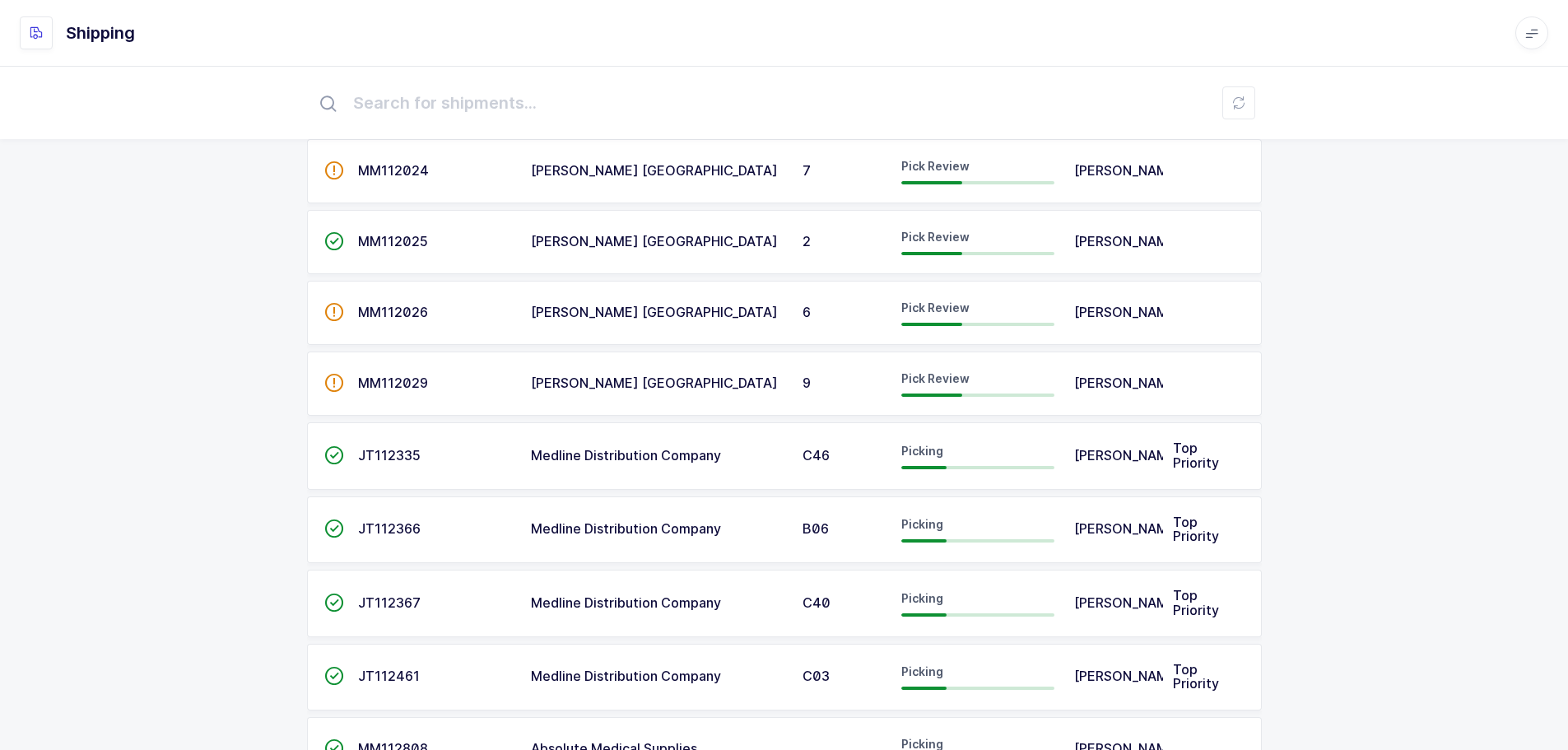
scroll to position [165, 0]
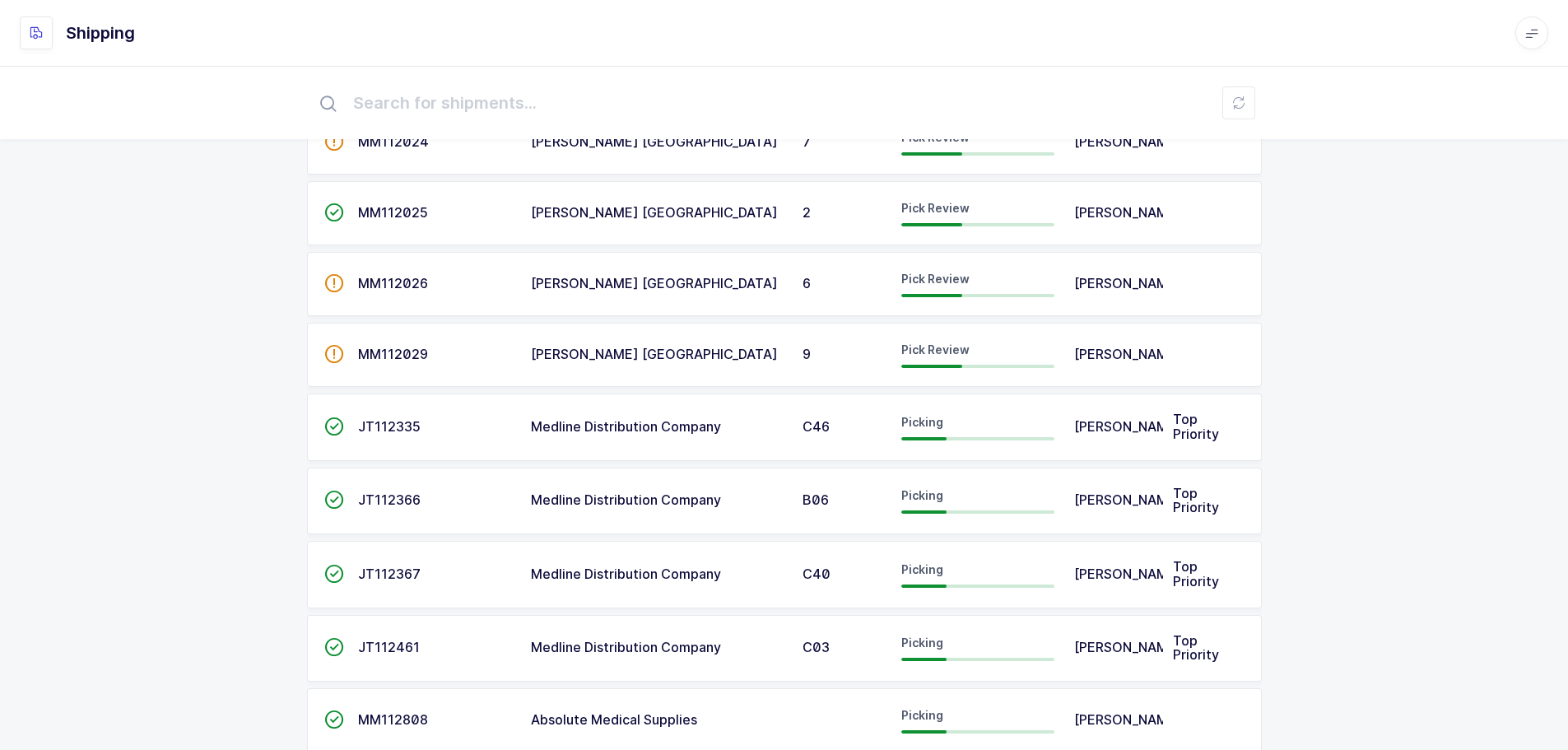
click at [770, 485] on td "Medline Distribution Company" at bounding box center [657, 502] width 271 height 68
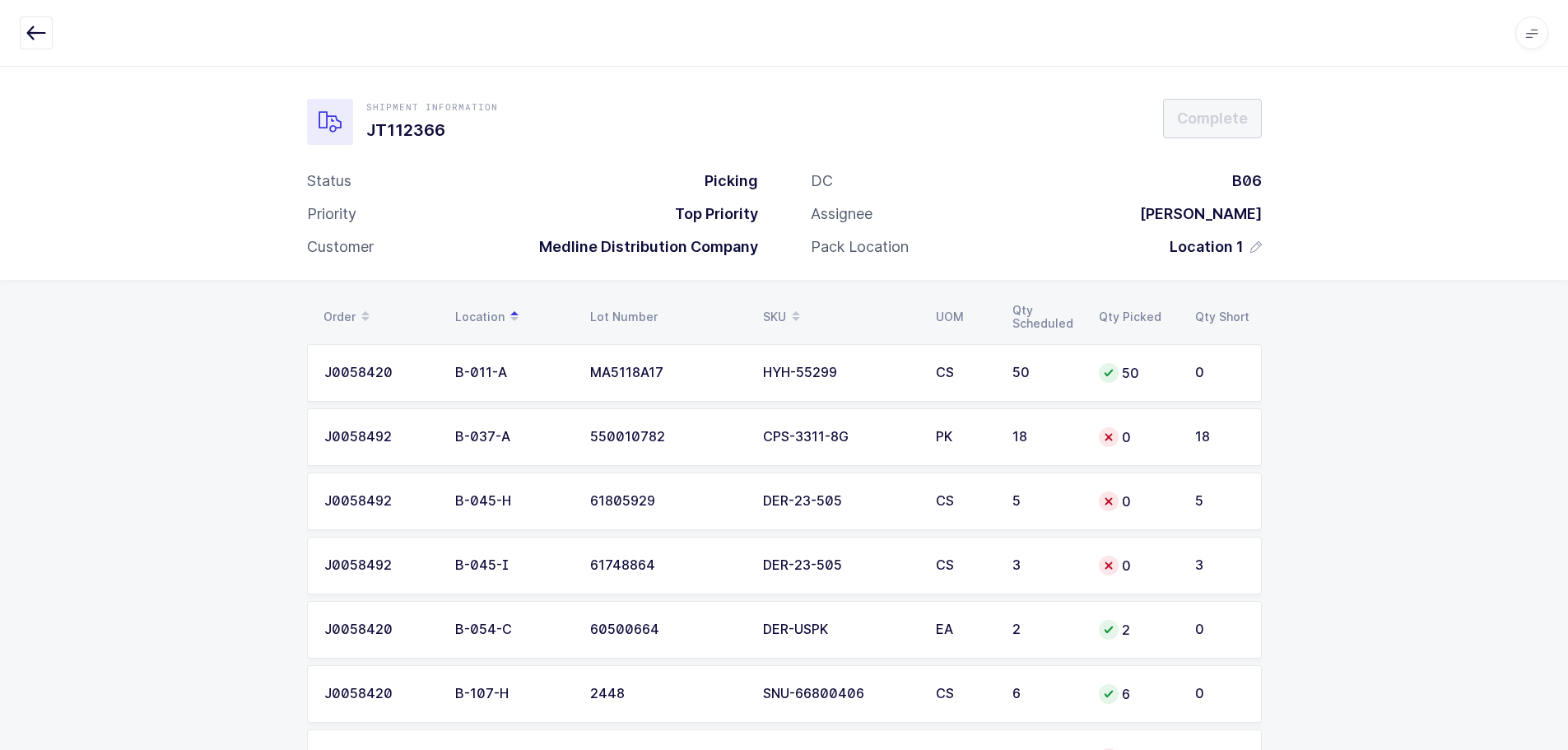
click at [42, 36] on icon "button" at bounding box center [36, 33] width 20 height 20
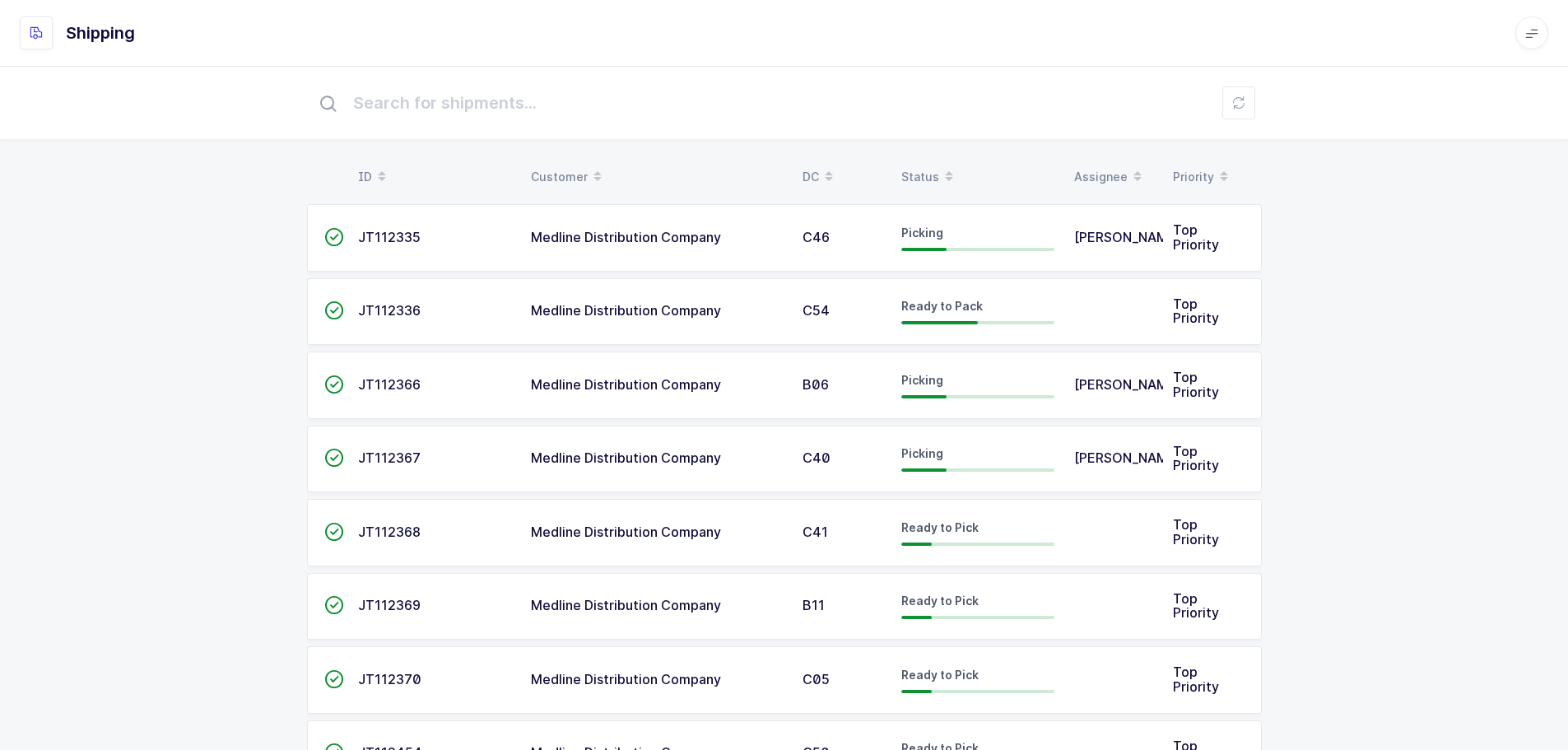
click at [912, 168] on div "Status" at bounding box center [978, 177] width 154 height 28
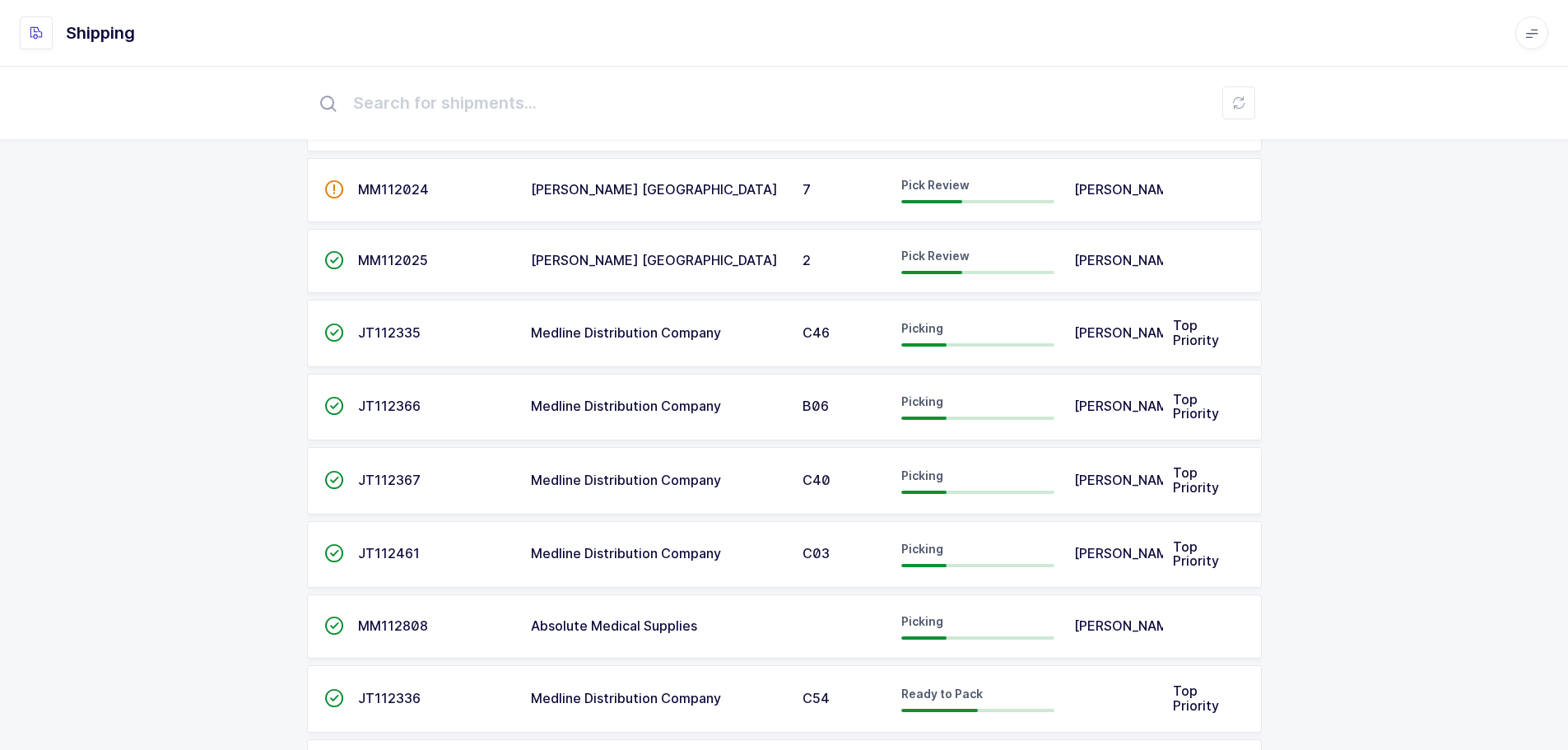
scroll to position [412, 0]
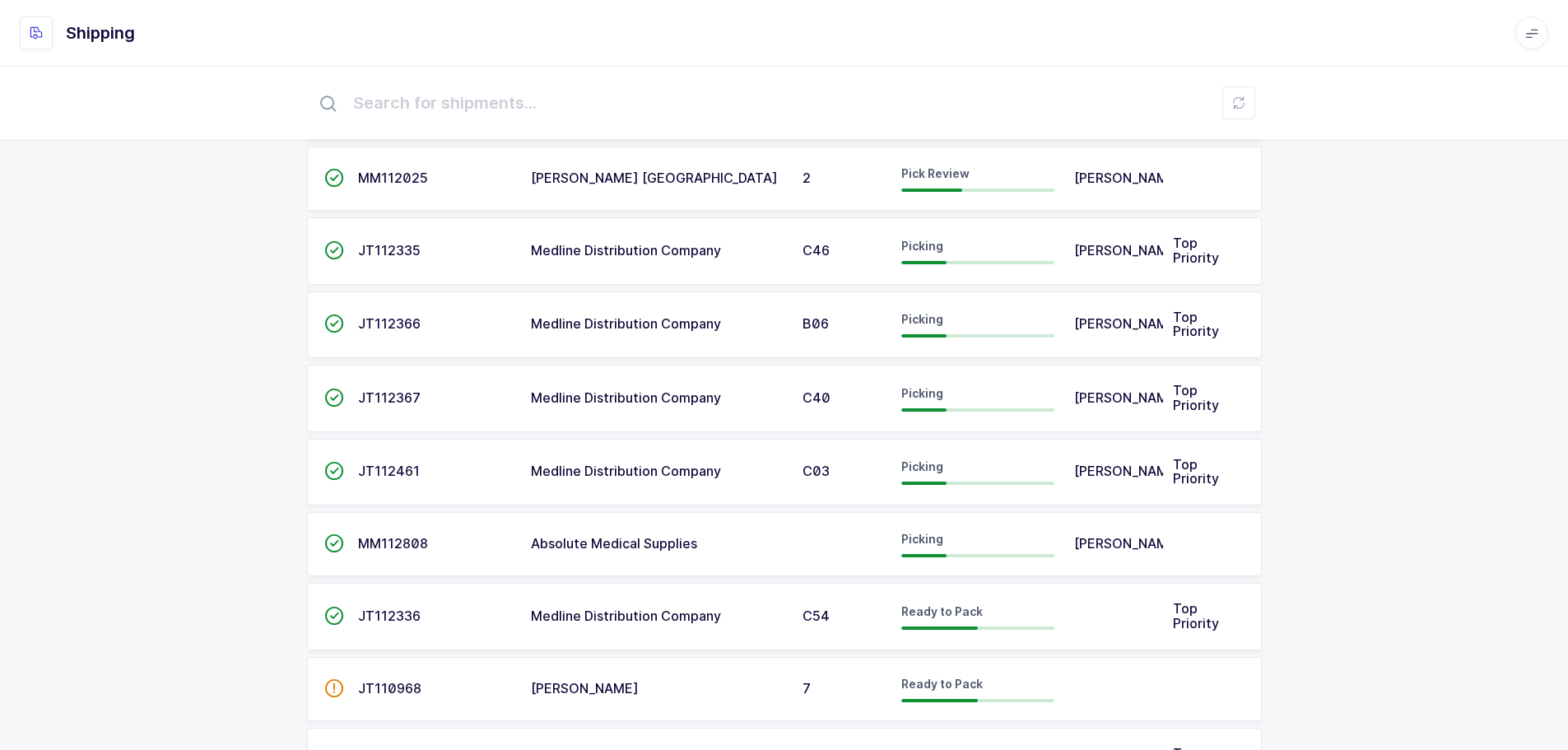
click at [673, 258] on span "Medline Distribution Company" at bounding box center [626, 250] width 190 height 17
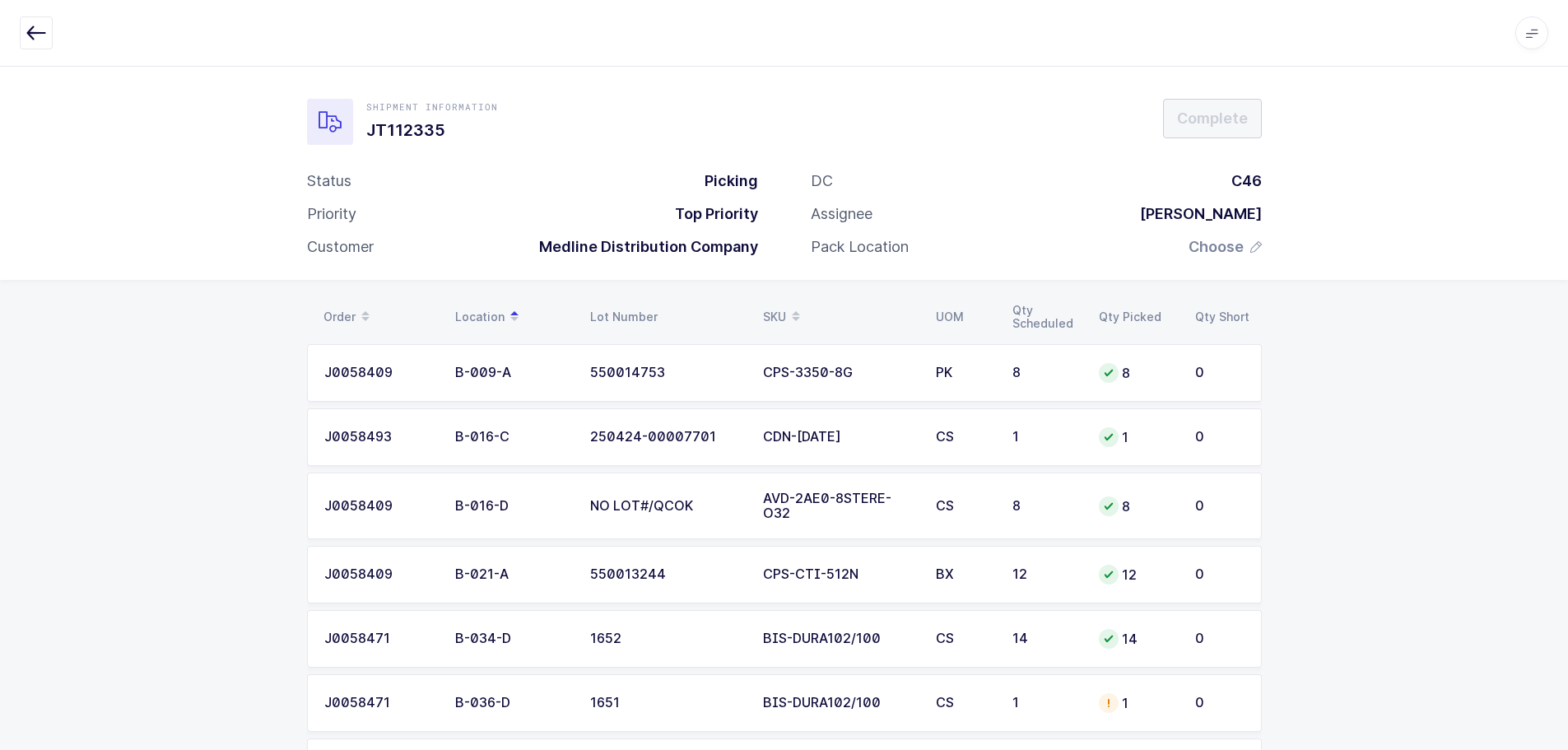
click at [35, 26] on icon "button" at bounding box center [36, 33] width 20 height 20
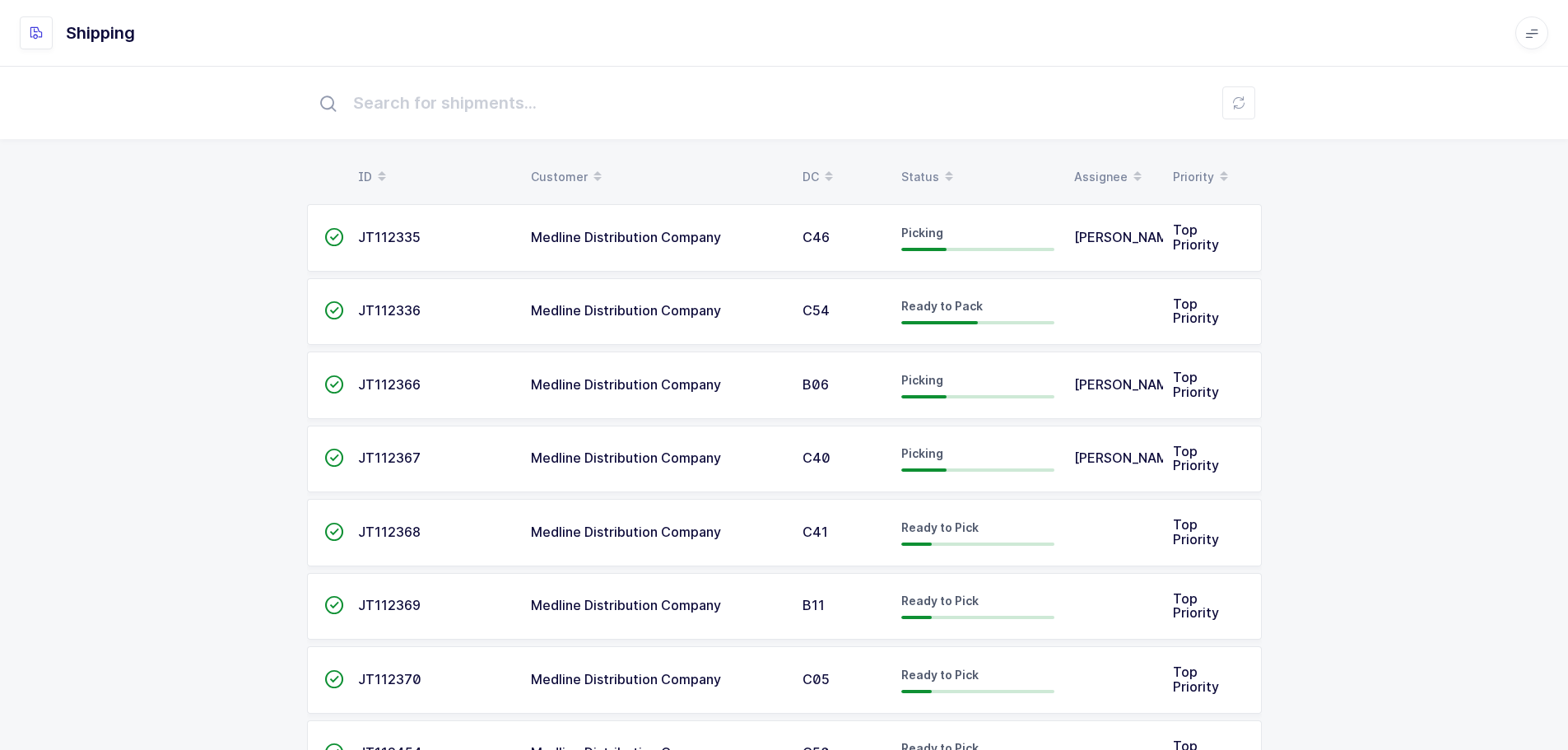
click at [911, 166] on div "Status" at bounding box center [978, 177] width 154 height 28
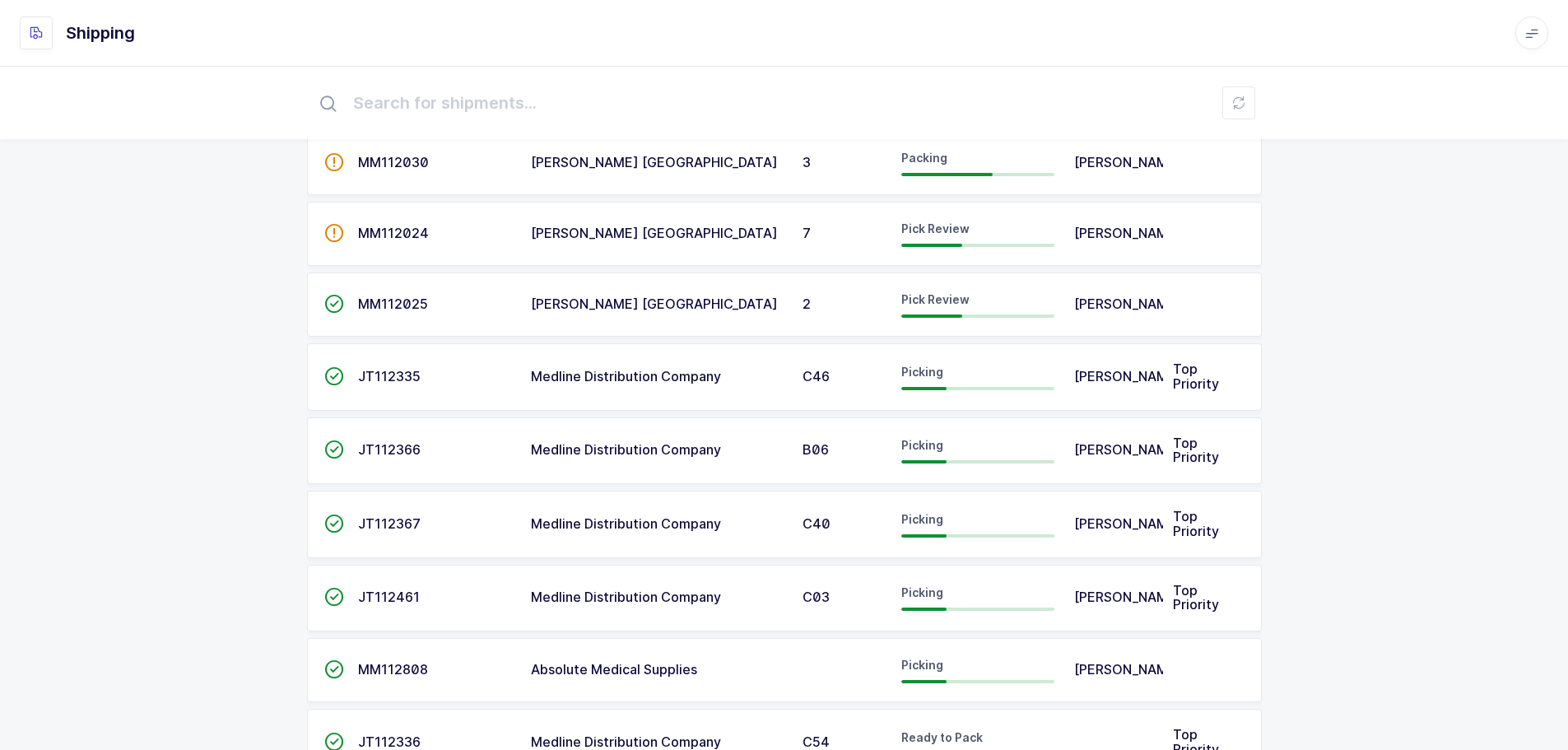
scroll to position [329, 0]
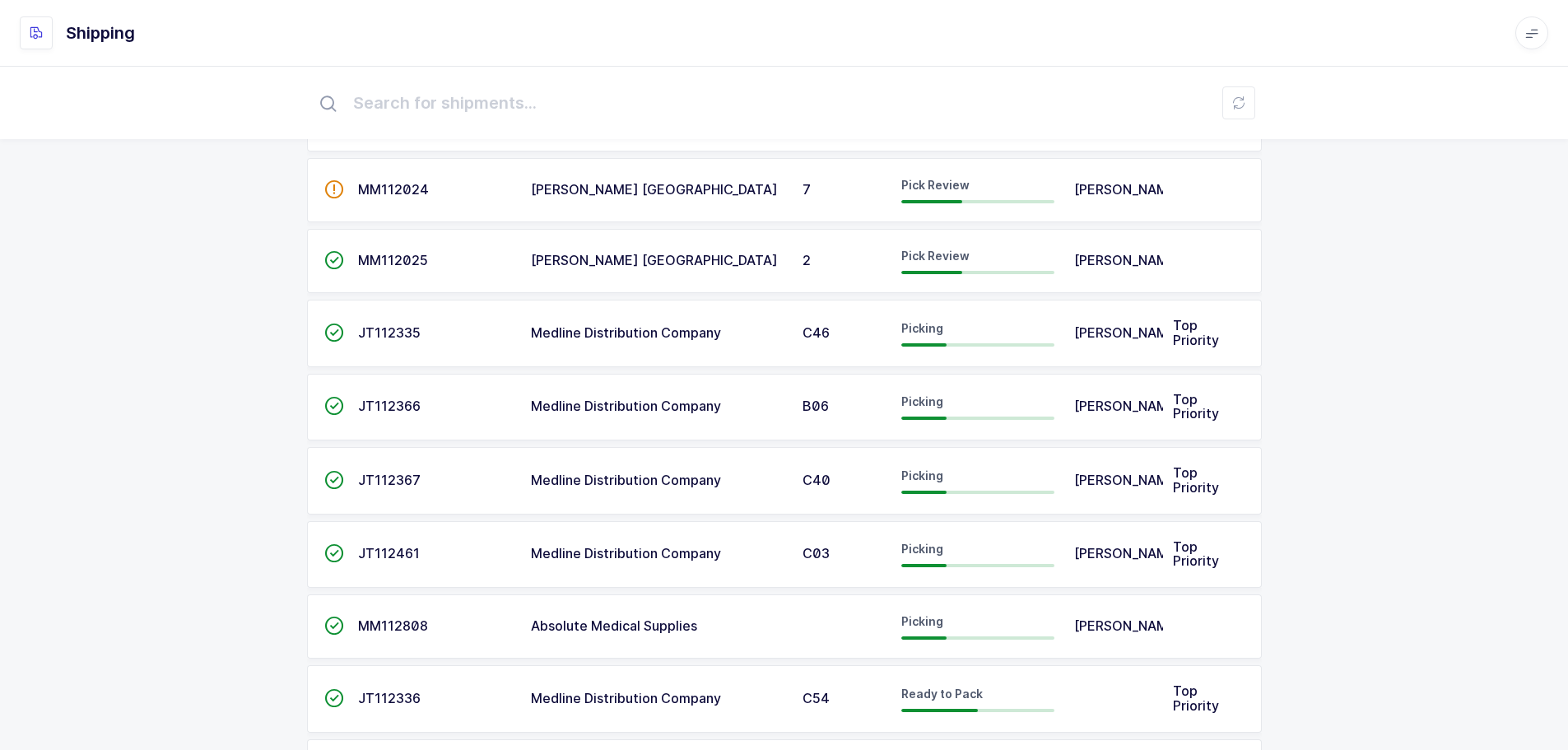
click at [940, 493] on div "Picking" at bounding box center [978, 481] width 154 height 26
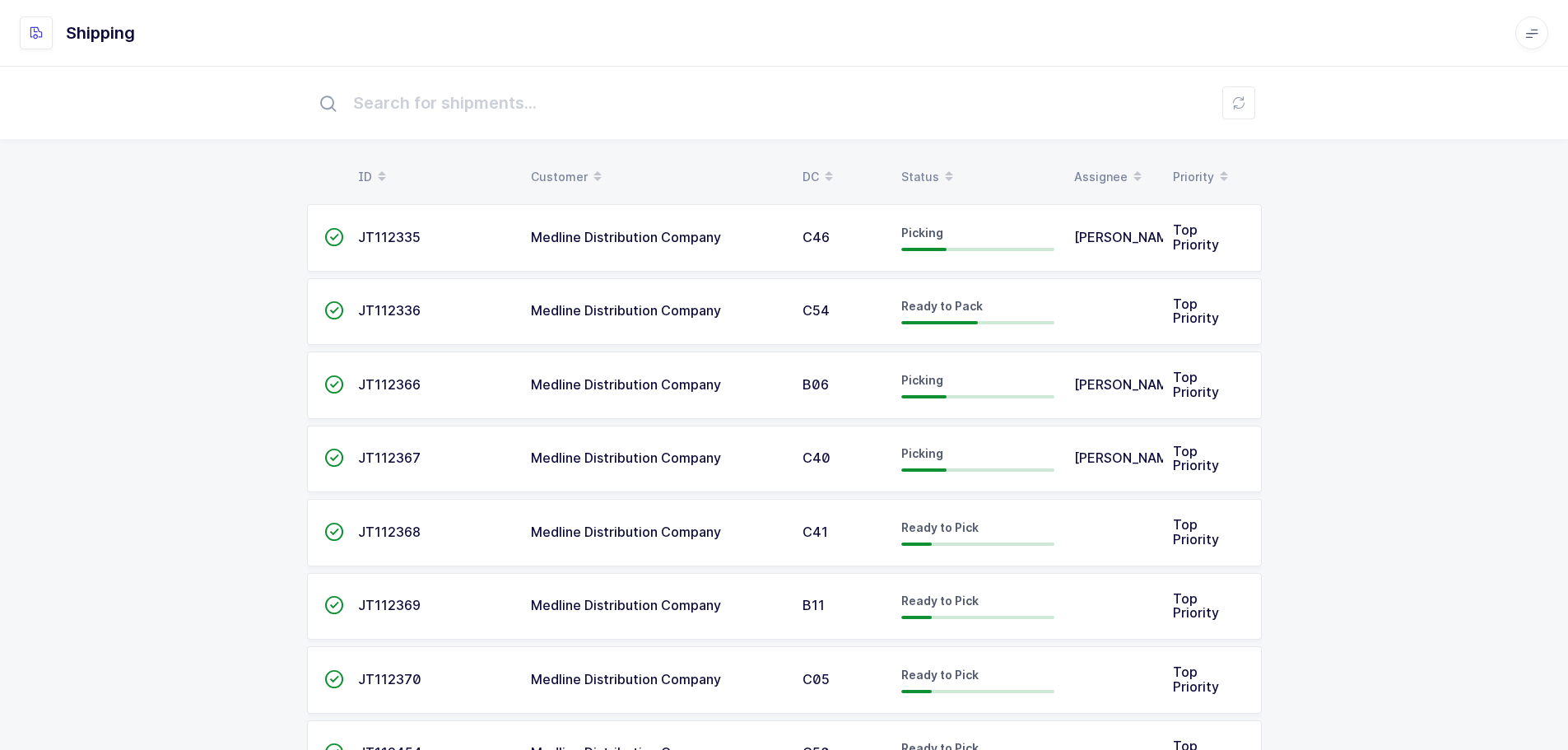
click at [923, 177] on div "Status" at bounding box center [978, 177] width 154 height 28
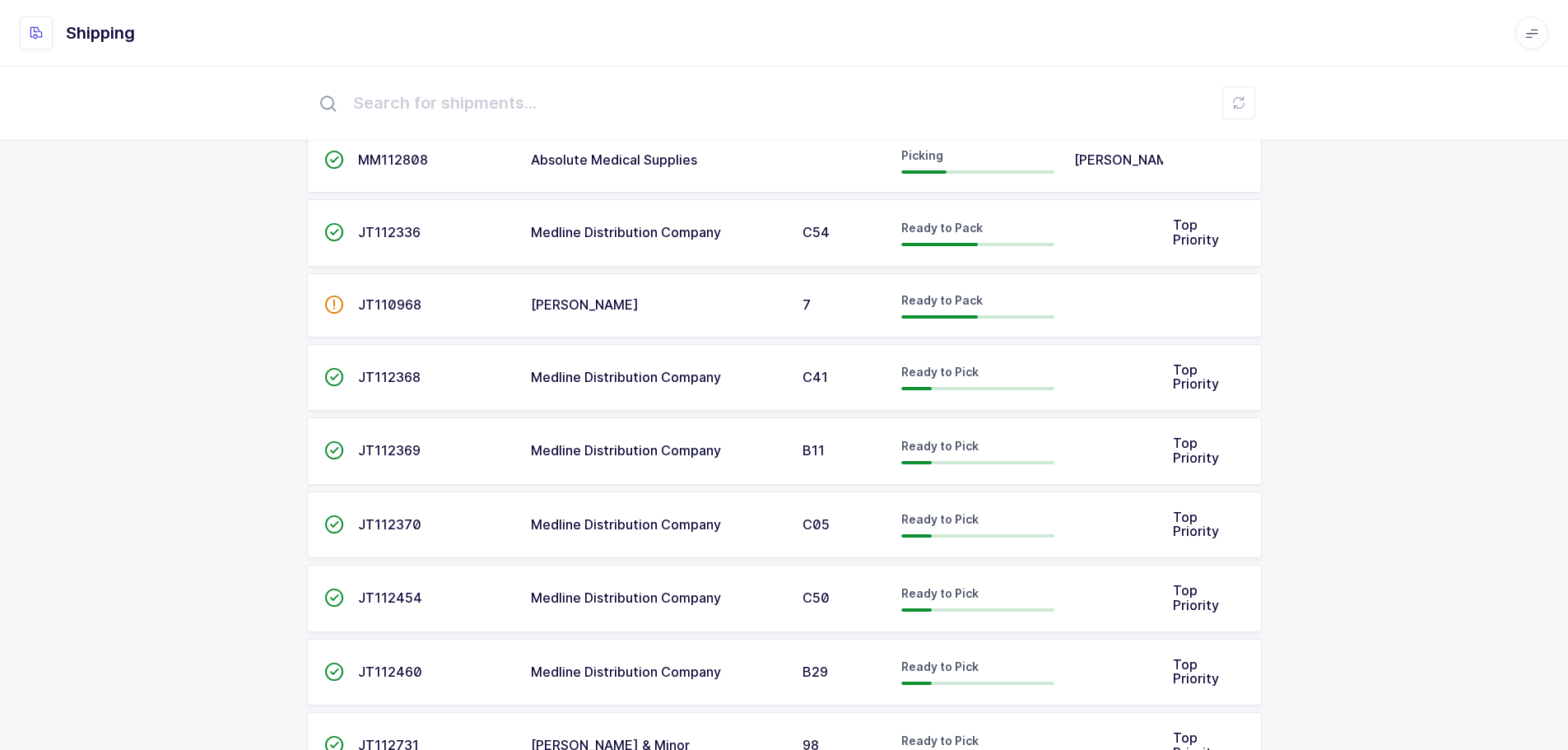
scroll to position [824, 0]
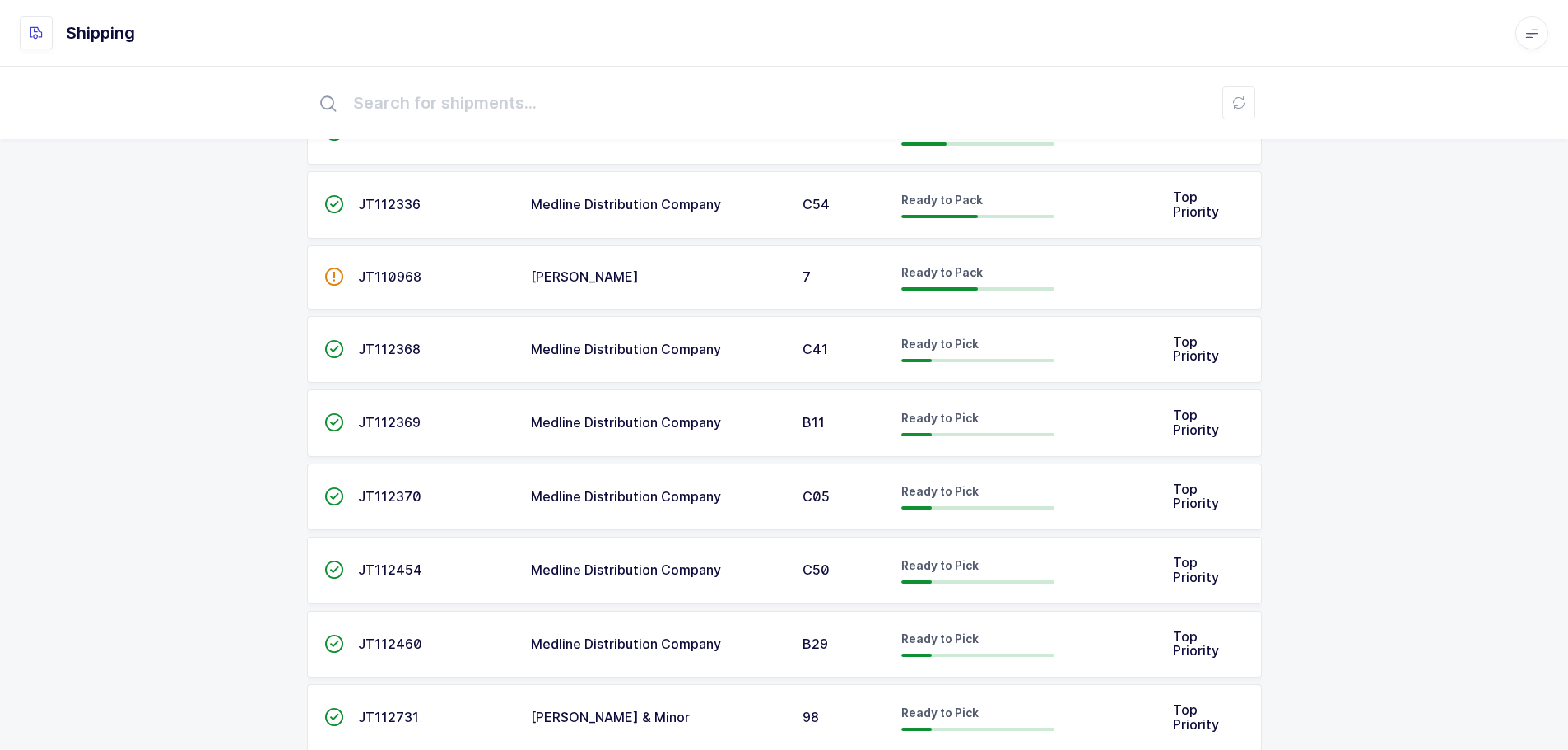
click at [795, 370] on td "C41" at bounding box center [841, 350] width 99 height 68
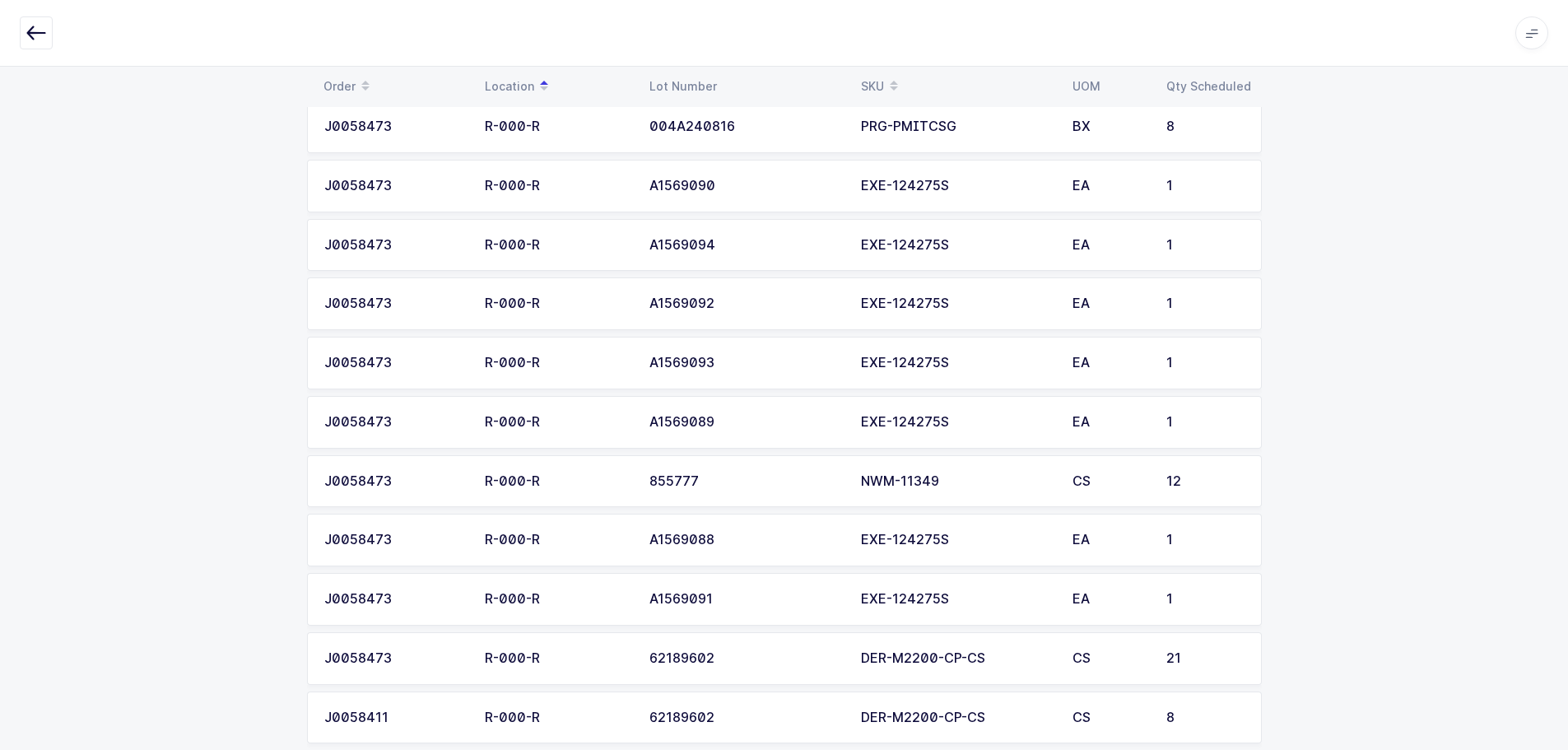
scroll to position [1163, 0]
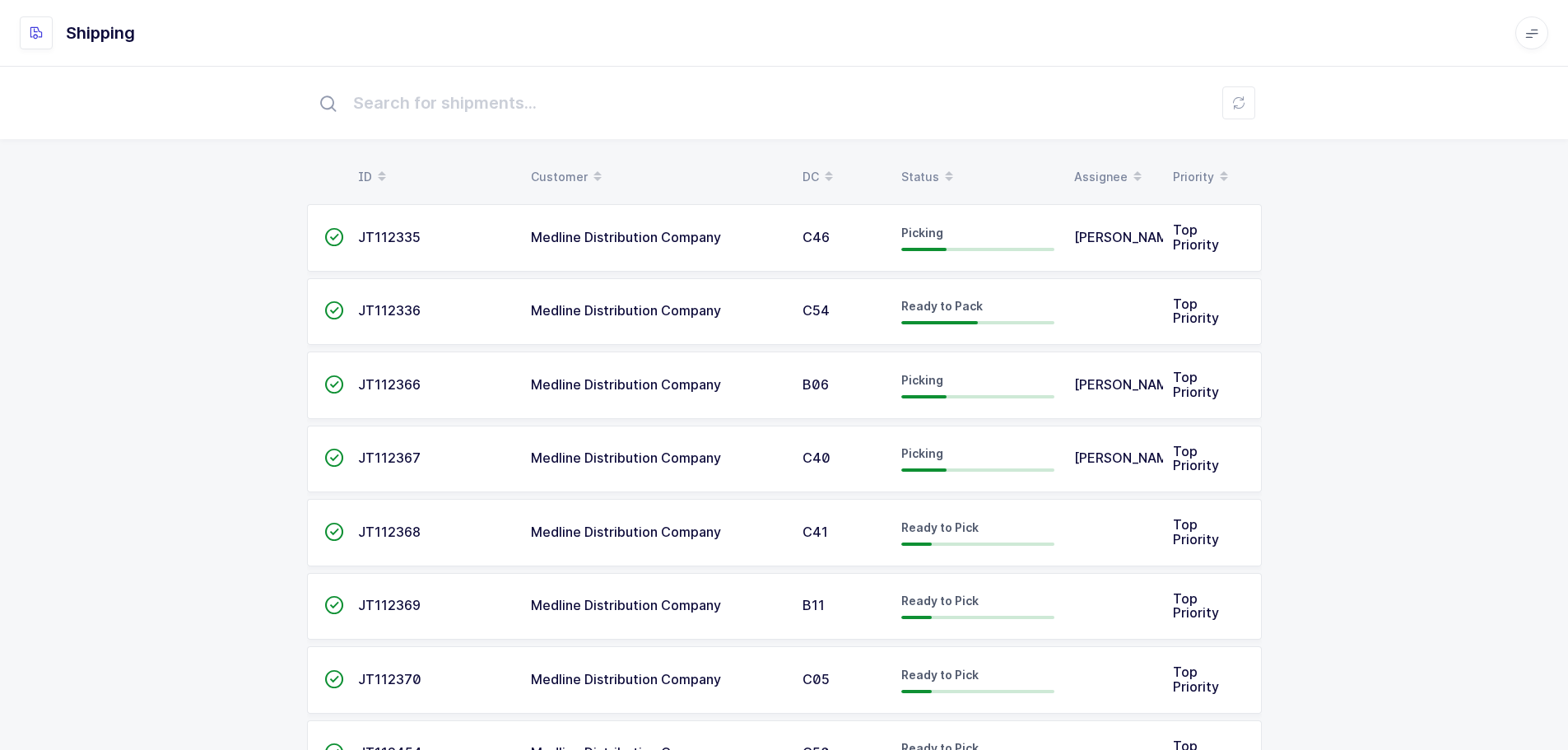
click at [916, 170] on div "Status" at bounding box center [978, 177] width 154 height 28
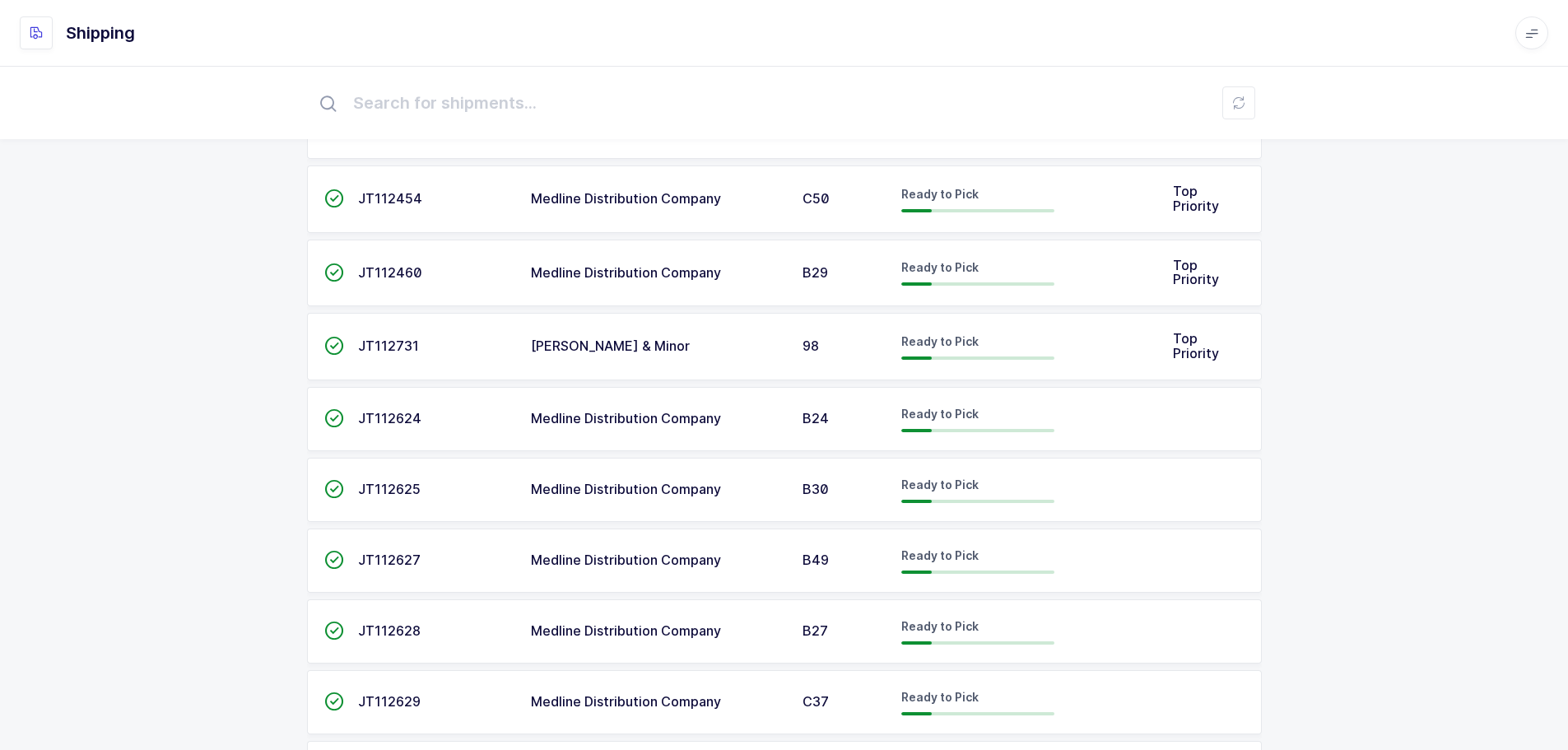
scroll to position [1153, 0]
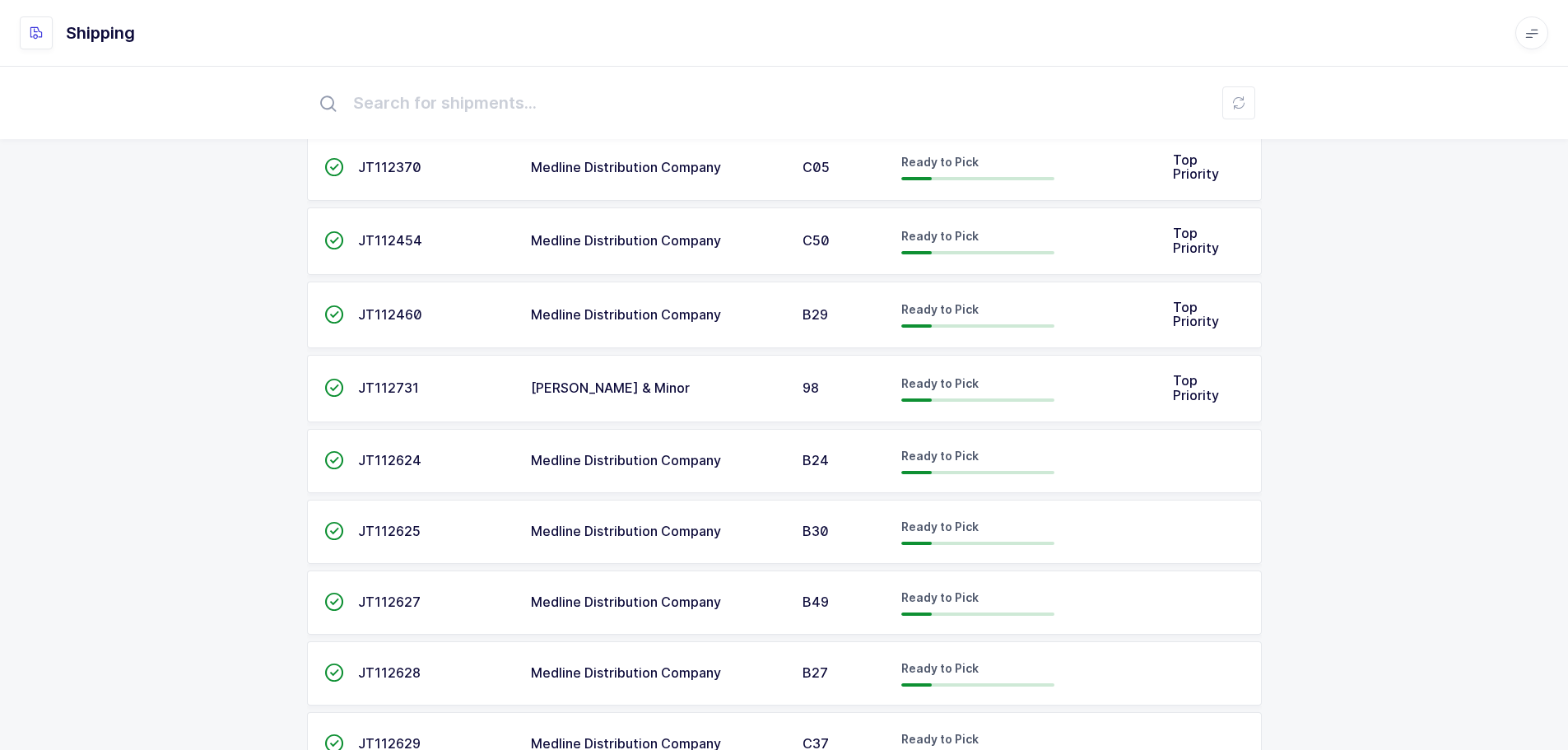
click at [975, 560] on td "Ready to Pick" at bounding box center [977, 532] width 172 height 64
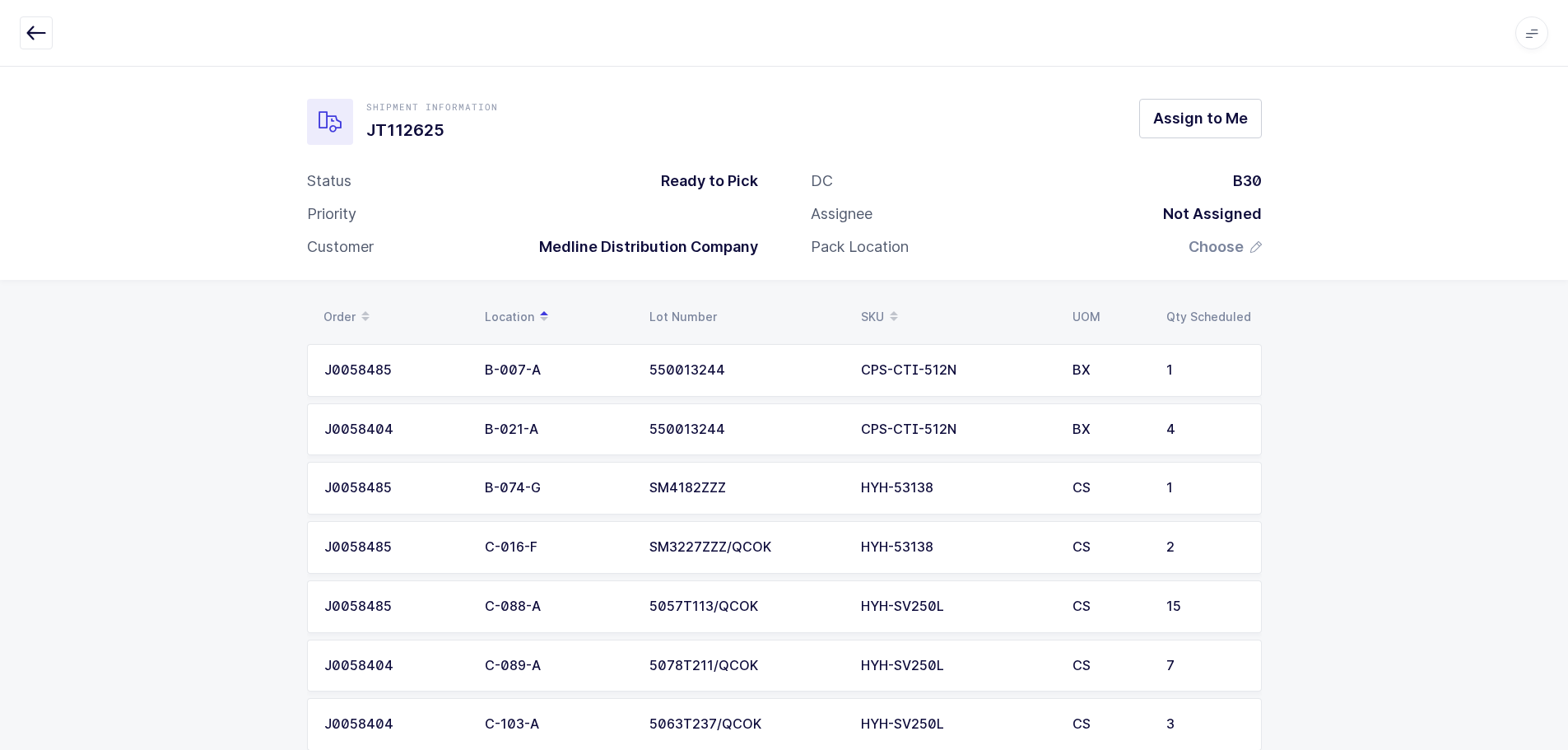
scroll to position [40, 0]
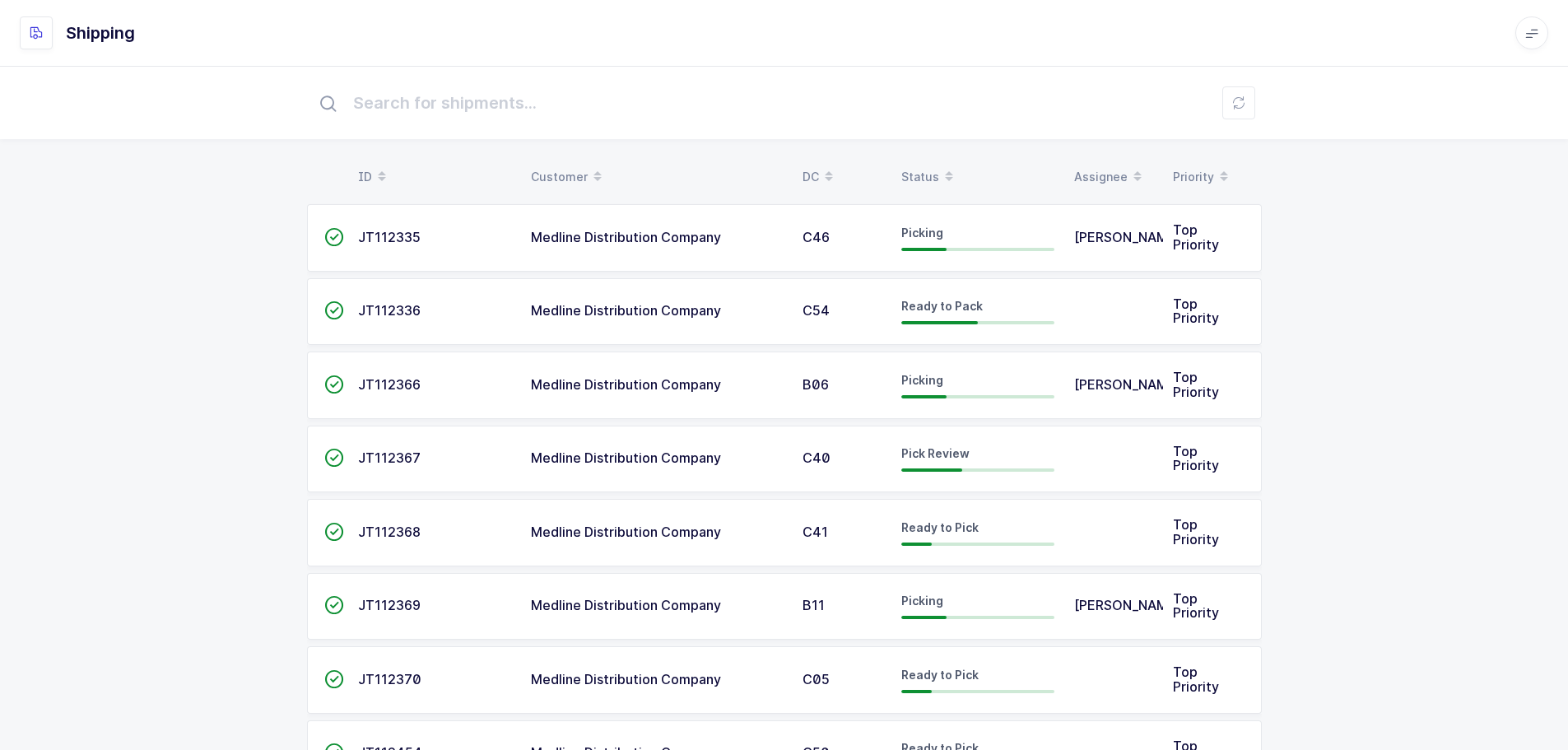
click at [939, 173] on span at bounding box center [949, 177] width 20 height 28
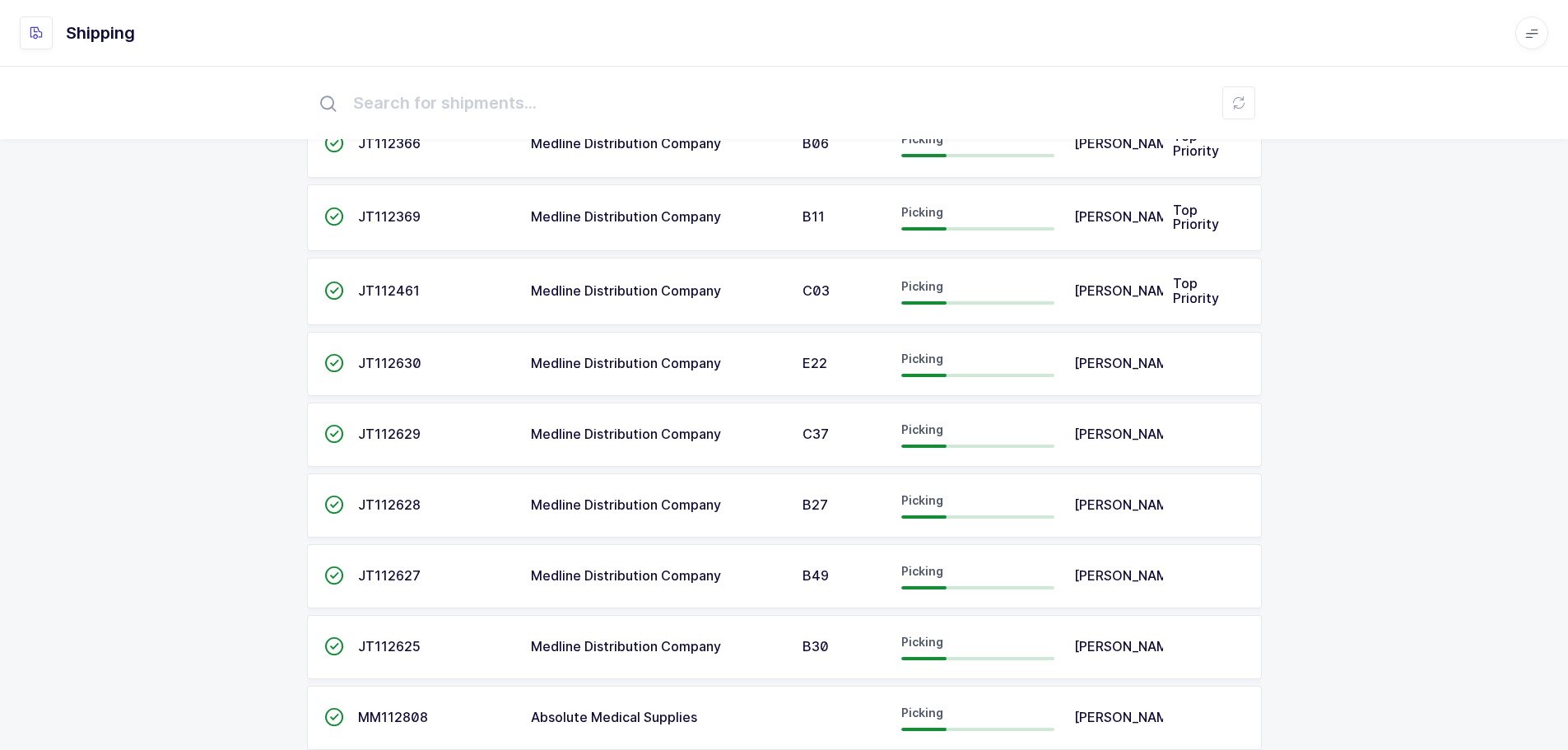
scroll to position [494, 0]
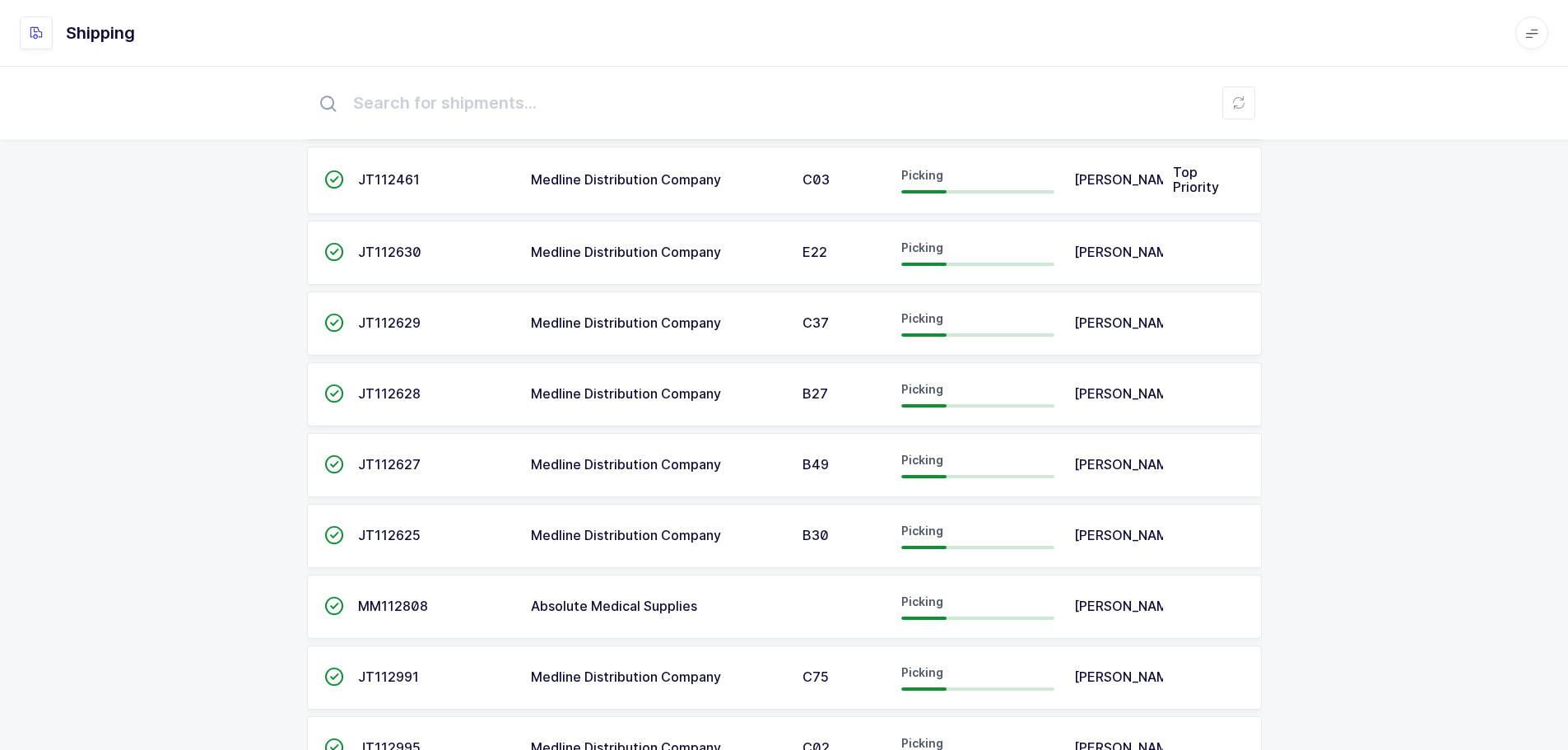
click at [347, 543] on td "" at bounding box center [327, 536] width 41 height 64
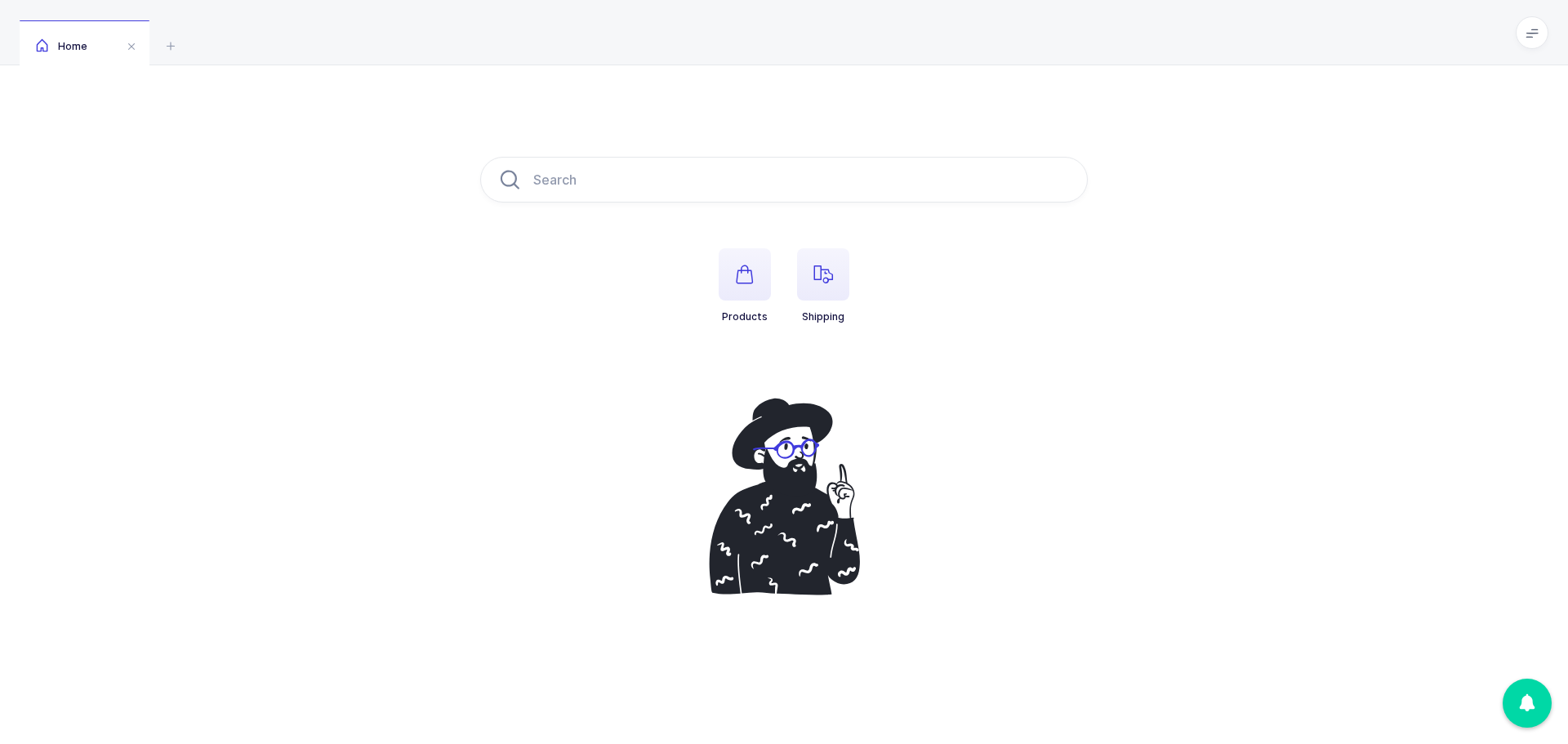
click at [818, 273] on icon "button" at bounding box center [823, 274] width 20 height 20
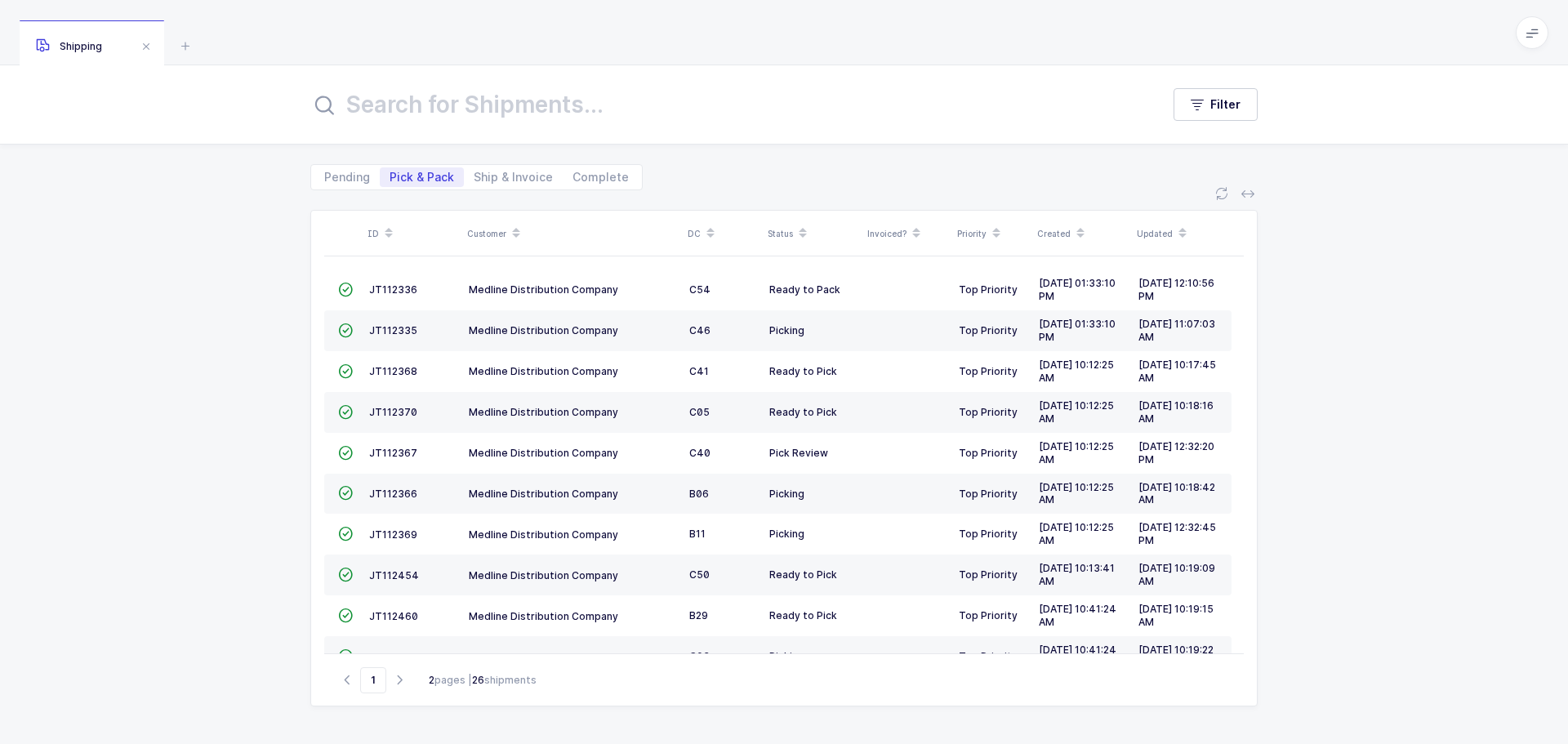
click at [710, 225] on icon at bounding box center [710, 228] width 8 height 8
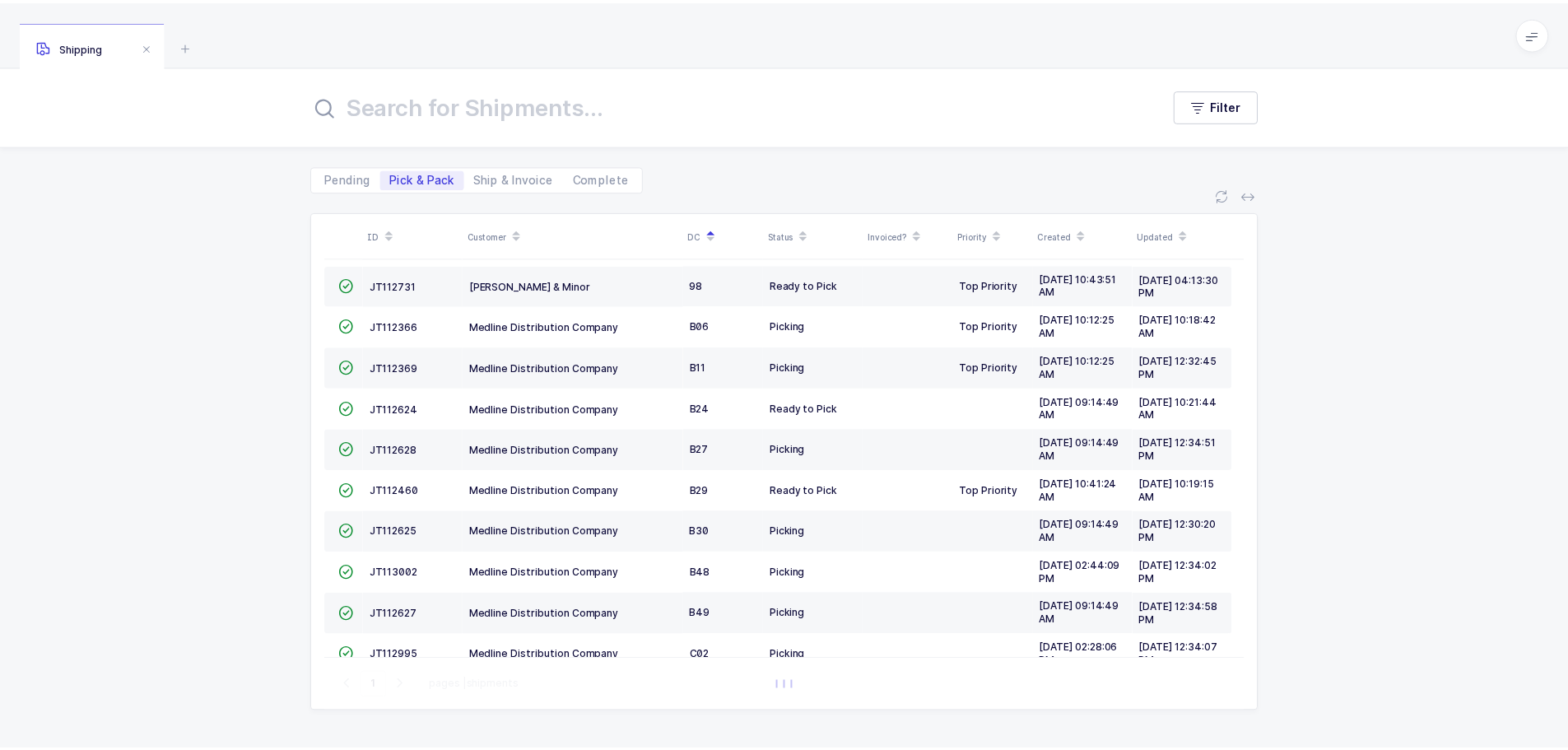
scroll to position [247, 0]
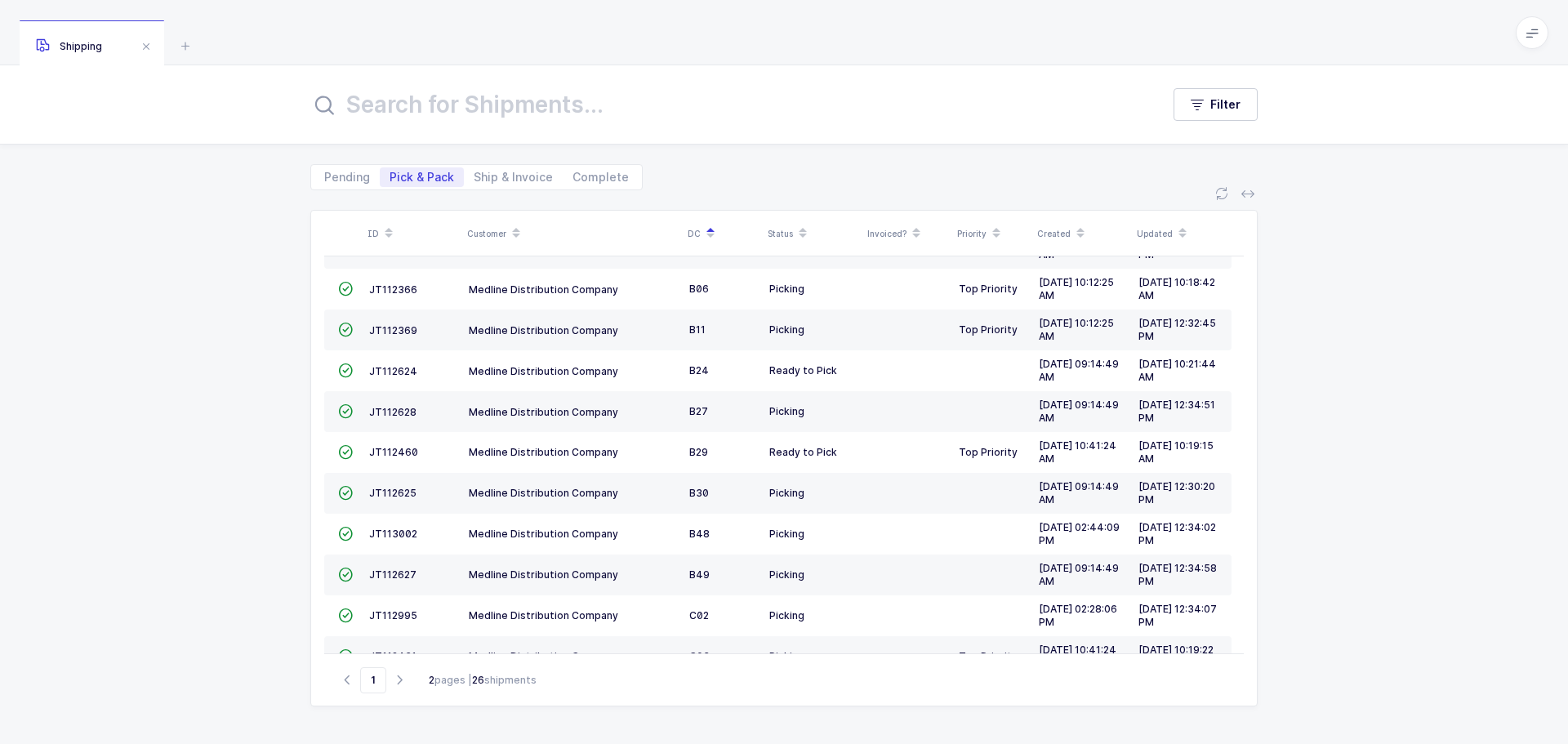
click at [393, 499] on span "JT112625" at bounding box center [393, 493] width 47 height 12
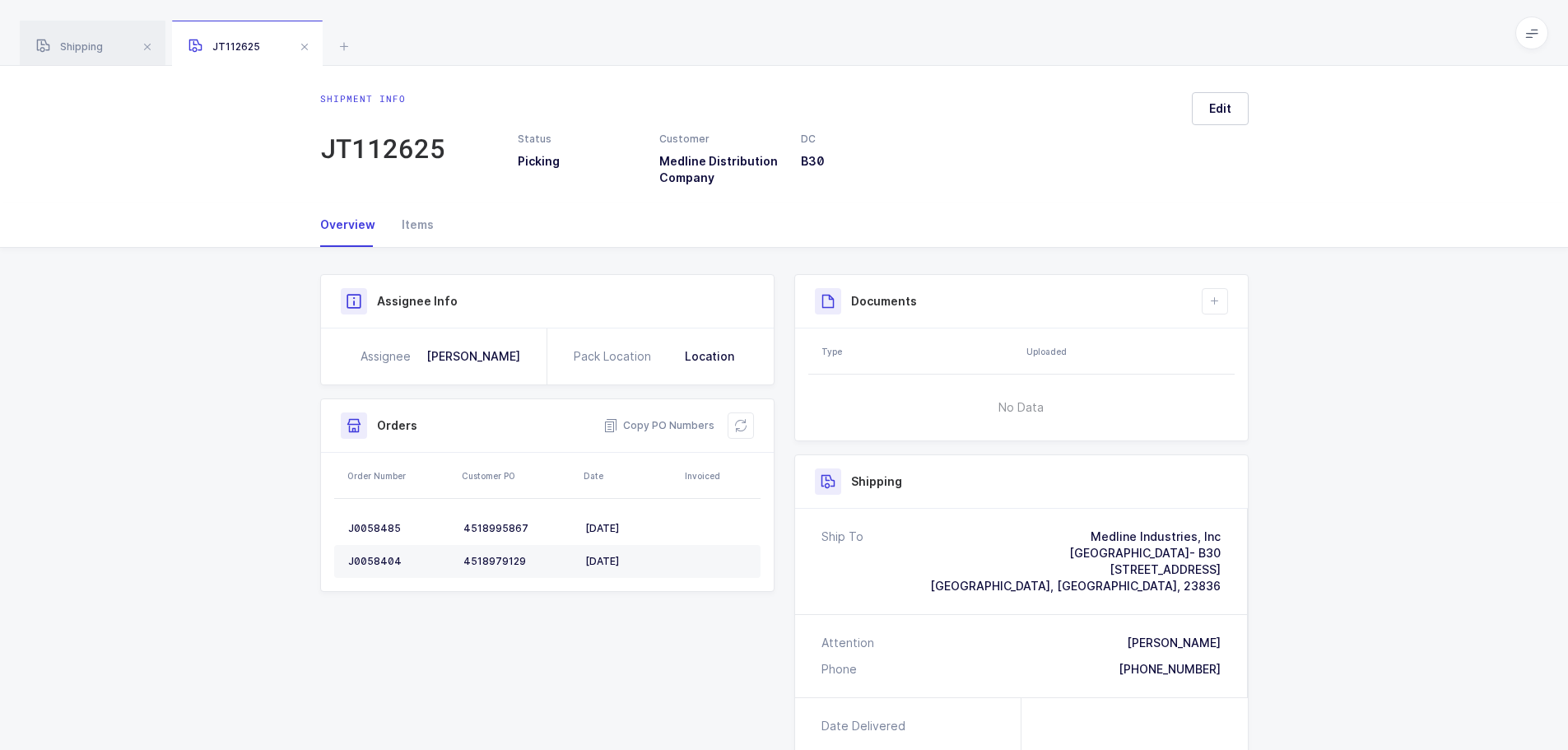
click at [734, 423] on icon at bounding box center [740, 425] width 13 height 13
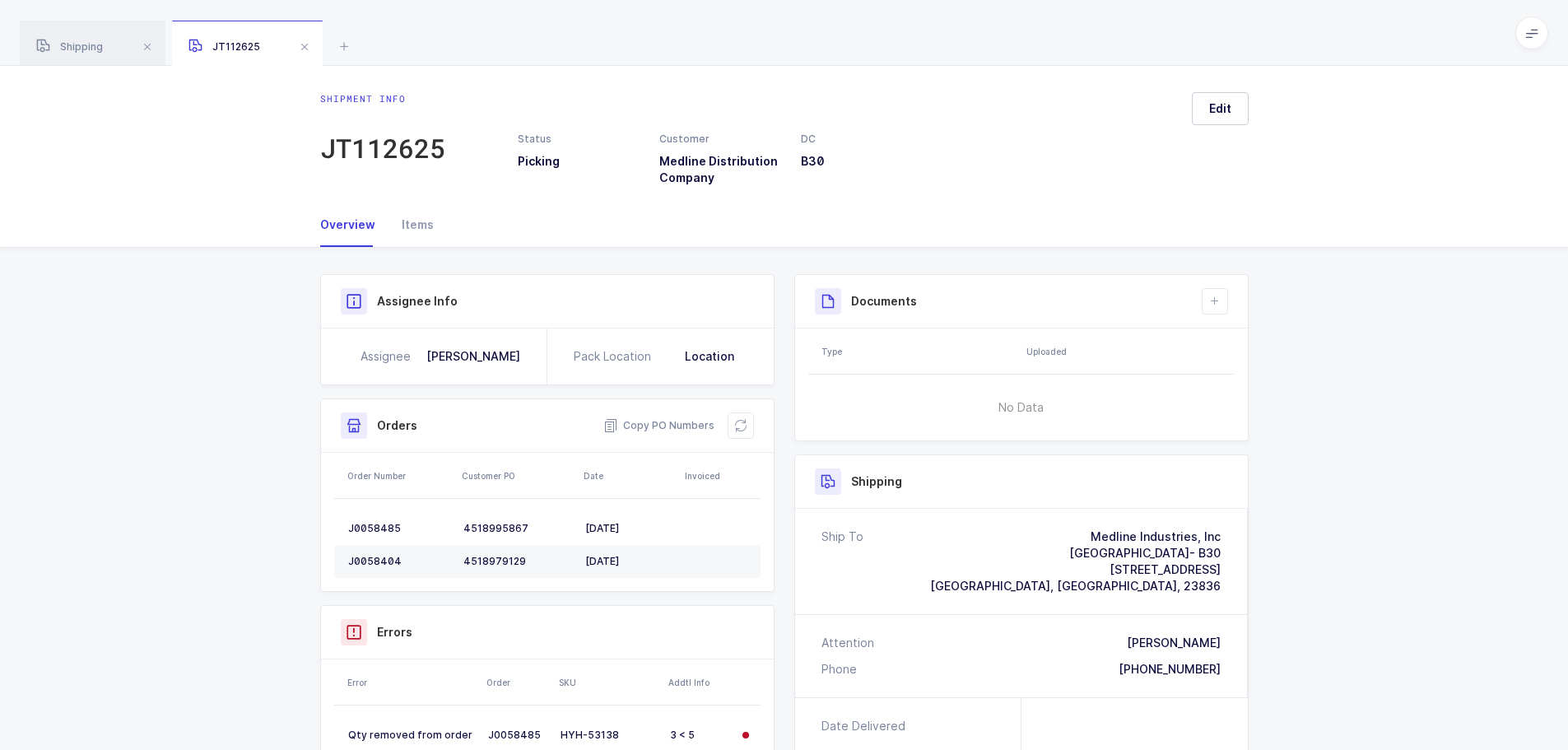
click at [734, 423] on icon at bounding box center [740, 425] width 13 height 13
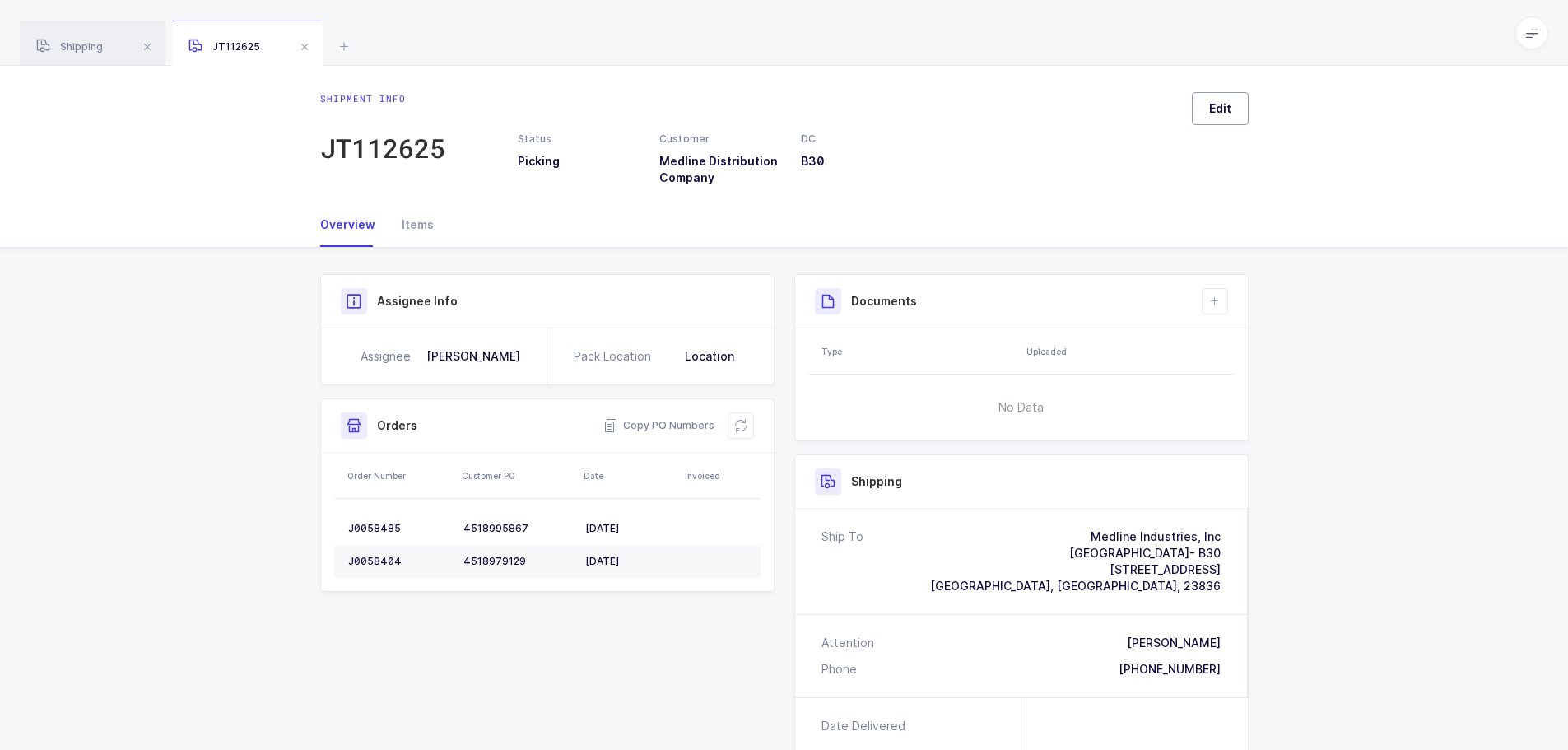
click at [1227, 113] on span "Edit" at bounding box center [1220, 109] width 22 height 17
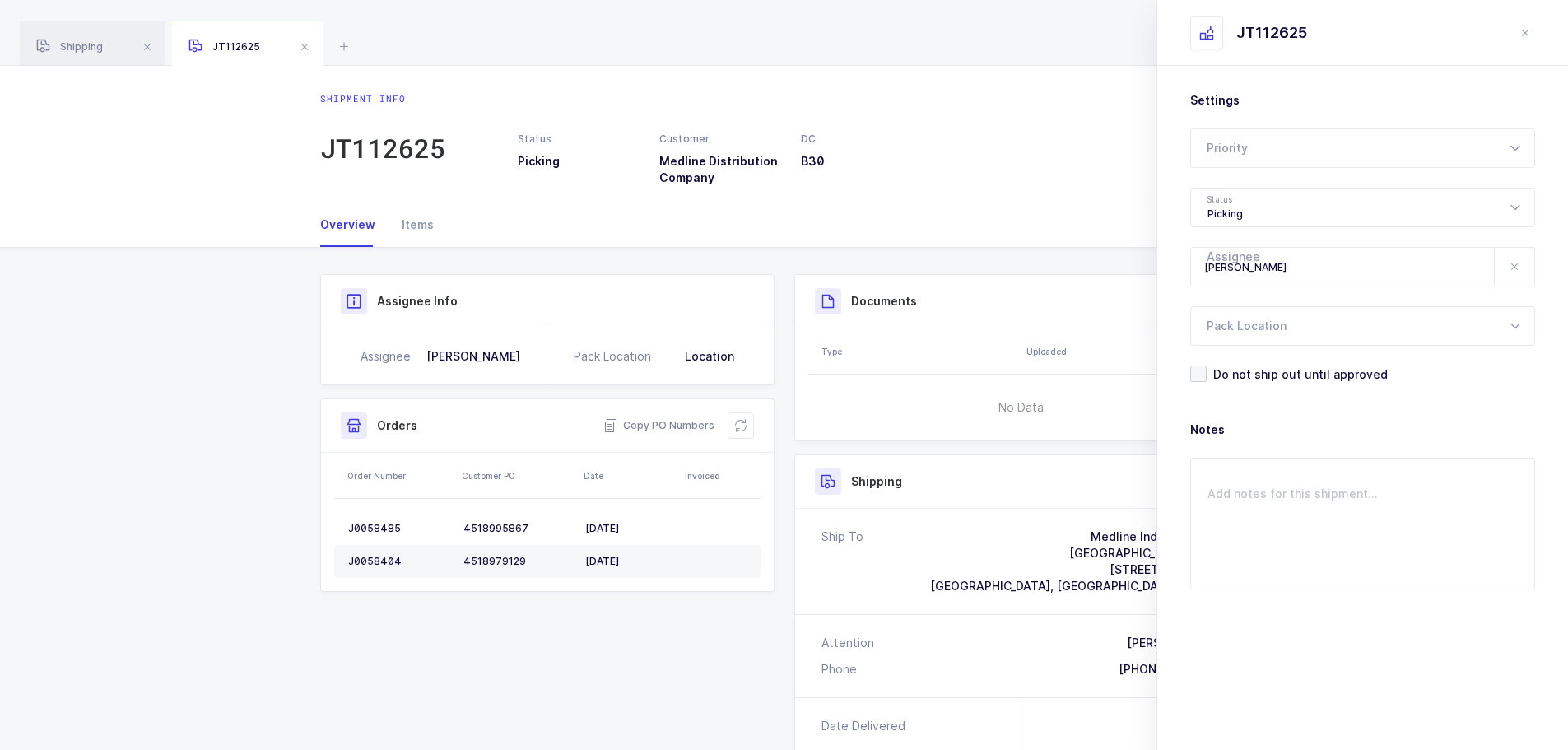
click at [1517, 155] on icon at bounding box center [1514, 149] width 21 height 40
click at [1508, 144] on icon at bounding box center [1514, 149] width 21 height 40
click at [1522, 208] on icon at bounding box center [1514, 207] width 21 height 40
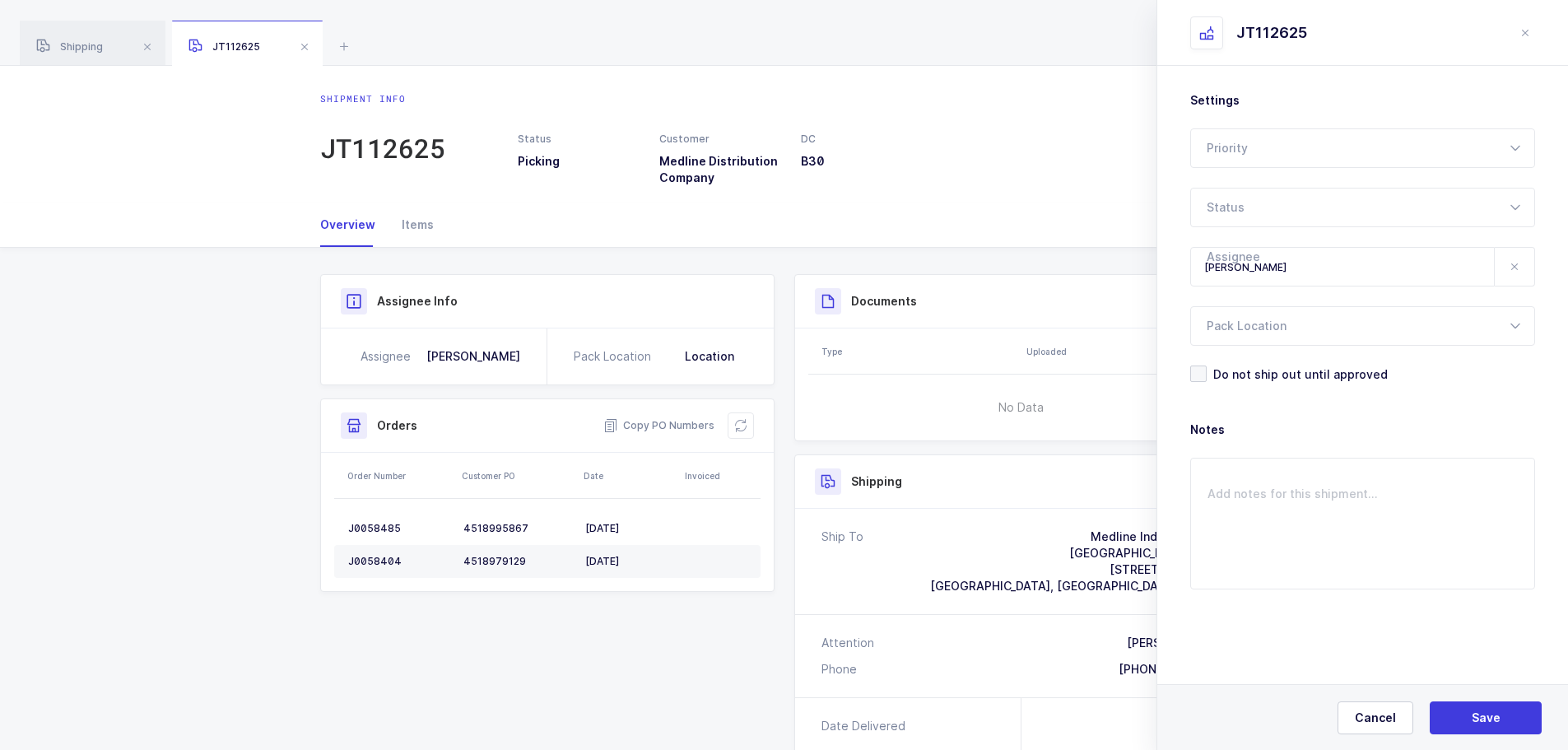
click at [1523, 208] on icon at bounding box center [1514, 207] width 21 height 40
click at [1239, 339] on span "Pick Review" at bounding box center [1241, 338] width 69 height 14
click at [1515, 271] on icon at bounding box center [1514, 266] width 13 height 13
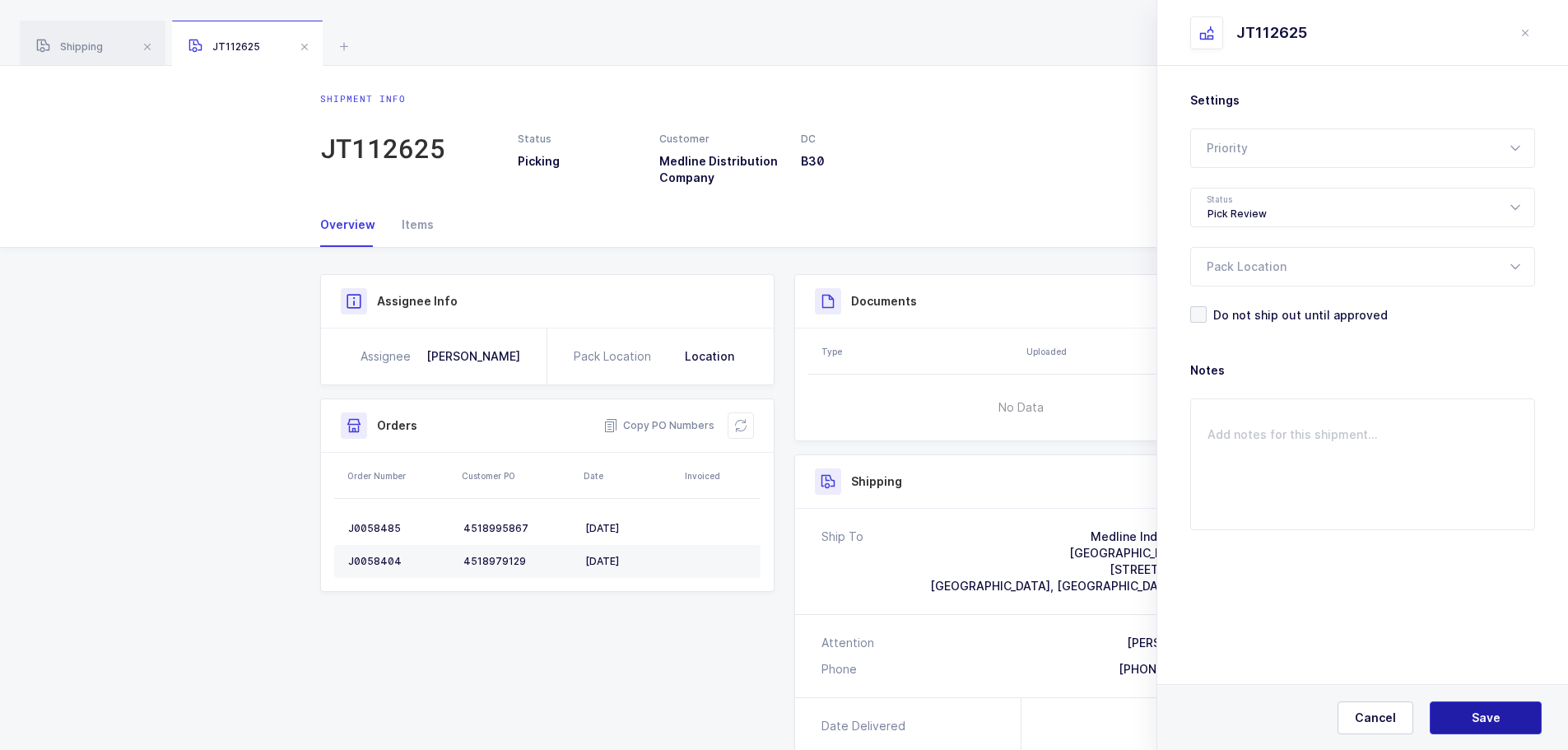
click at [1477, 707] on button "Save" at bounding box center [1485, 717] width 112 height 33
type input "Ready to Pick"
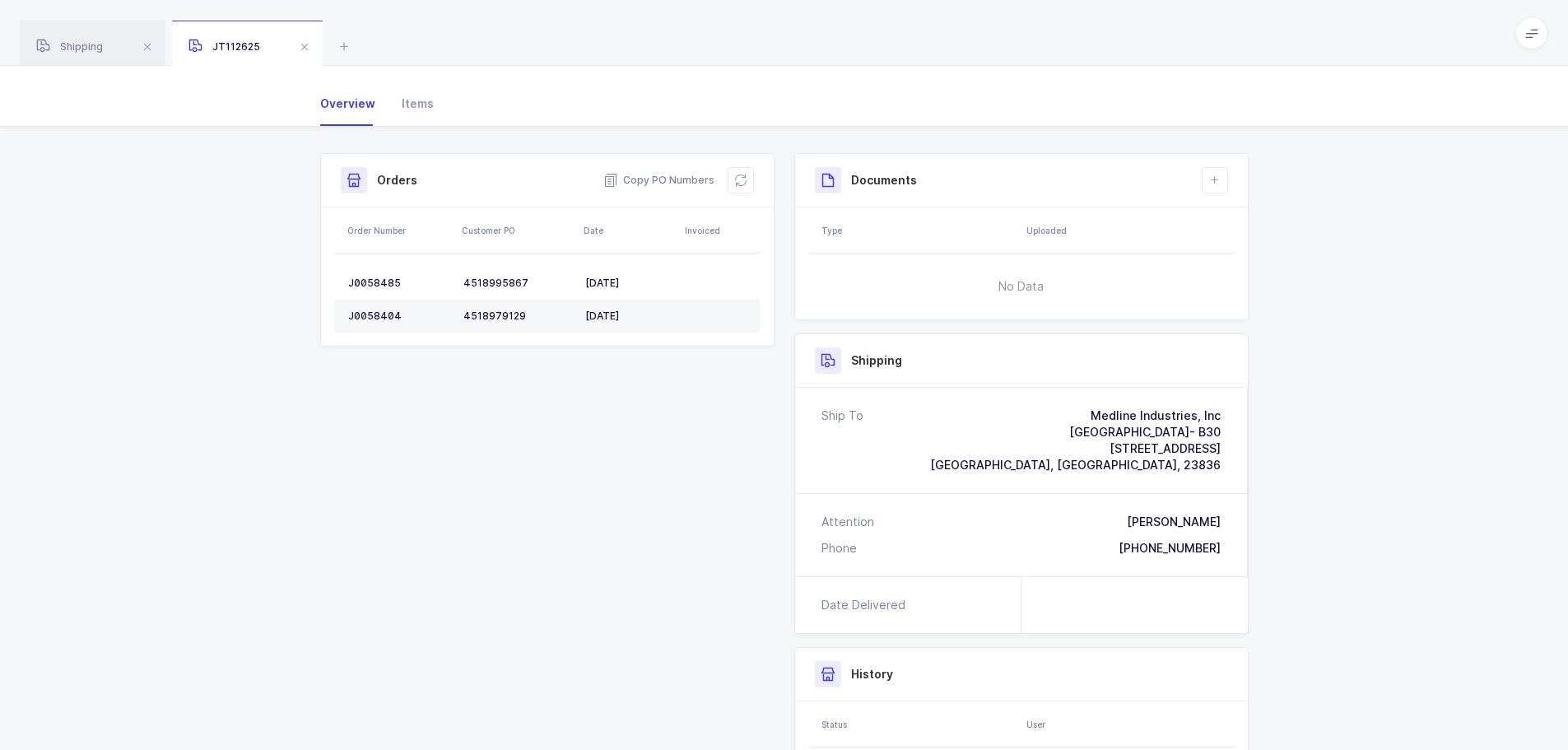
scroll to position [165, 0]
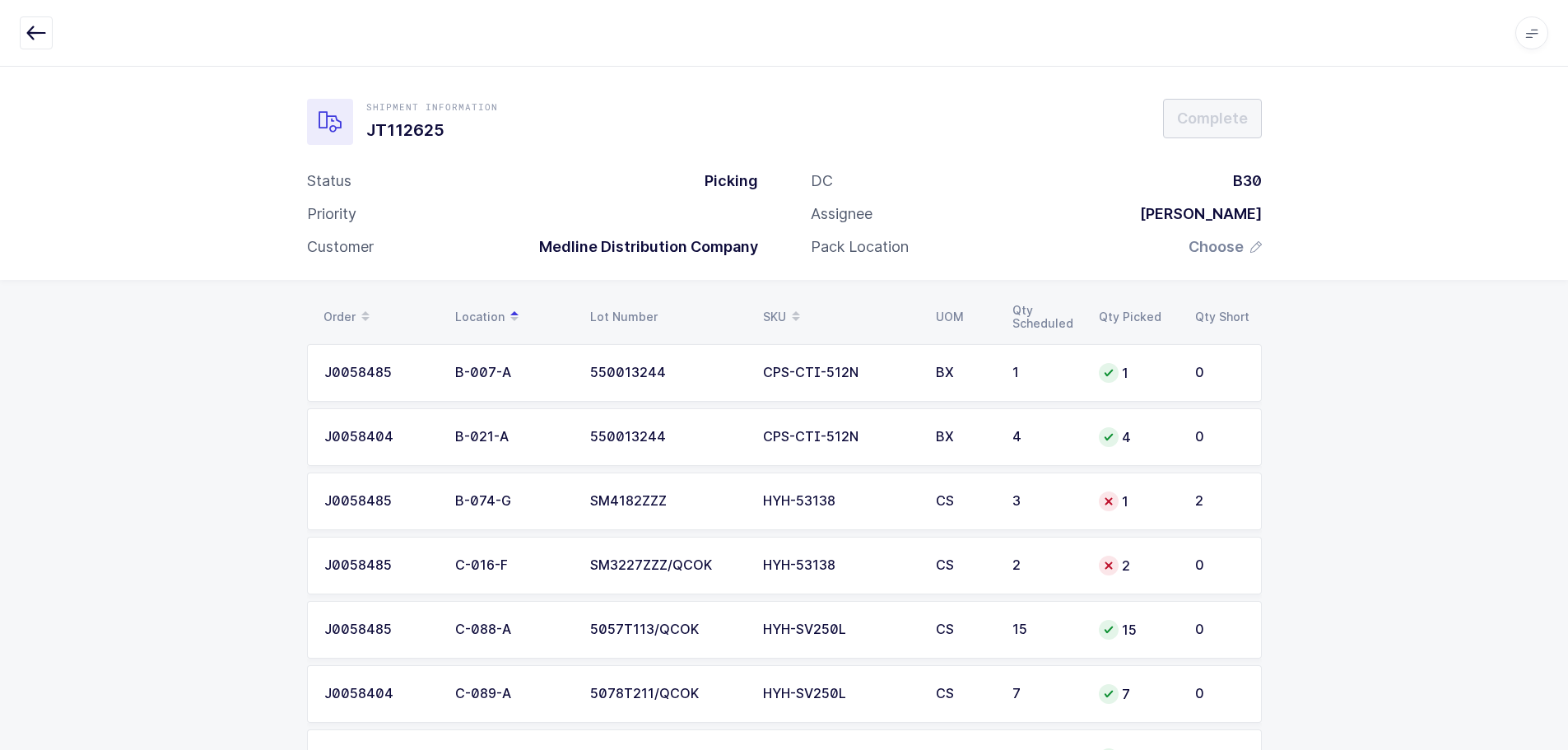
click at [1182, 501] on td "1" at bounding box center [1136, 502] width 97 height 58
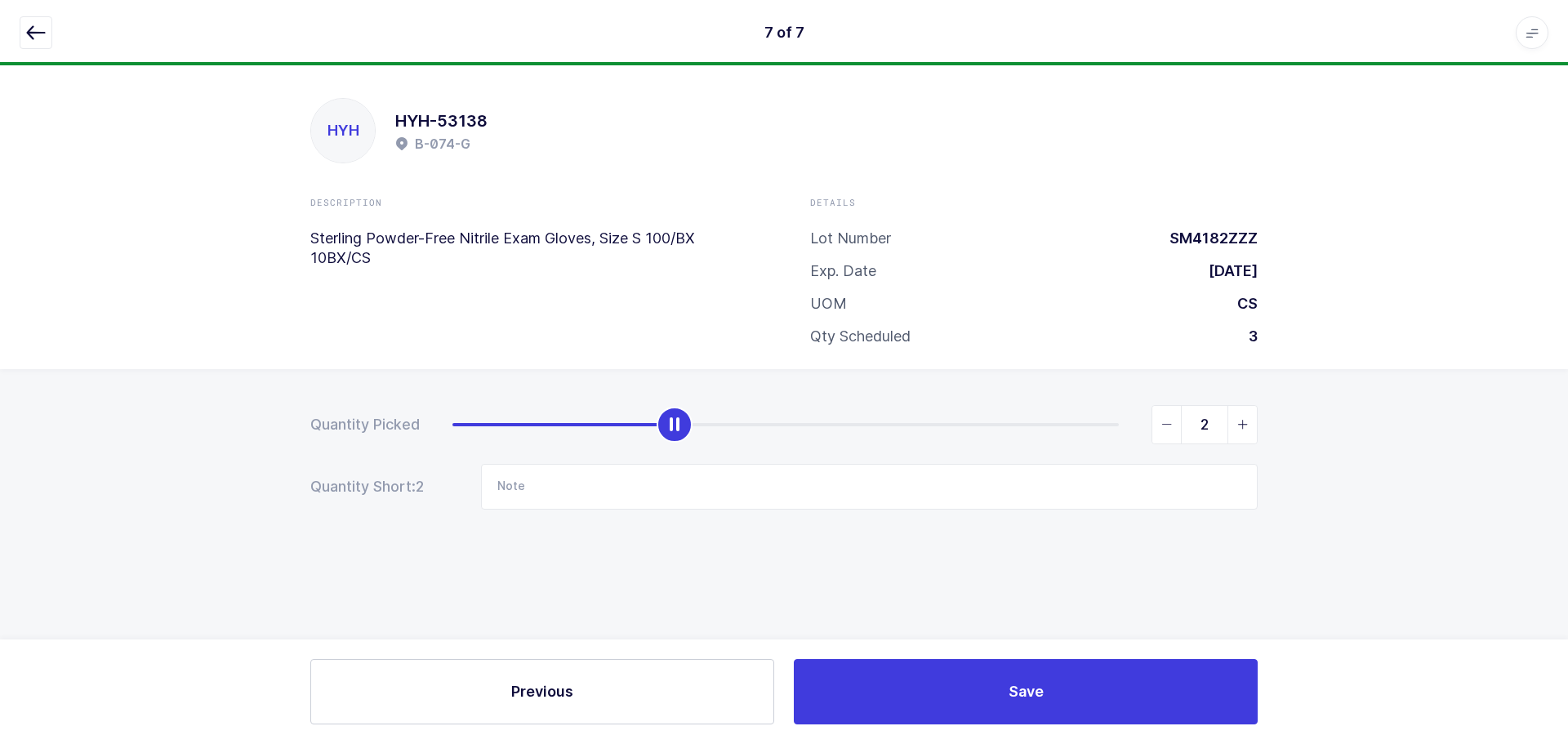
type input "3"
click at [1231, 422] on span "slider between 0 and 3" at bounding box center [1243, 424] width 30 height 38
click at [1232, 422] on span "slider between 0 and 3" at bounding box center [1243, 424] width 30 height 38
click at [54, 38] on div at bounding box center [784, 33] width 1529 height 33
click at [49, 37] on button "button" at bounding box center [36, 33] width 33 height 33
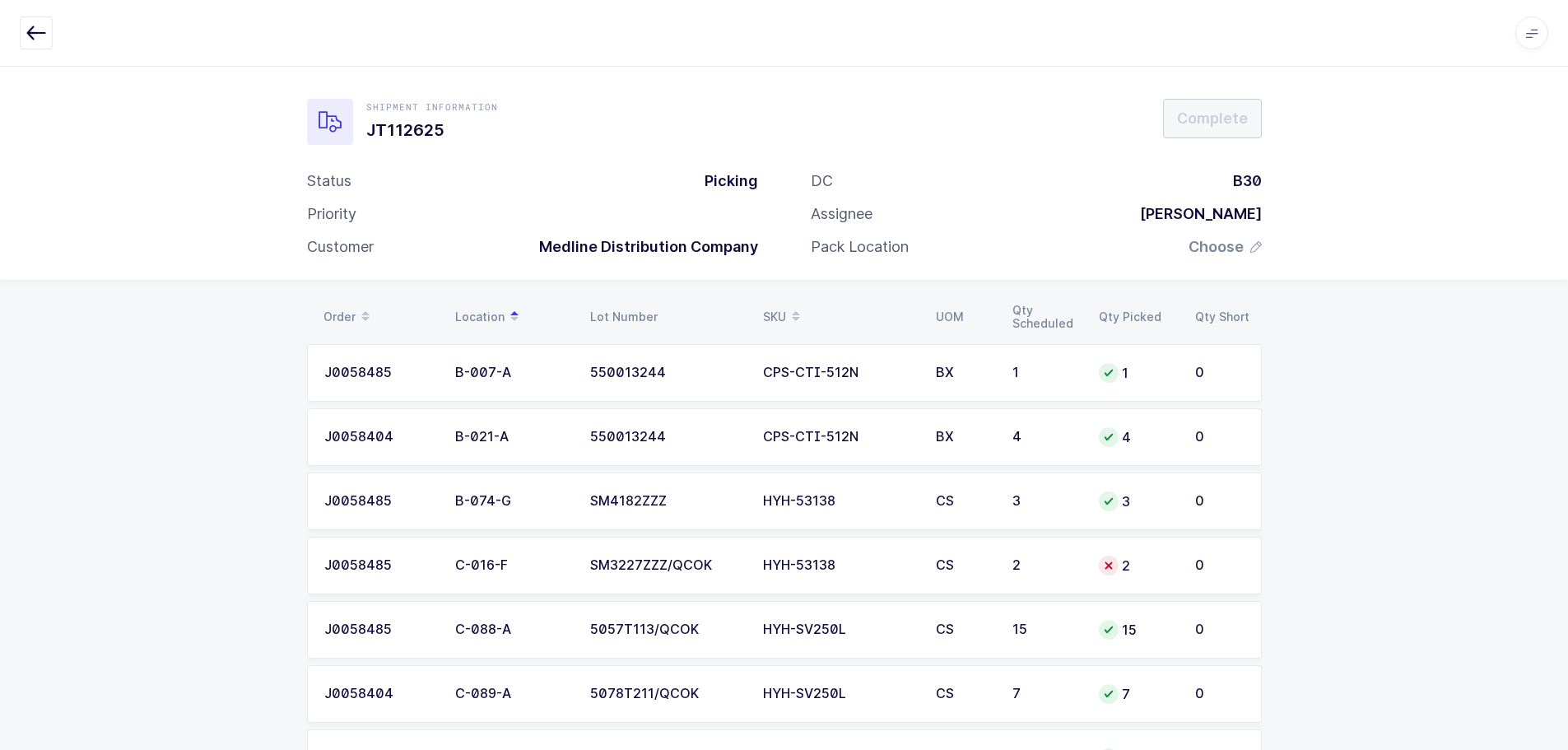
click at [1111, 556] on div "2" at bounding box center [1136, 565] width 77 height 20
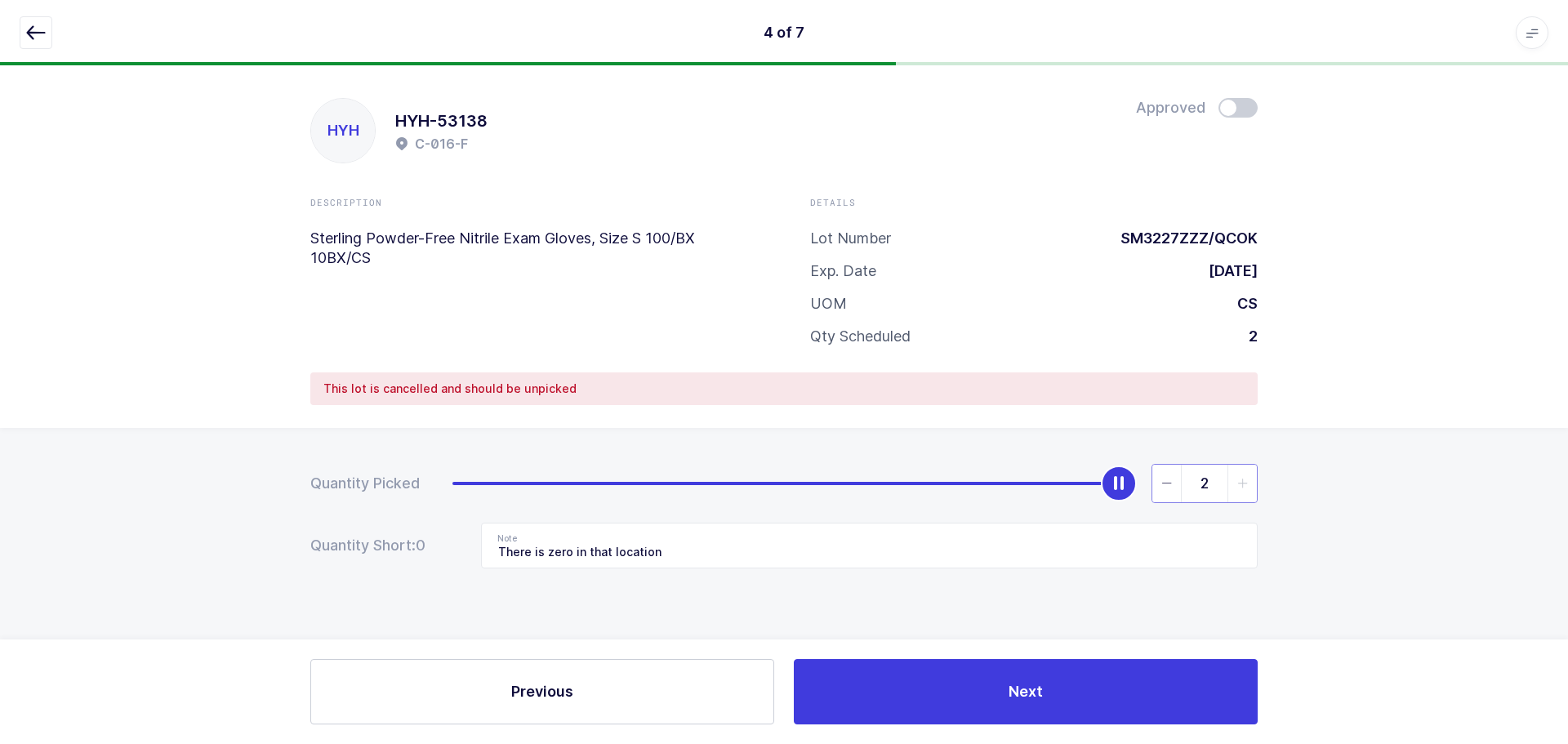
click at [1194, 485] on input "2" at bounding box center [1204, 484] width 106 height 40
type input "0"
click at [1170, 485] on icon "slider between 0 and 2" at bounding box center [1167, 484] width 12 height 12
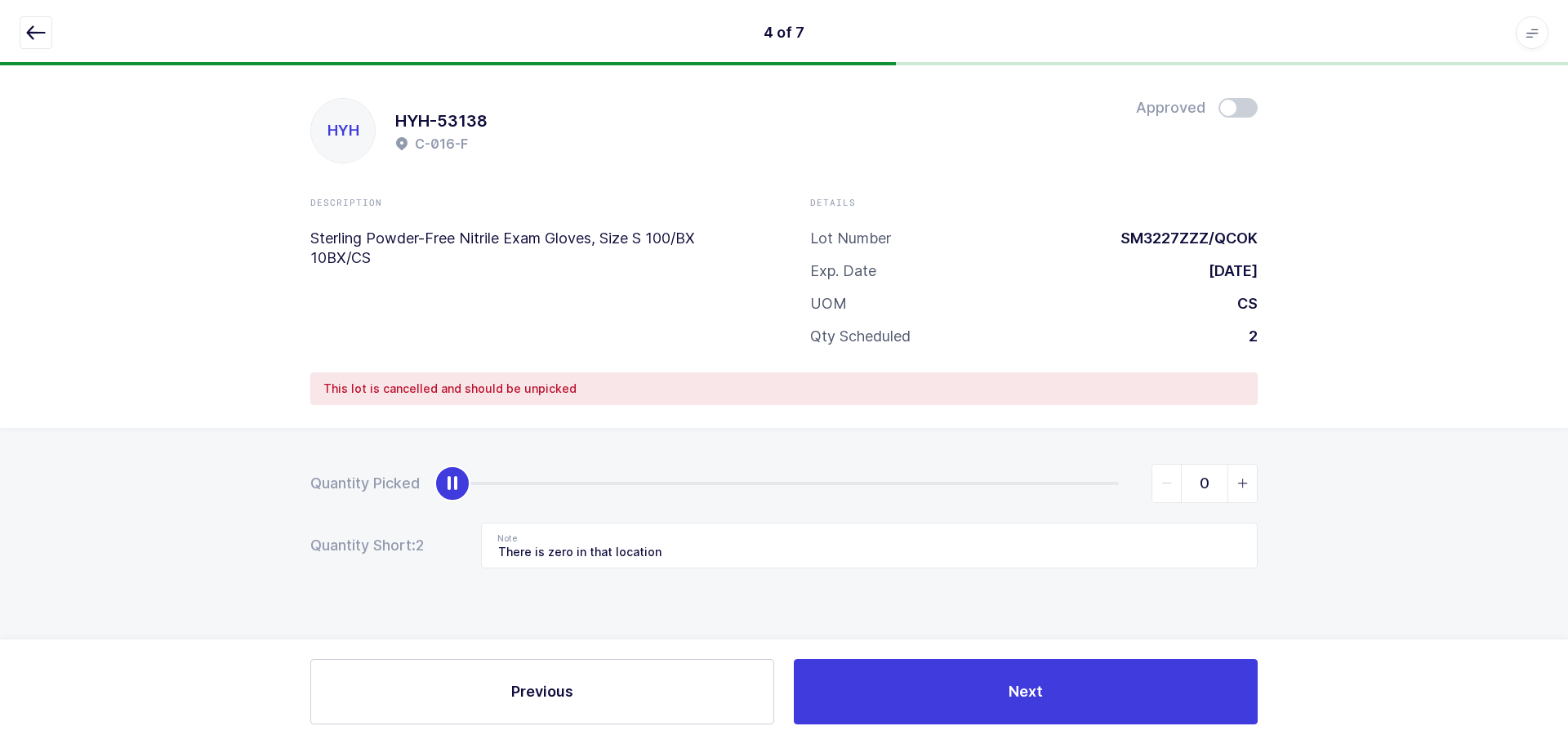
drag, startPoint x: 1170, startPoint y: 485, endPoint x: 890, endPoint y: 531, distance: 283.8
click at [1169, 485] on icon "slider between 0 and 2" at bounding box center [1167, 484] width 12 height 12
drag, startPoint x: 836, startPoint y: 553, endPoint x: 279, endPoint y: 508, distance: 558.8
click at [279, 508] on div "Quantity Picked 0 Quantity Short: 2 Note There is zero in that location" at bounding box center [784, 574] width 1568 height 291
click at [38, 22] on button "button" at bounding box center [36, 33] width 33 height 33
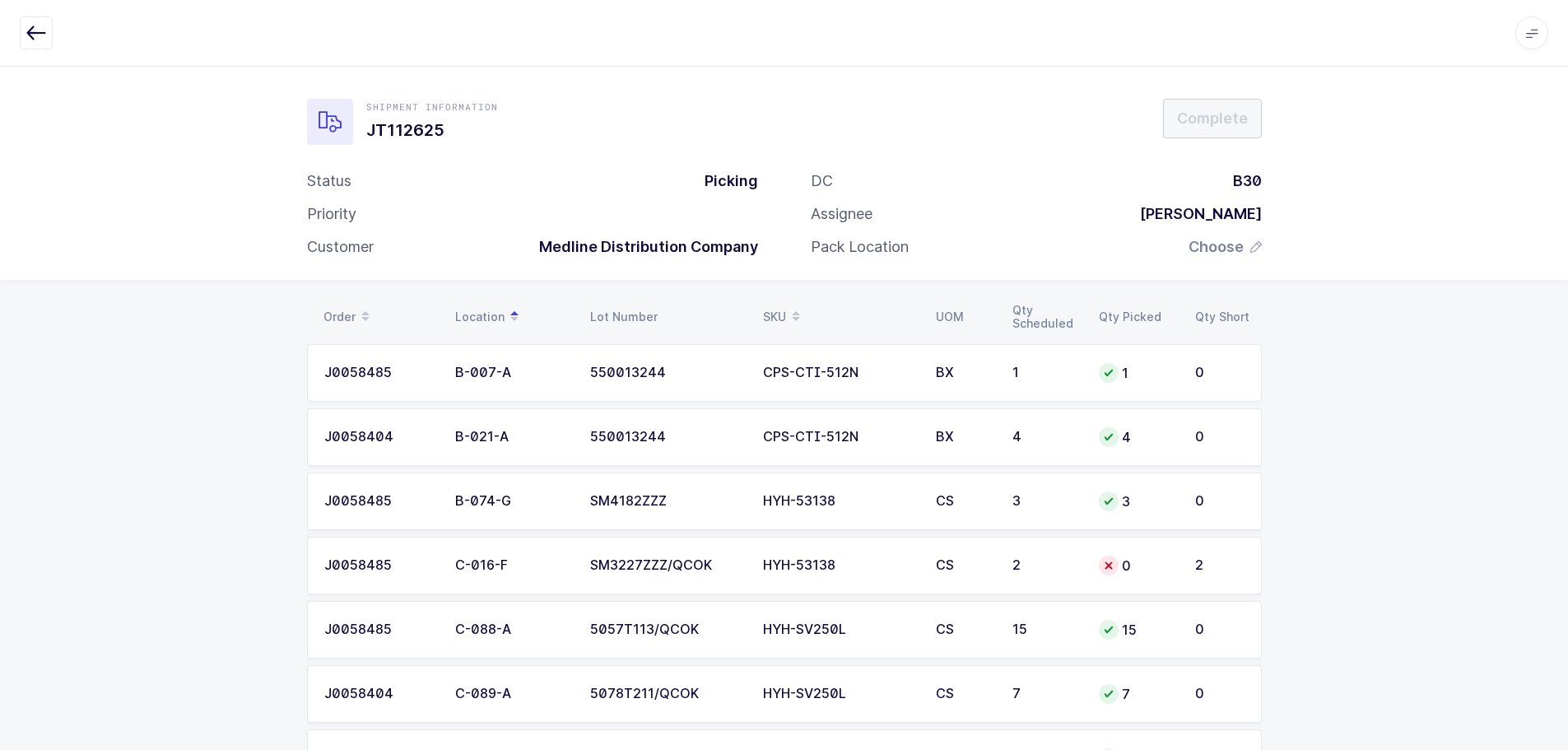
click at [33, 31] on icon "button" at bounding box center [36, 33] width 20 height 20
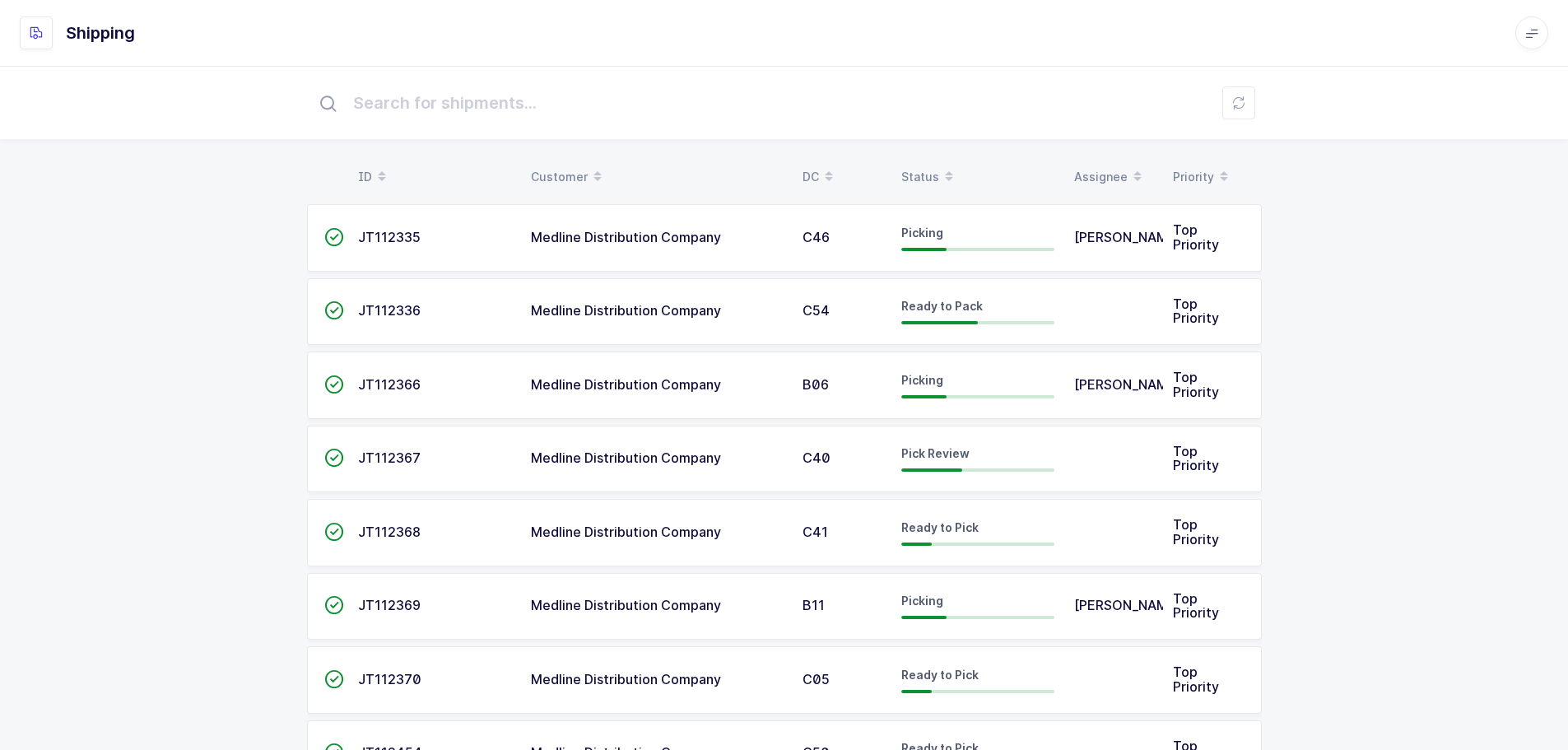
click at [920, 163] on div "Status" at bounding box center [978, 177] width 154 height 28
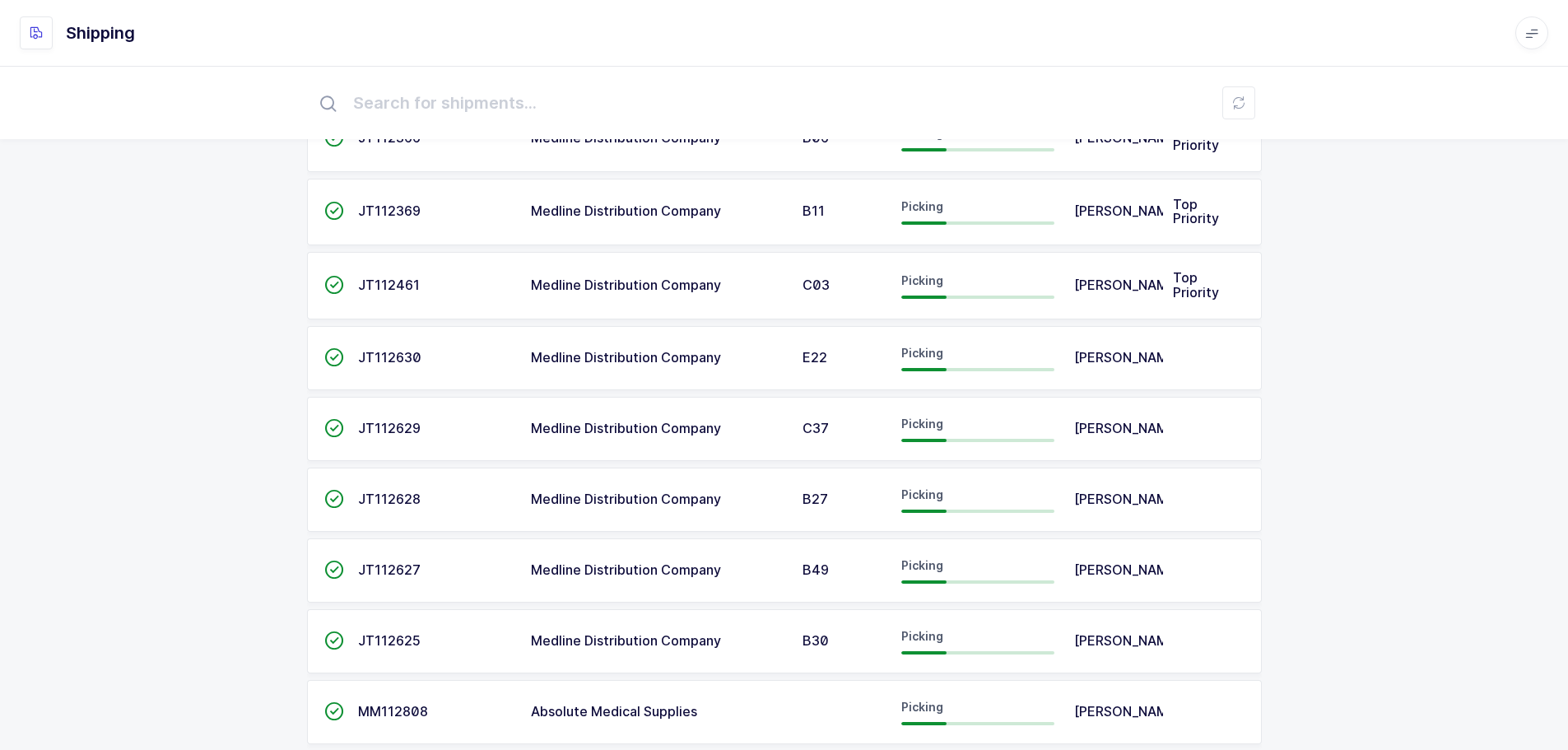
scroll to position [412, 0]
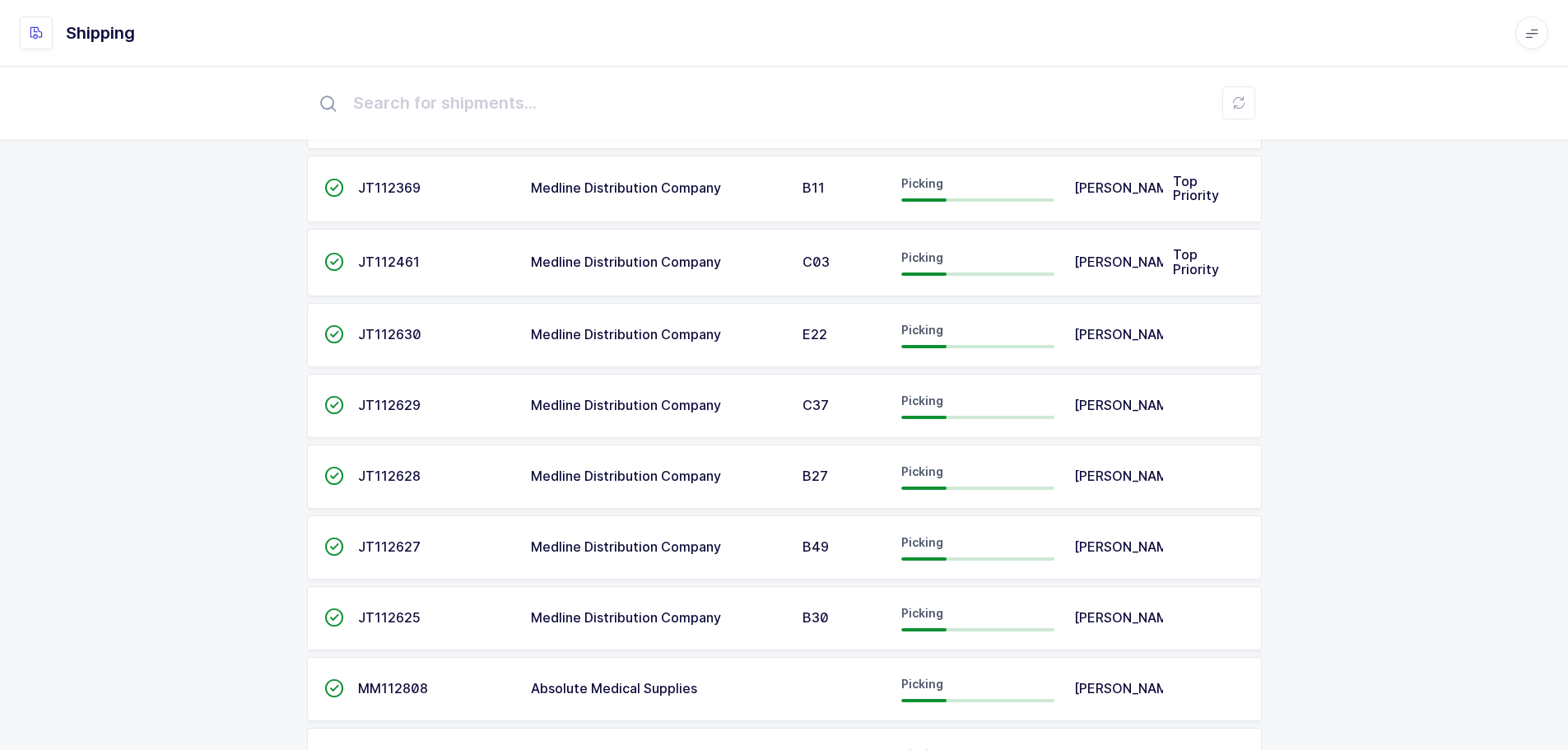
click at [938, 625] on div "Picking" at bounding box center [978, 618] width 154 height 26
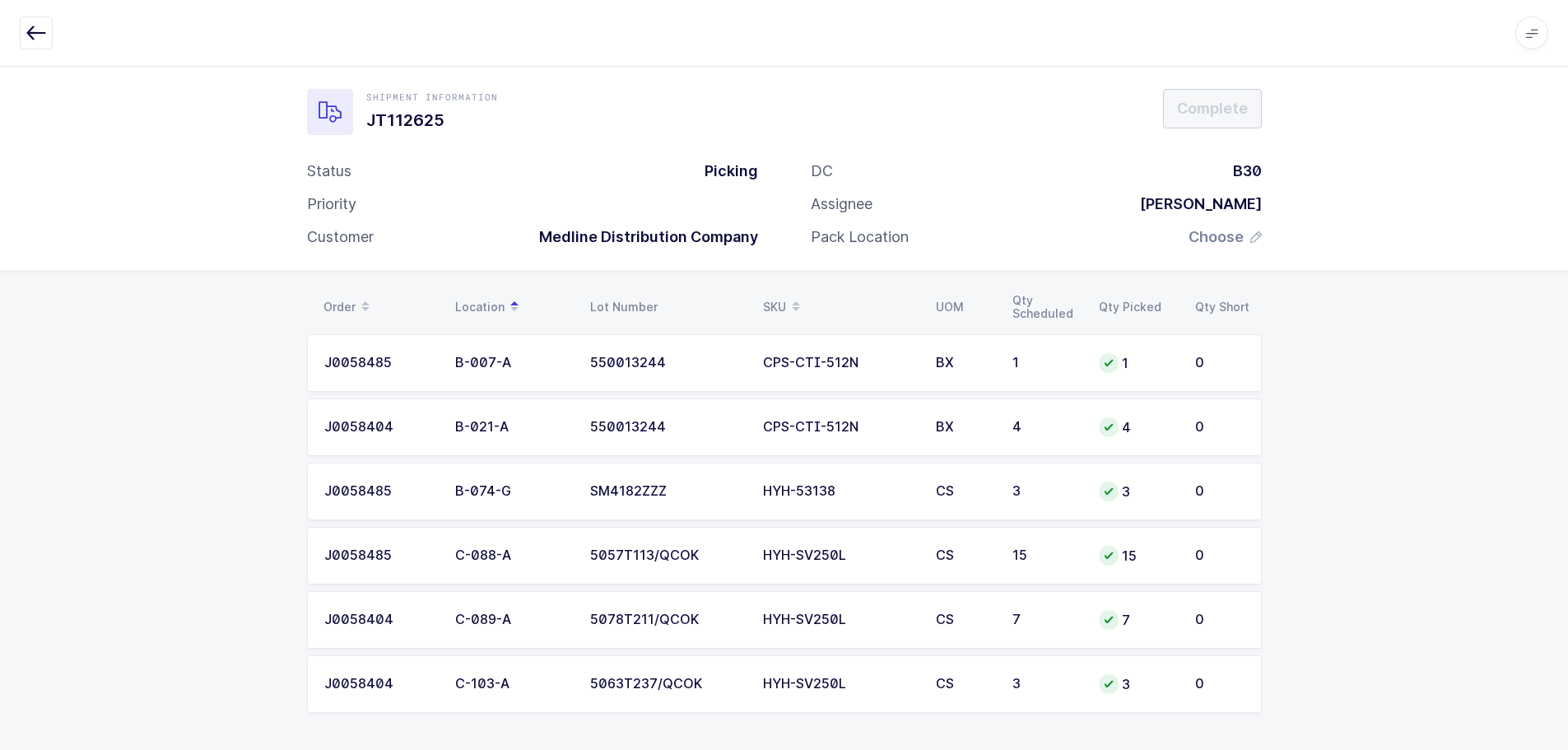
scroll to position [12, 0]
click at [1231, 240] on span "Choose" at bounding box center [1215, 234] width 55 height 20
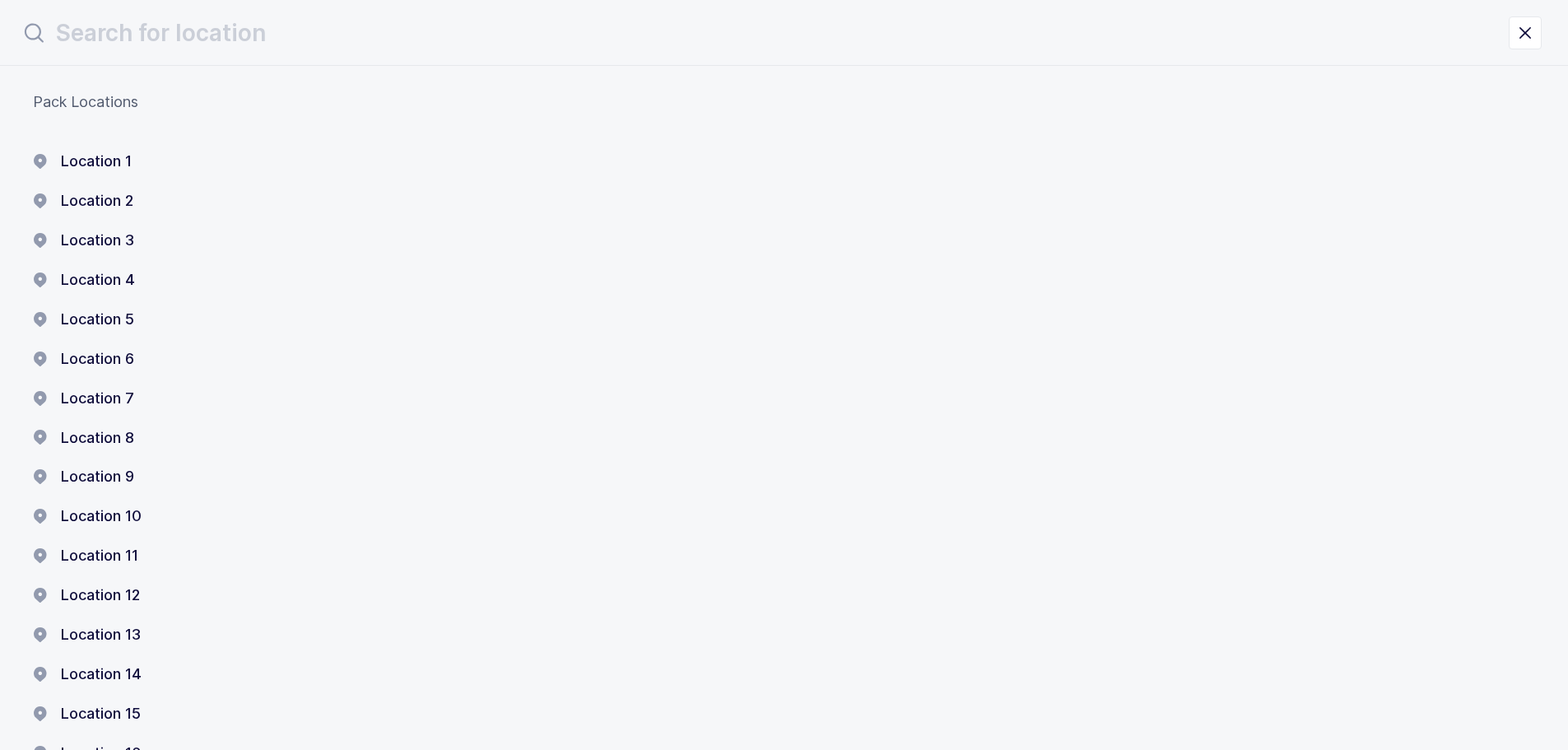
click at [96, 188] on div "Location 1 Location 2 Location 3 Location 4 Location 5 Location 6 Location 7 Lo…" at bounding box center [784, 537] width 1502 height 770
click at [102, 158] on button "Location 1" at bounding box center [82, 162] width 99 height 20
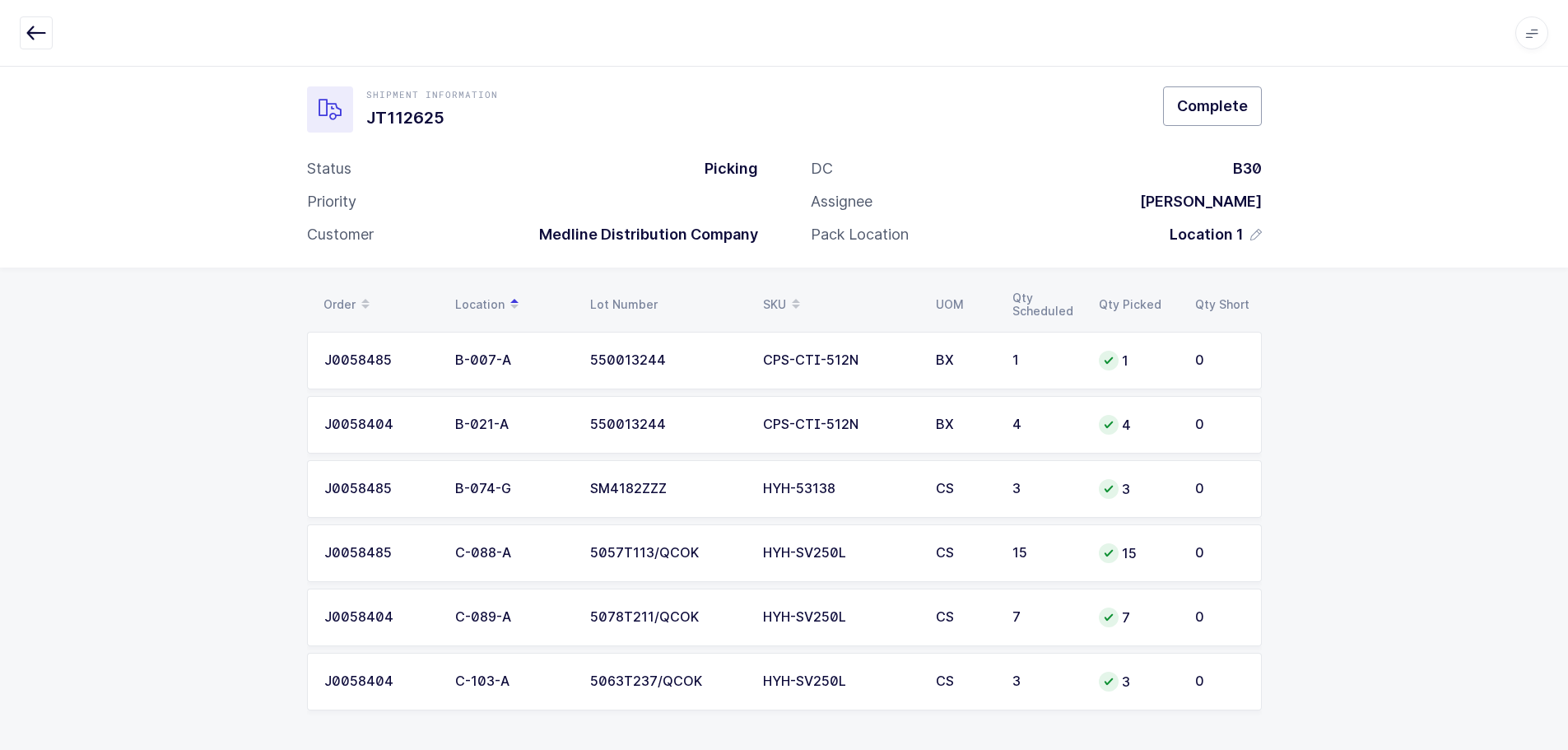
click at [1225, 93] on button "Complete" at bounding box center [1212, 107] width 99 height 40
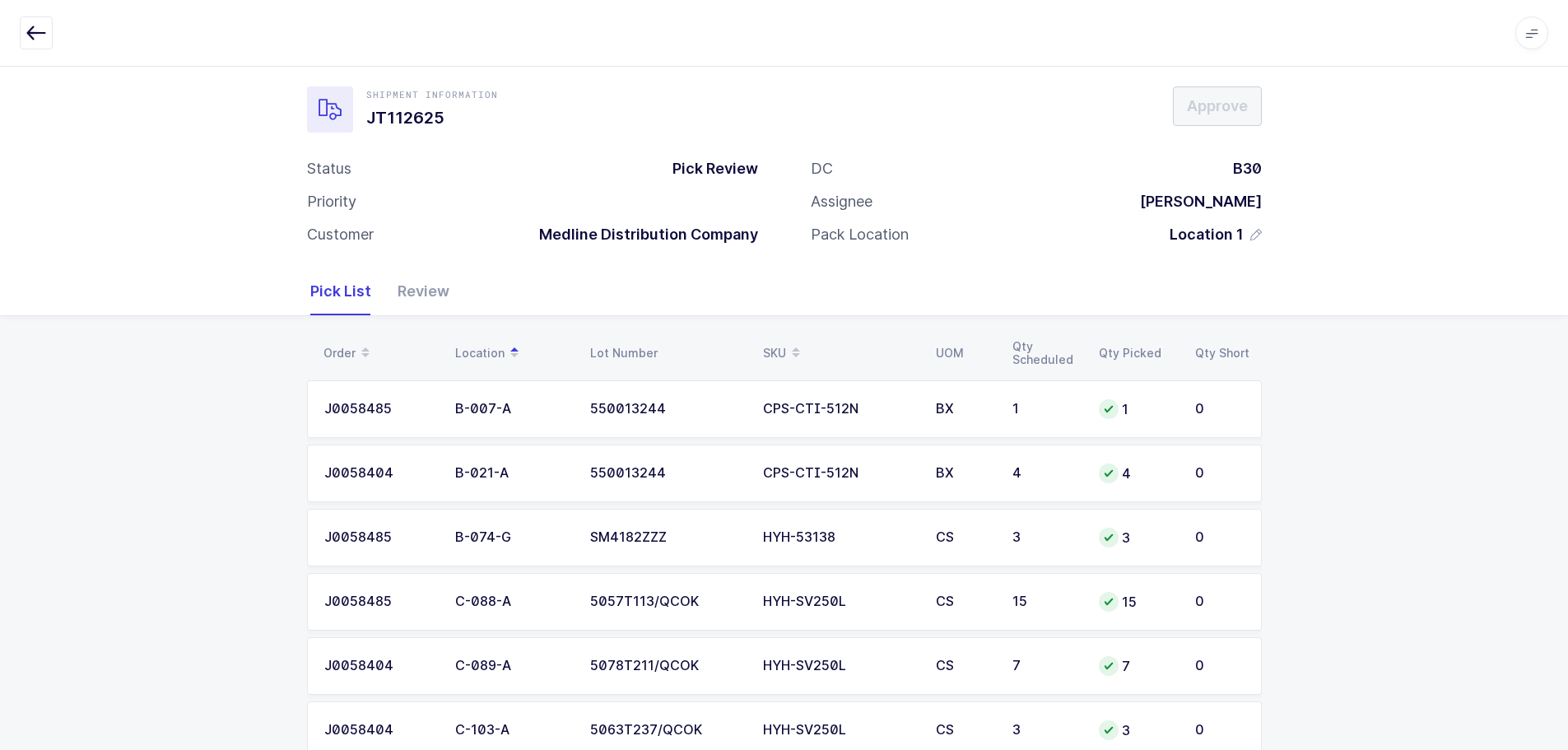
scroll to position [0, 0]
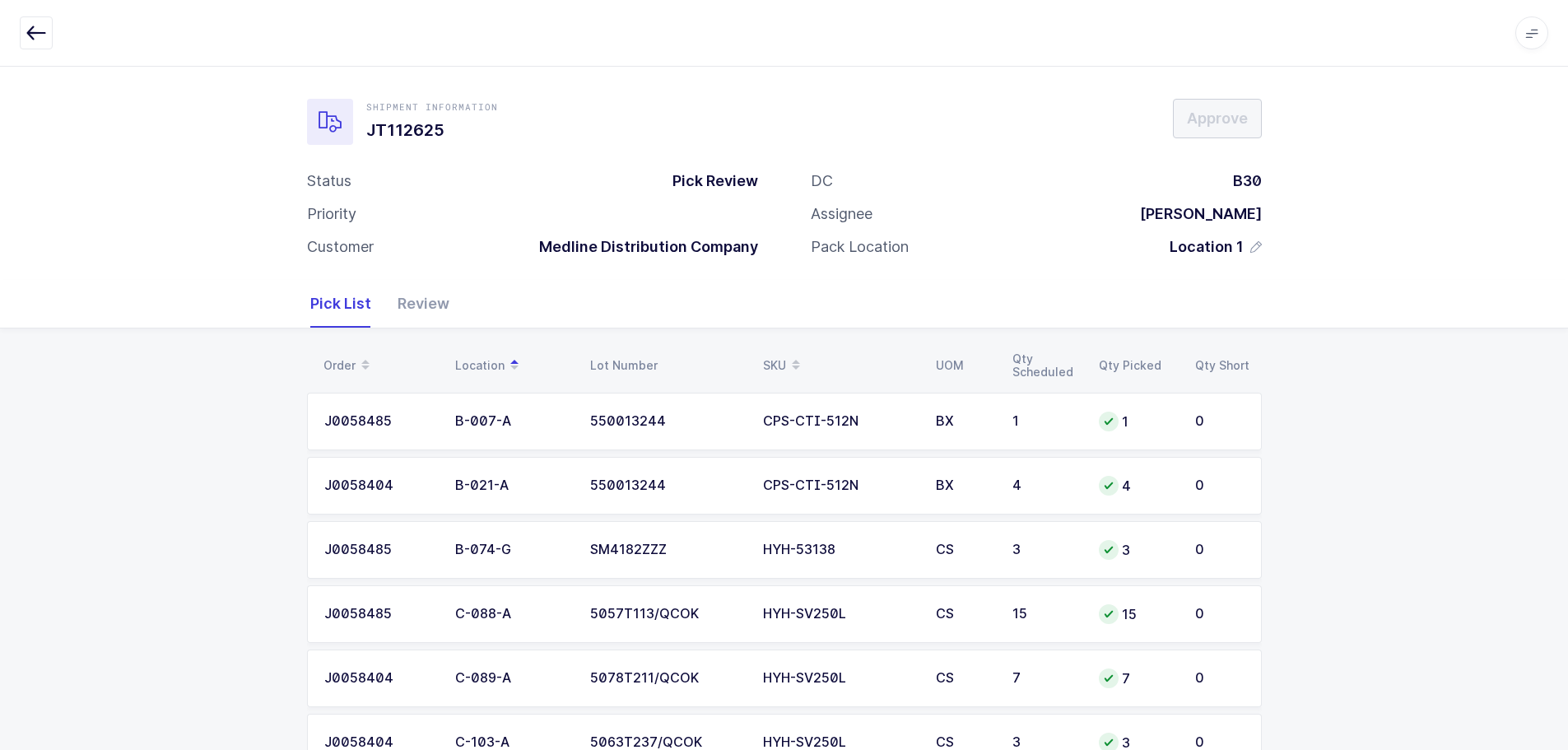
click at [387, 315] on div "Review" at bounding box center [417, 304] width 65 height 48
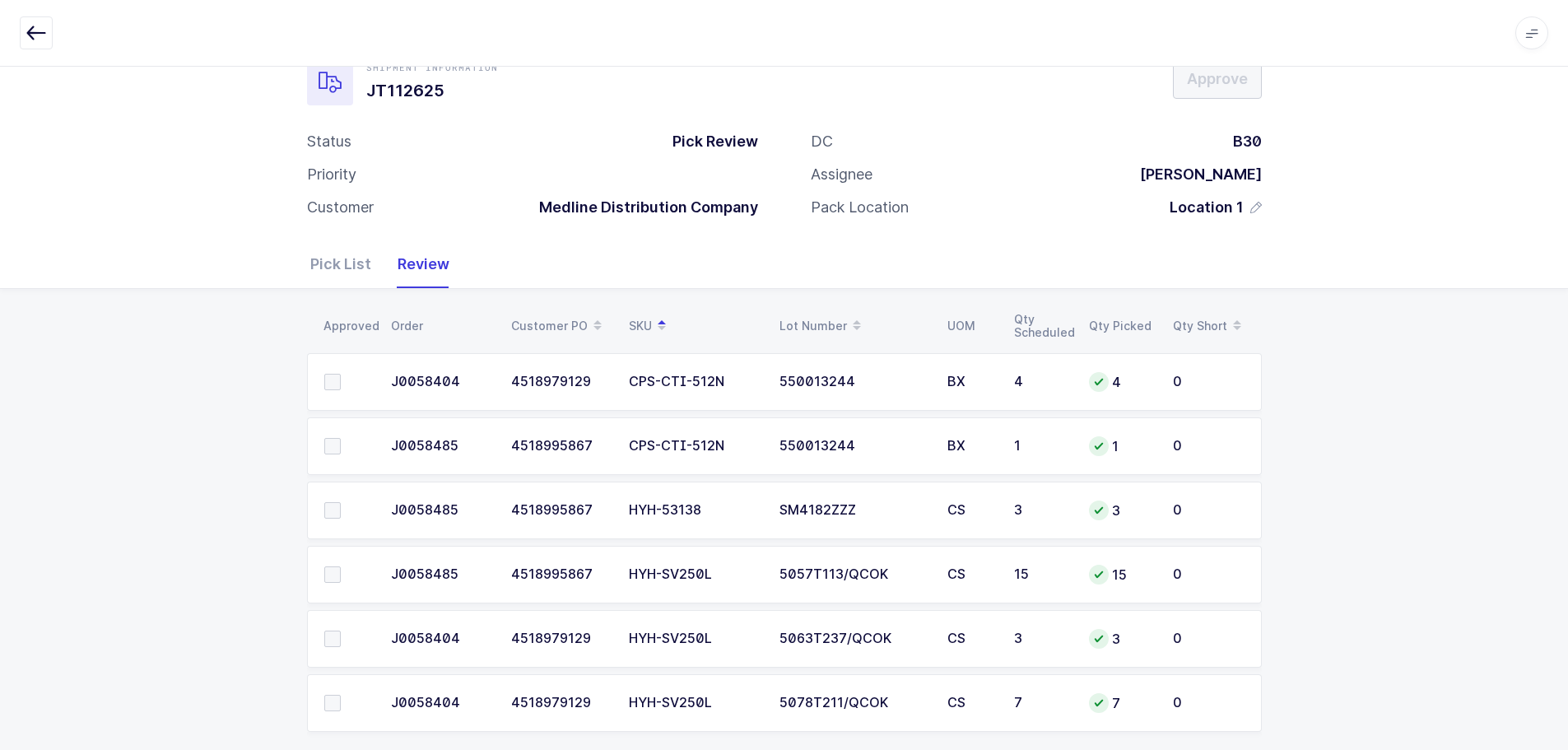
scroll to position [61, 0]
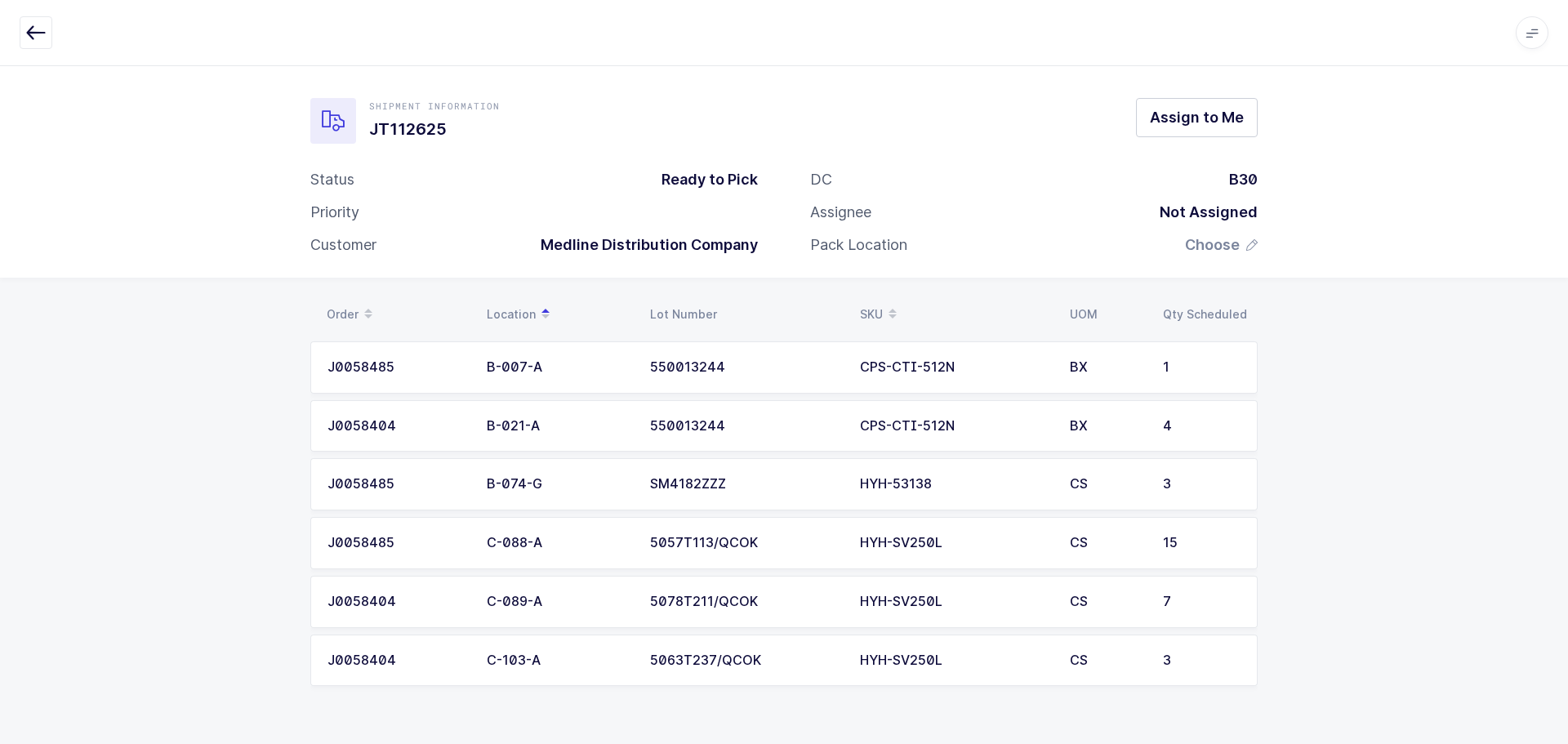
click at [45, 26] on icon "button" at bounding box center [36, 33] width 20 height 20
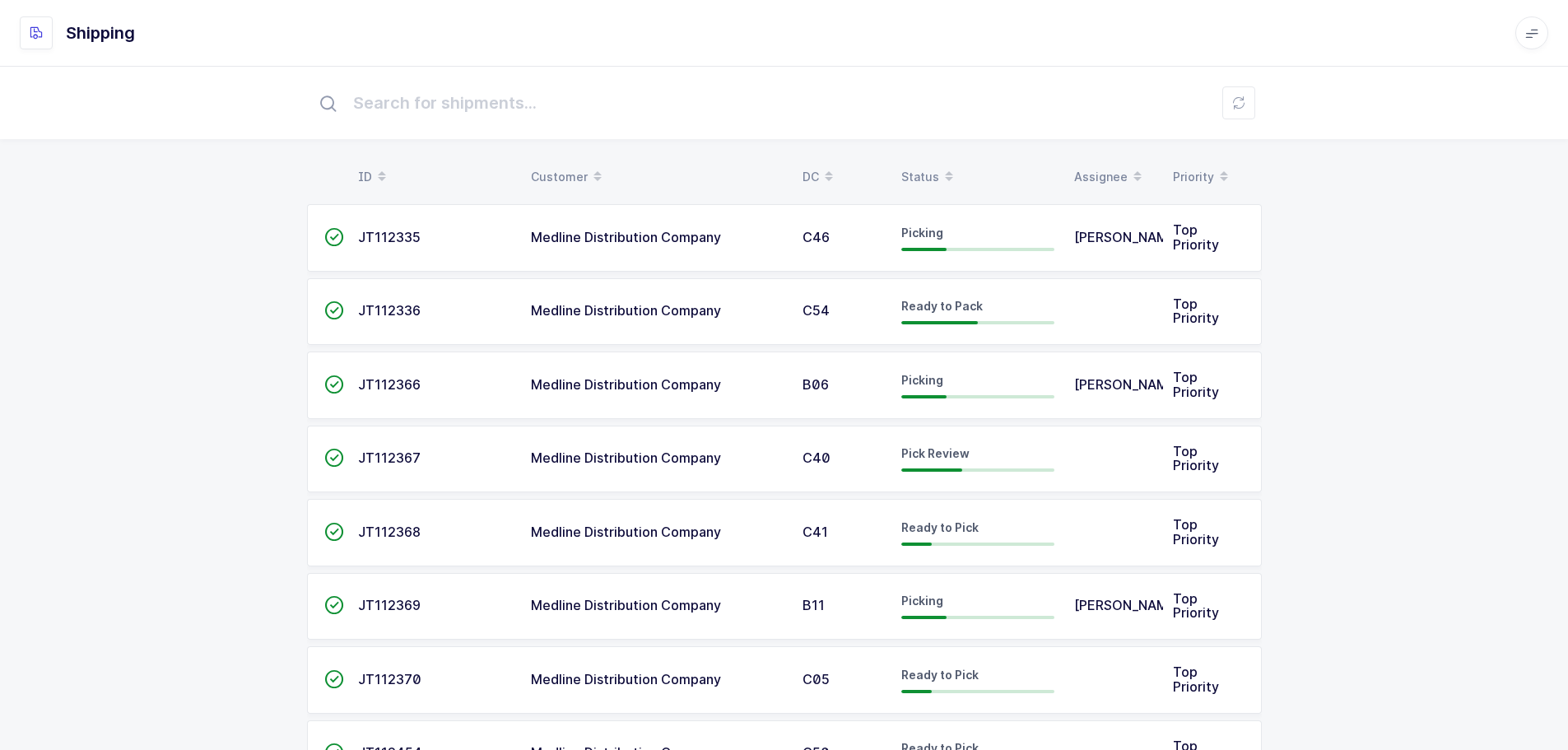
click at [919, 173] on div "Status" at bounding box center [978, 177] width 154 height 28
